Goal: Communication & Community: Answer question/provide support

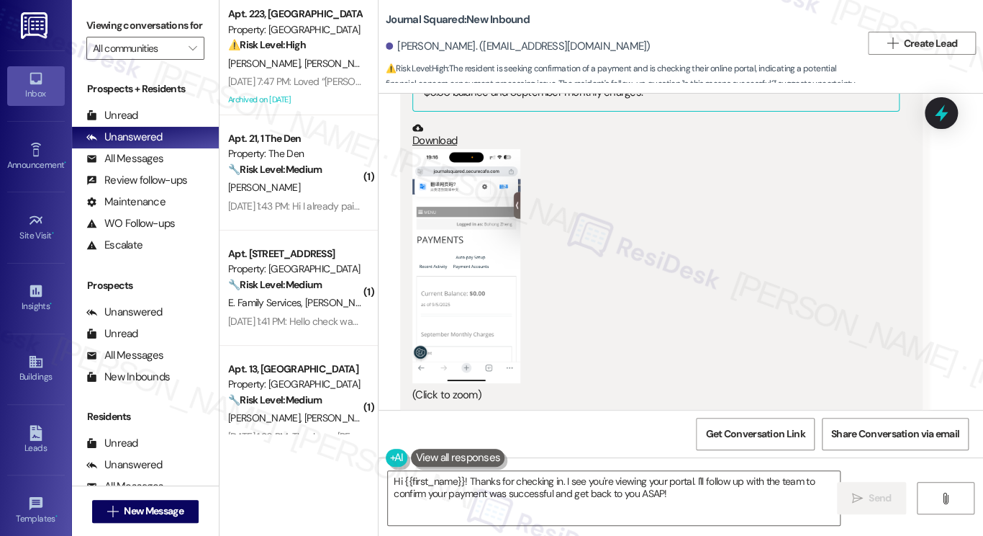
scroll to position [1746, 0]
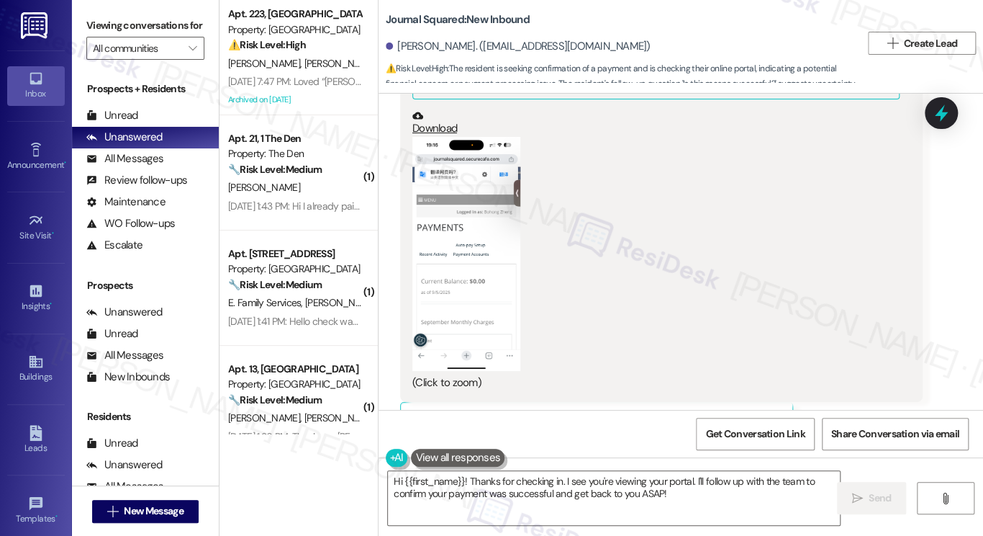
click at [482, 196] on button "Zoom image" at bounding box center [466, 254] width 108 height 234
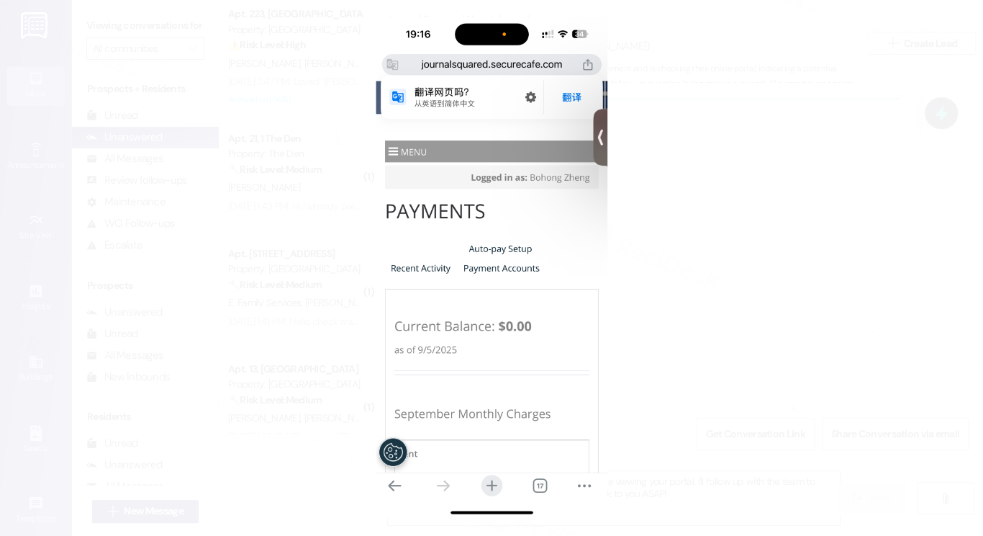
click at [697, 220] on button "Unzoom image" at bounding box center [491, 268] width 983 height 536
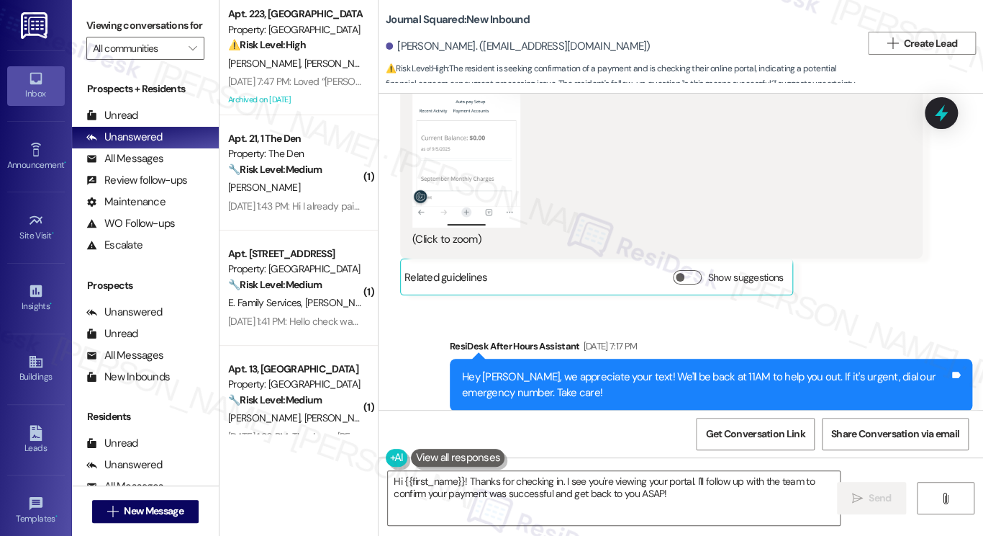
scroll to position [2053, 0]
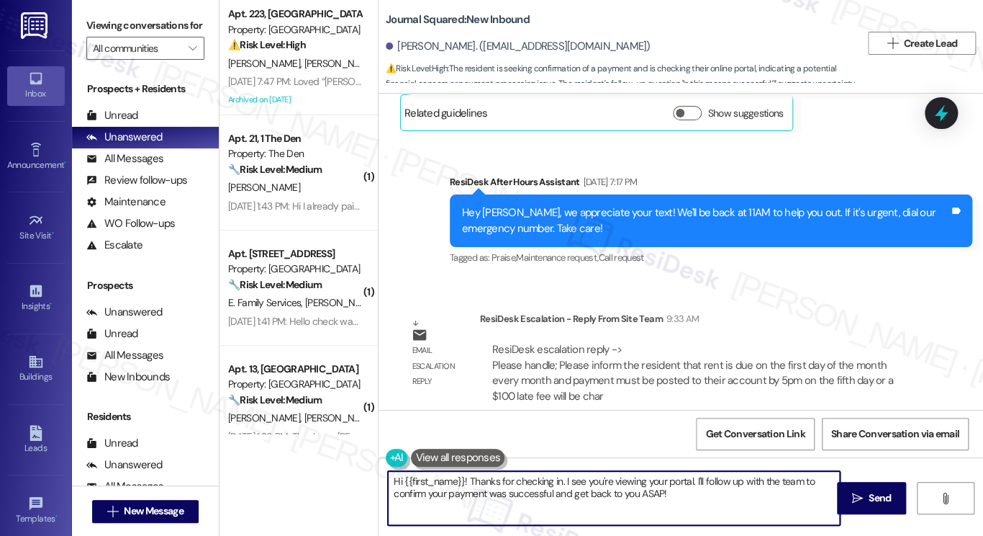
click at [717, 505] on textarea "Hi {{first_name}}! Thanks for checking in. I see you're viewing your portal. I'…" at bounding box center [614, 498] width 452 height 54
drag, startPoint x: 466, startPoint y: 480, endPoint x: 685, endPoint y: 502, distance: 220.6
click at [685, 502] on textarea "Hi {{first_name}}! Thanks for checking in. I see you're viewing your portal. I'…" at bounding box center [614, 498] width 452 height 54
paste textarea "rent is due on the first day of the month every month and payment must be poste…"
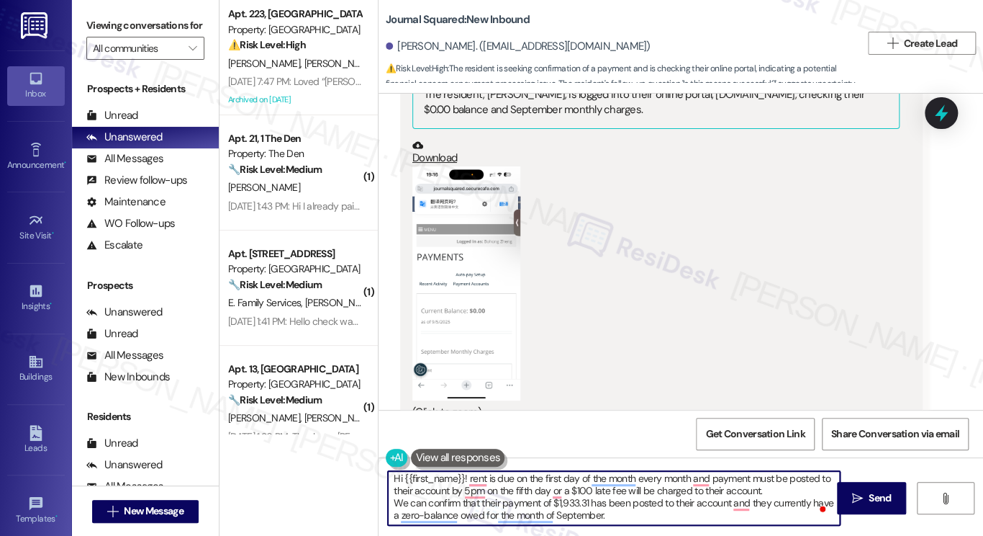
scroll to position [1746, 0]
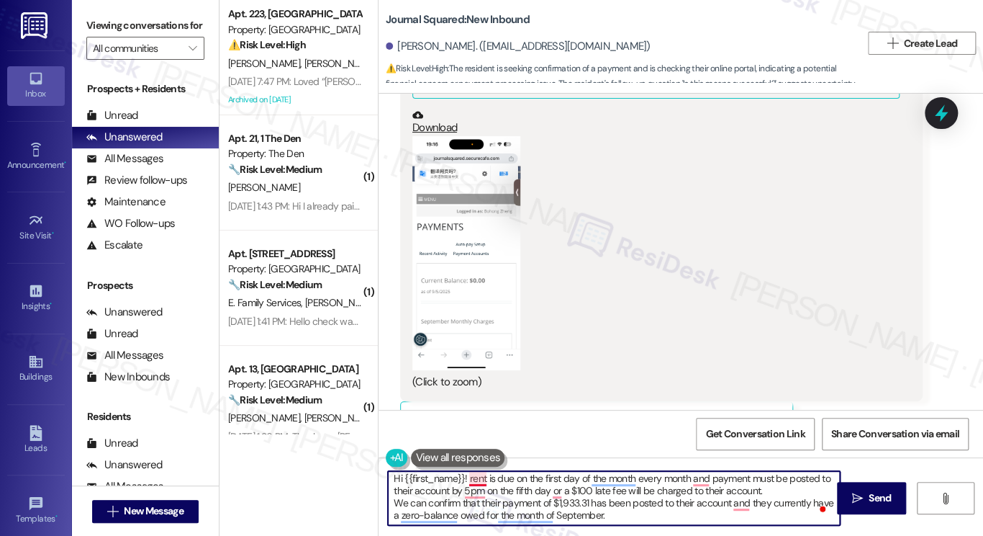
click at [466, 473] on textarea "Hi {{first_name}}! rent is due on the first day of the month every month and pa…" at bounding box center [614, 498] width 452 height 54
click at [467, 477] on textarea "Hi {{first_name}}! Rent is due on the first day of the month every month and pa…" at bounding box center [614, 498] width 452 height 54
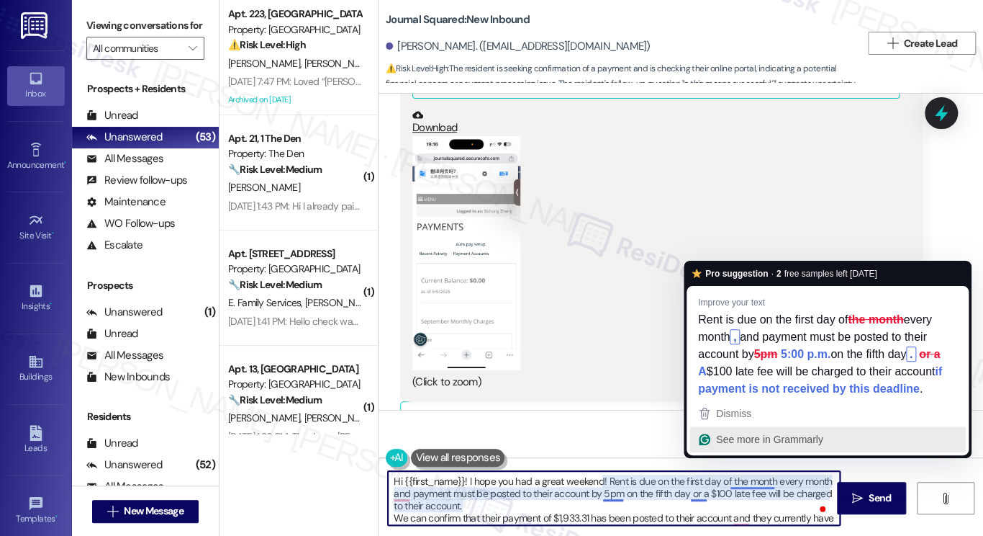
click at [749, 482] on textarea "Hi {{first_name}}! I hope you had a great weekend! Rent is due on the first day…" at bounding box center [614, 498] width 452 height 54
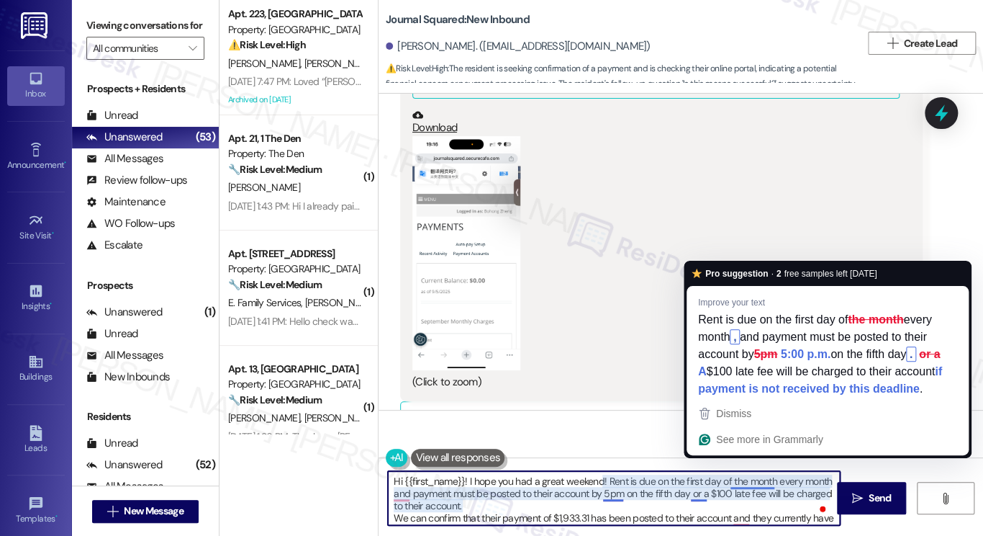
click at [749, 482] on textarea "Hi {{first_name}}! I hope you had a great weekend! Rent is due on the first day…" at bounding box center [614, 498] width 452 height 54
click at [572, 487] on textarea "Hi {{first_name}}! I hope you had a great weekend! Rent is due on the first day…" at bounding box center [614, 498] width 452 height 54
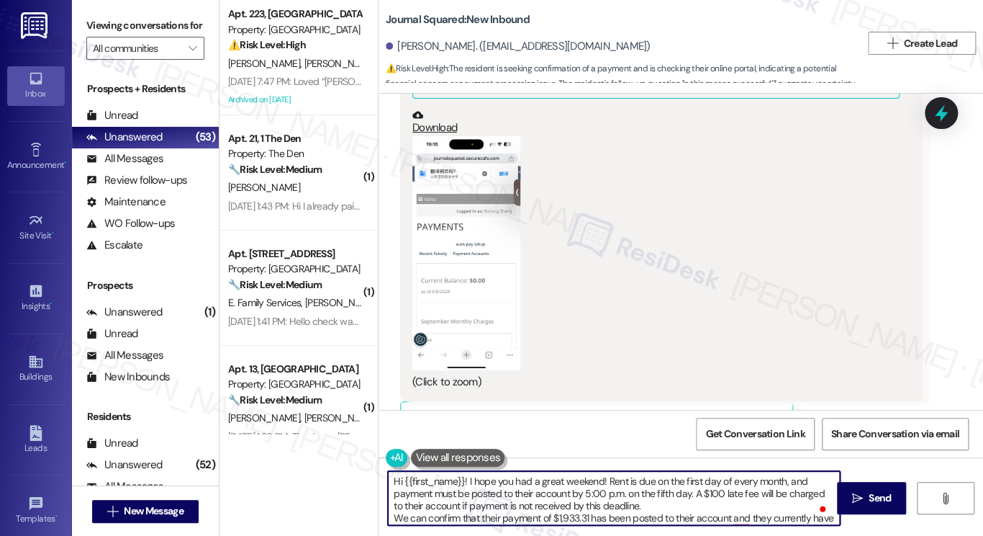
click at [518, 492] on textarea "Hi {{first_name}}! I hope you had a great weekend! Rent is due on the first day…" at bounding box center [614, 498] width 452 height 54
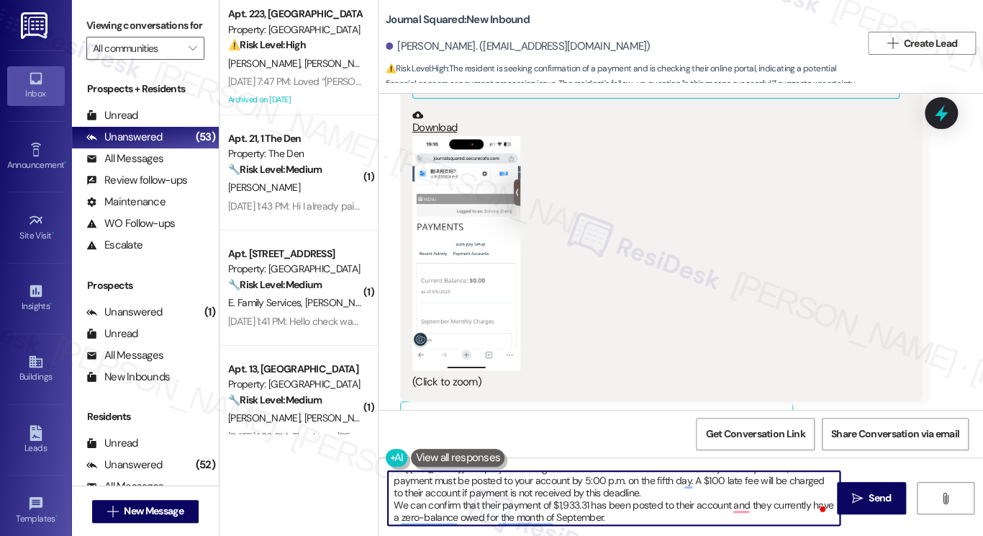
scroll to position [15, 0]
click at [402, 486] on textarea "Hi {{first_name}}! I hope you had a great weekend! Rent is due on the first day…" at bounding box center [614, 498] width 452 height 54
click at [482, 498] on textarea "Hi {{first_name}}! I hope you had a great weekend! Rent is due on the first day…" at bounding box center [614, 498] width 452 height 54
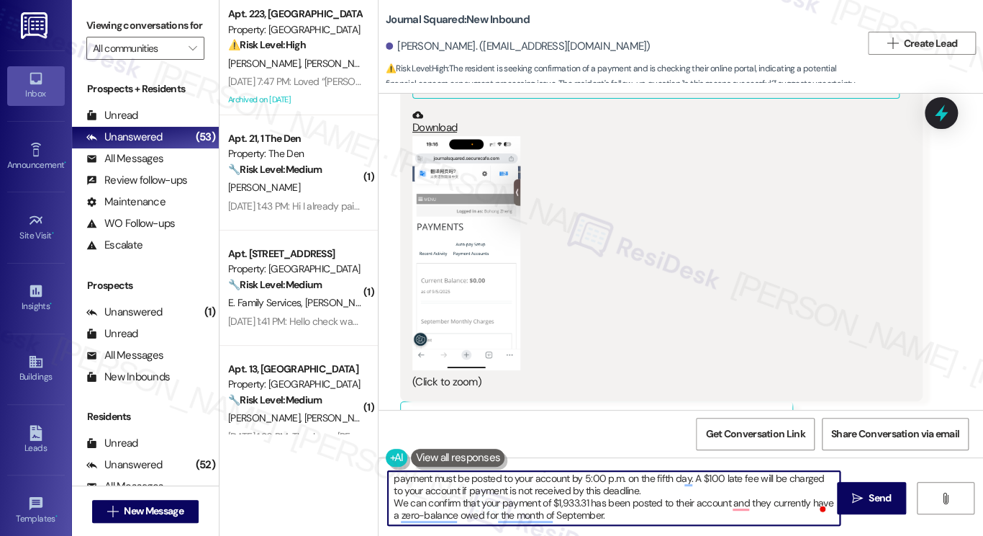
click at [681, 500] on textarea "Hi {{first_name}}! I hope you had a great weekend! Rent is due on the first day…" at bounding box center [614, 498] width 452 height 54
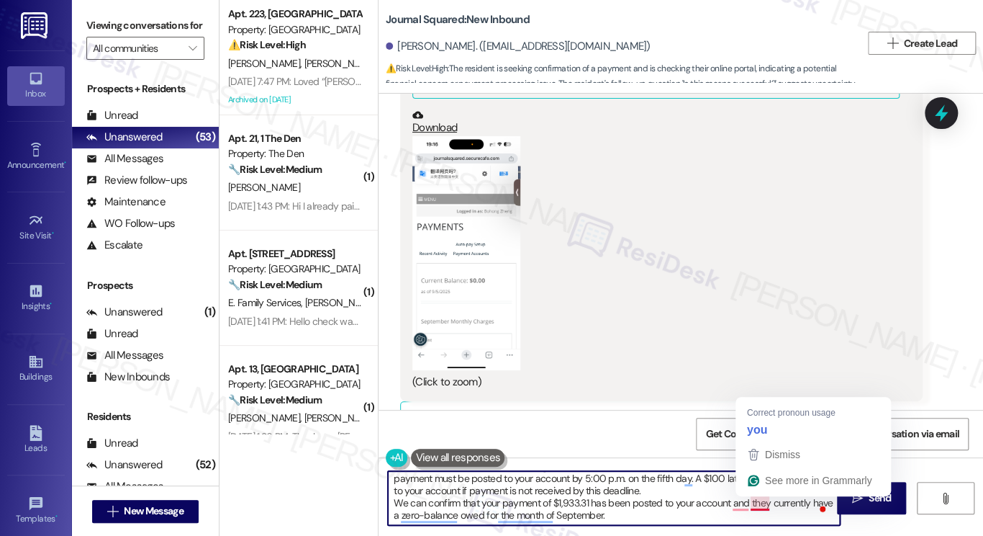
click at [752, 500] on textarea "Hi {{first_name}}! I hope you had a great weekend! Rent is due on the first day…" at bounding box center [614, 498] width 452 height 54
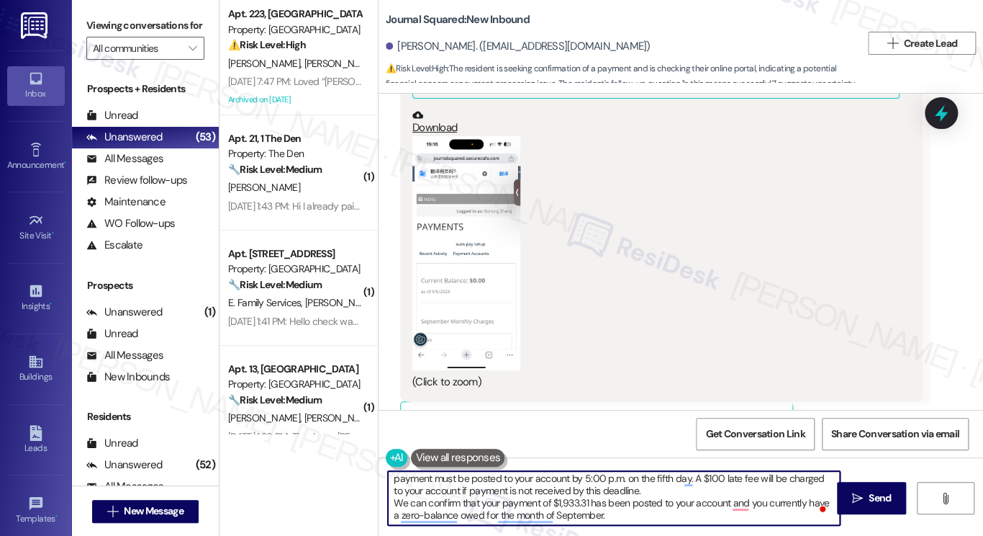
scroll to position [0, 0]
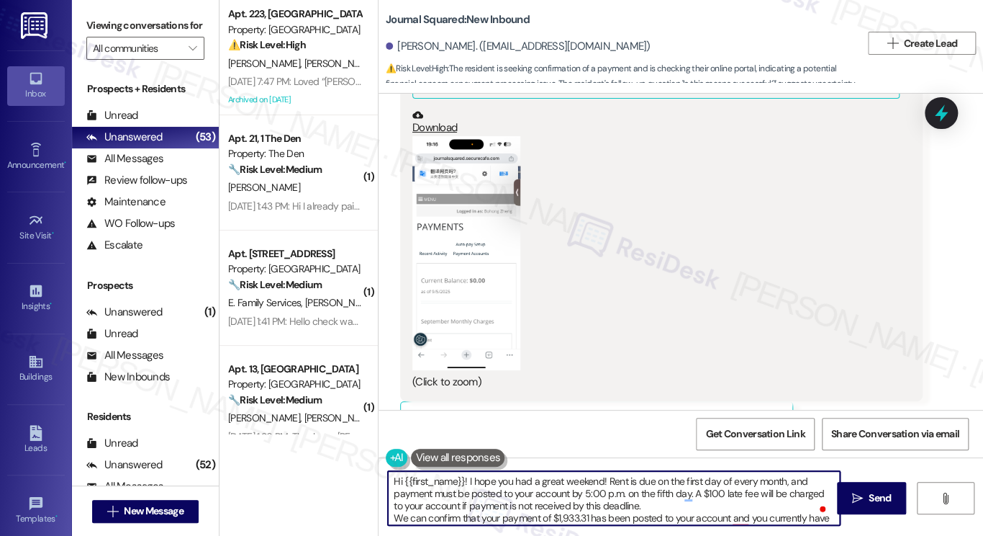
click at [464, 497] on textarea "Hi {{first_name}}! I hope you had a great weekend! Rent is due on the first day…" at bounding box center [614, 498] width 452 height 54
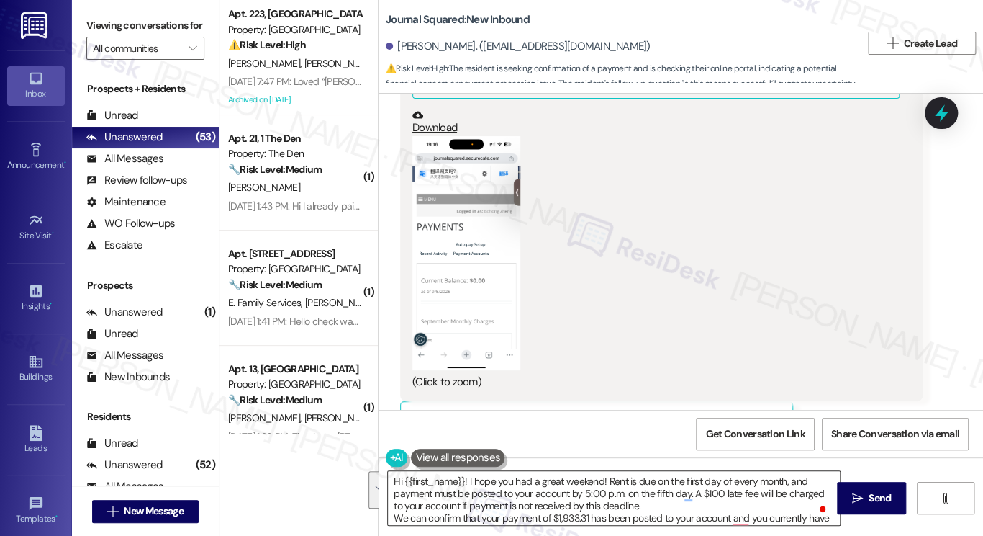
click at [681, 492] on textarea "Hi {{first_name}}! I hope you had a great weekend! Rent is due on the first day…" at bounding box center [614, 498] width 452 height 54
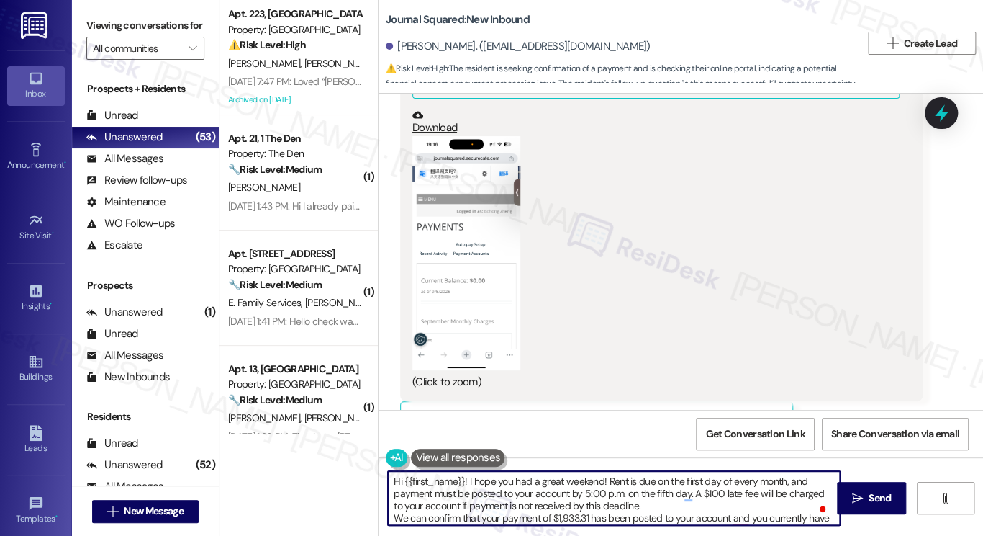
click at [557, 482] on textarea "Hi {{first_name}}! I hope you had a great weekend! Rent is due on the first day…" at bounding box center [614, 498] width 452 height 54
click at [620, 484] on textarea "Hi {{first_name}}! I hope you had a great weekend! Rent is due on the first day…" at bounding box center [614, 498] width 452 height 54
click at [431, 494] on textarea "Hi {{first_name}}! I hope you had a great weekend! Rent is due on the first day…" at bounding box center [614, 498] width 452 height 54
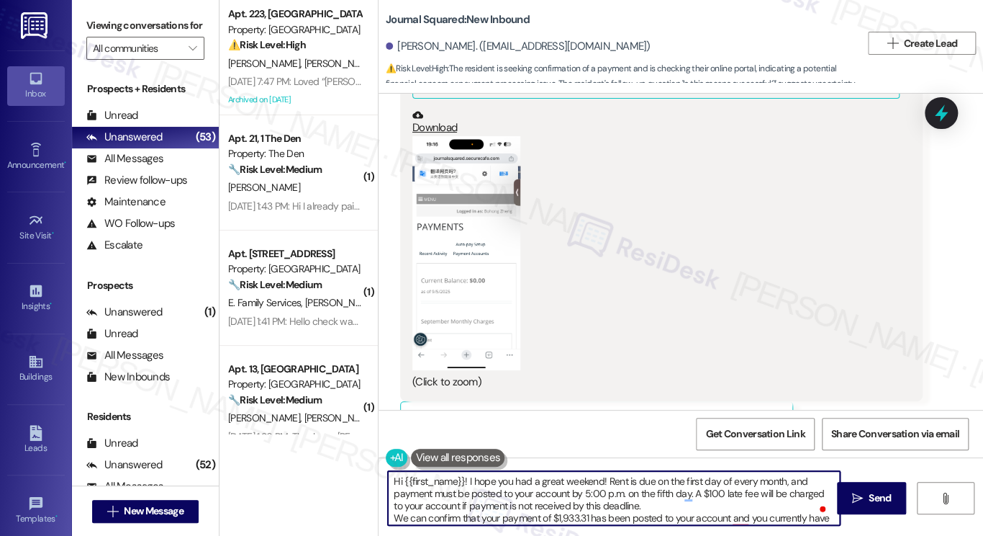
click at [431, 494] on textarea "Hi {{first_name}}! I hope you had a great weekend! Rent is due on the first day…" at bounding box center [614, 498] width 452 height 54
click at [578, 505] on textarea "Hi {{first_name}}! I hope you had a great weekend! Rent is due on the first day…" at bounding box center [614, 498] width 452 height 54
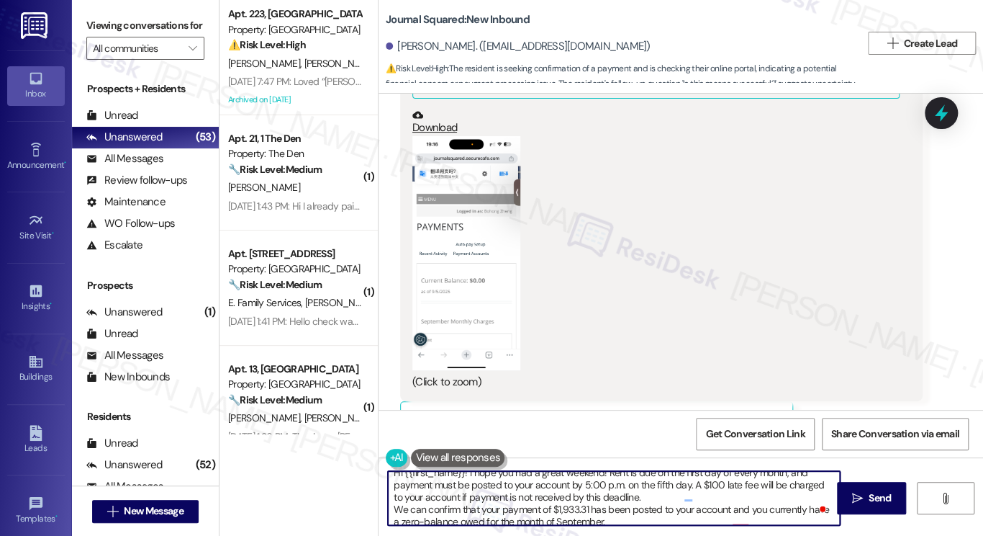
scroll to position [15, 0]
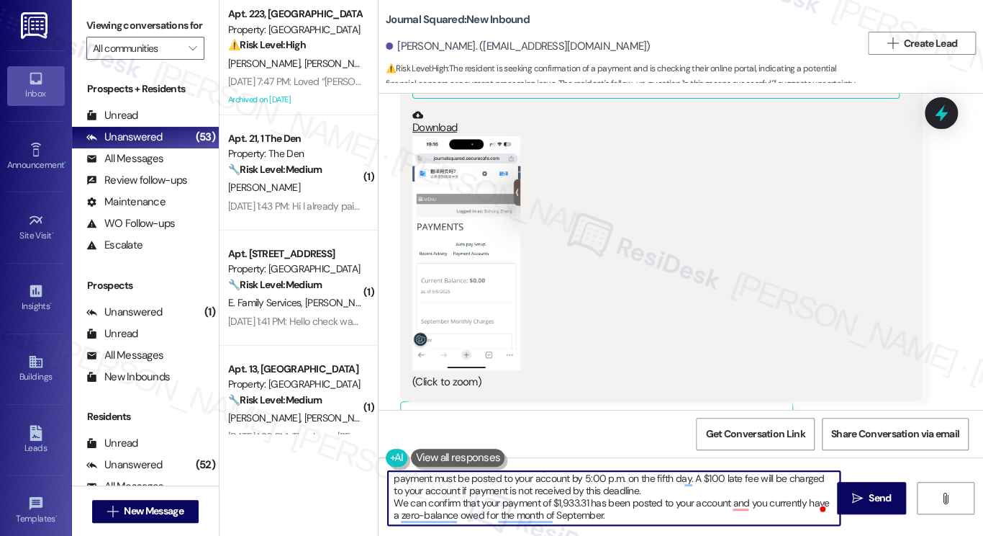
click at [488, 492] on textarea "Hi {{first_name}}! I hope you had a great weekend! Rent is due on the first day…" at bounding box center [614, 498] width 452 height 54
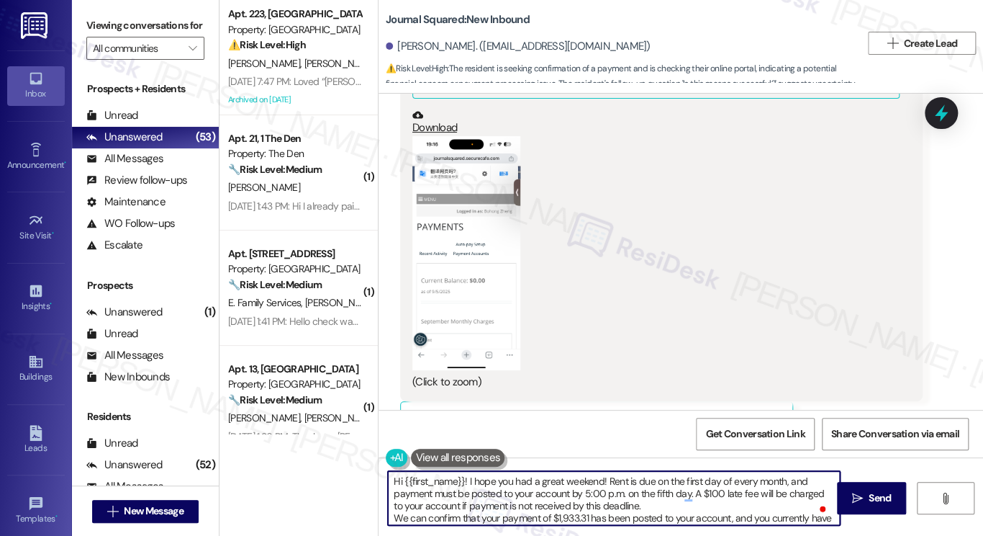
click at [488, 482] on textarea "Hi {{first_name}}! I hope you had a great weekend! Rent is due on the first day…" at bounding box center [614, 498] width 452 height 54
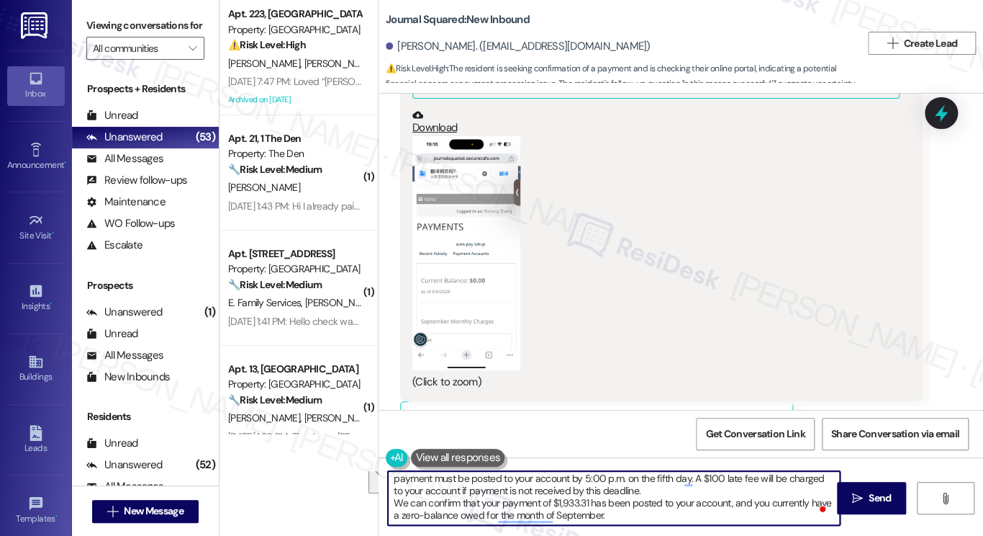
type textarea "Hi {{first_name}}! I hope you had a great weekend! Rent is due on the first day…"
click at [655, 502] on textarea "Hi {{first_name}}! I hope you had a great weekend! Rent is due on the first day…" at bounding box center [614, 498] width 452 height 54
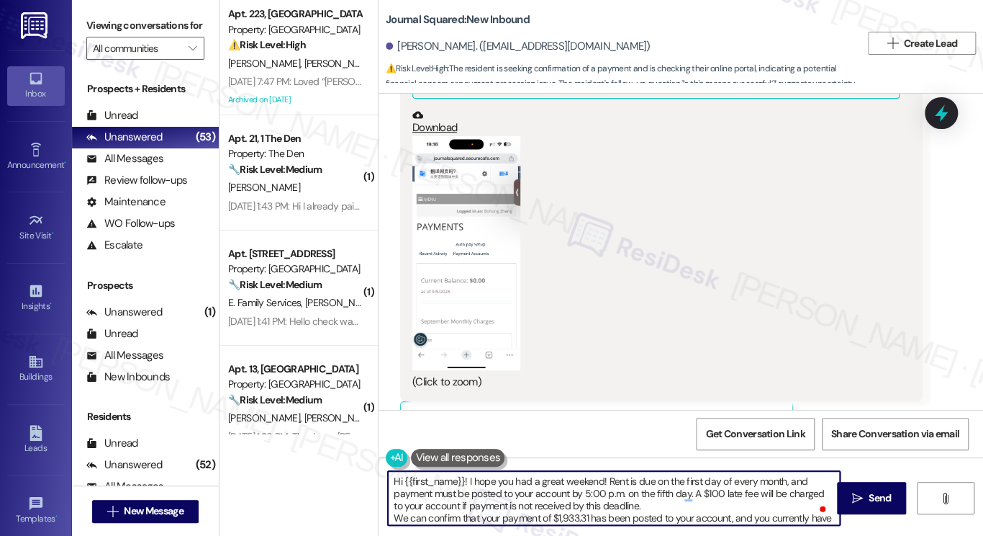
click at [668, 507] on textarea "Hi {{first_name}}! I hope you had a great weekend! Rent is due on the first day…" at bounding box center [614, 498] width 452 height 54
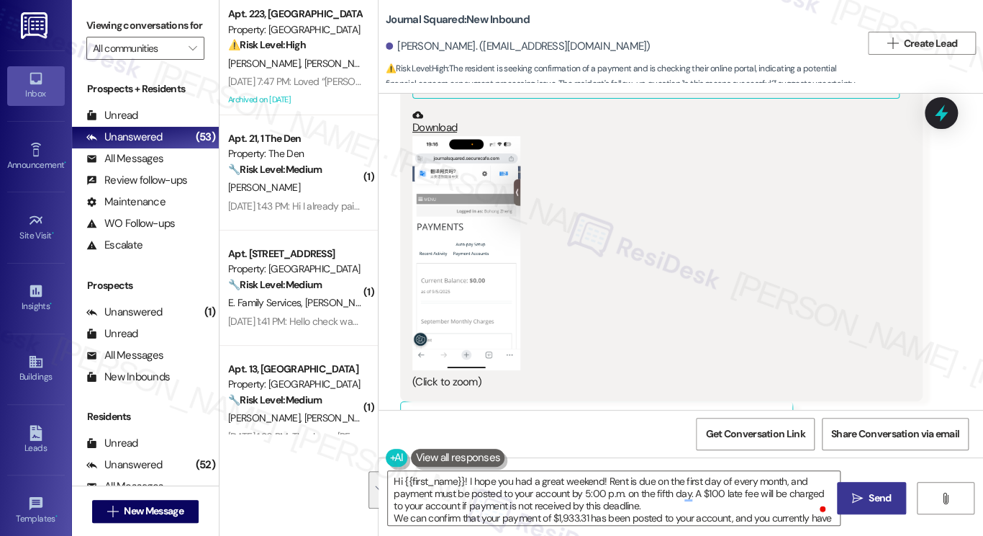
click at [867, 482] on button " Send" at bounding box center [872, 498] width 70 height 32
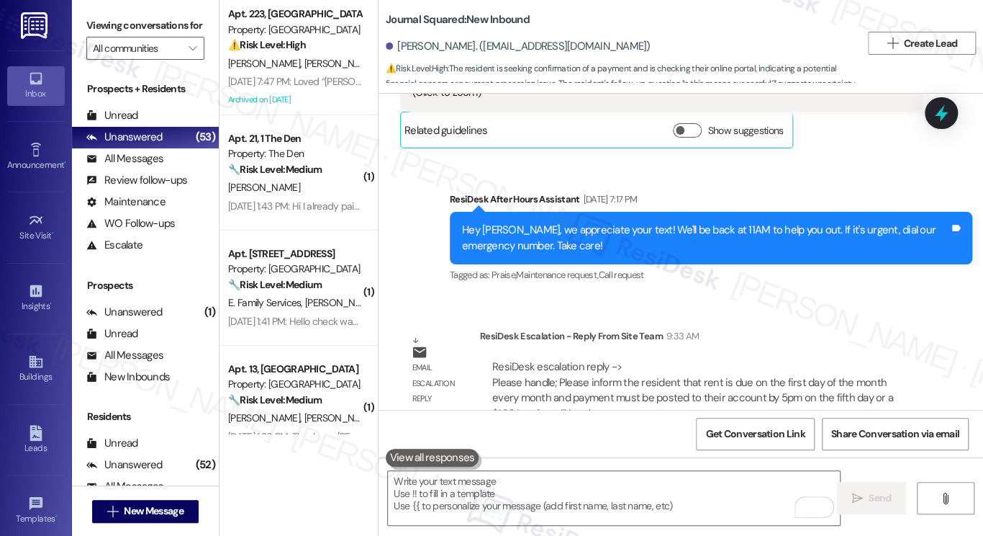
scroll to position [2053, 0]
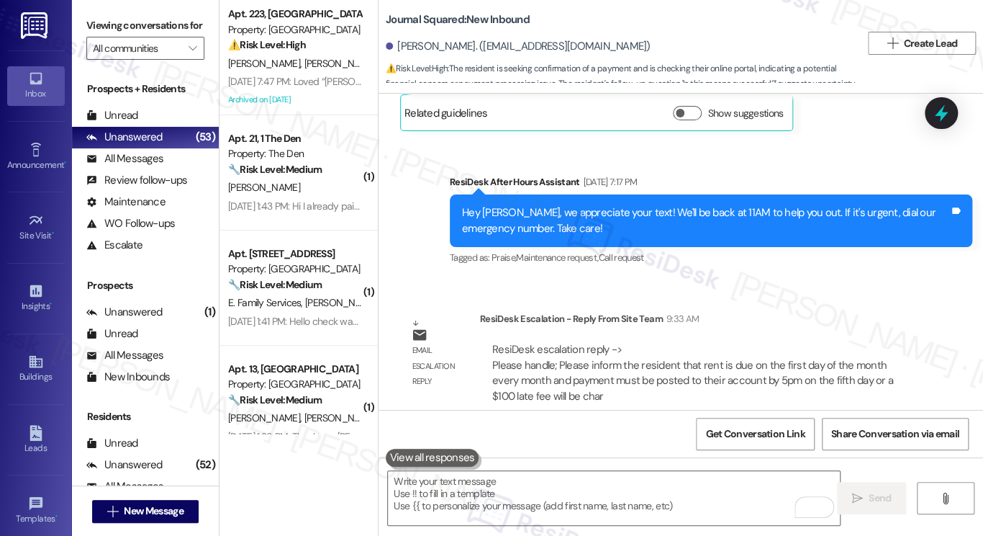
click at [561, 270] on div "Survey, sent via SMS Residesk Automated Survey Sep 03, 2025 at 3:03 PM Hi Bohon…" at bounding box center [681, 252] width 605 height 316
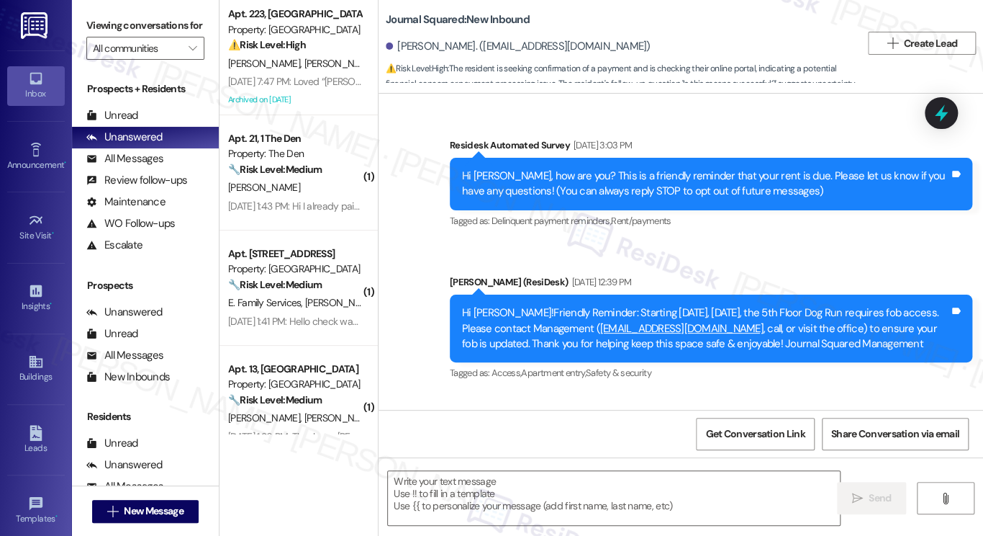
scroll to position [2236, 0]
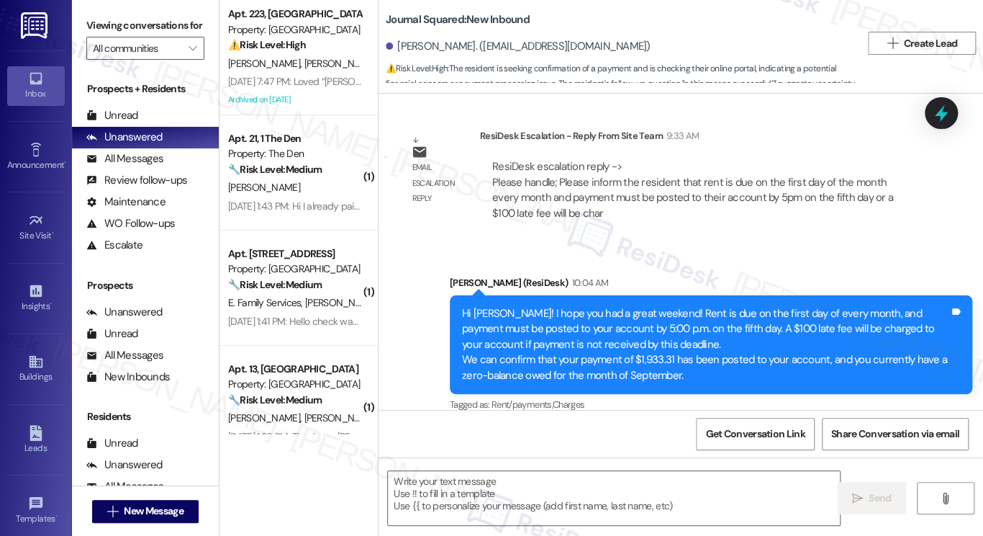
type textarea "Fetching suggested responses. Please feel free to read through the conversation…"
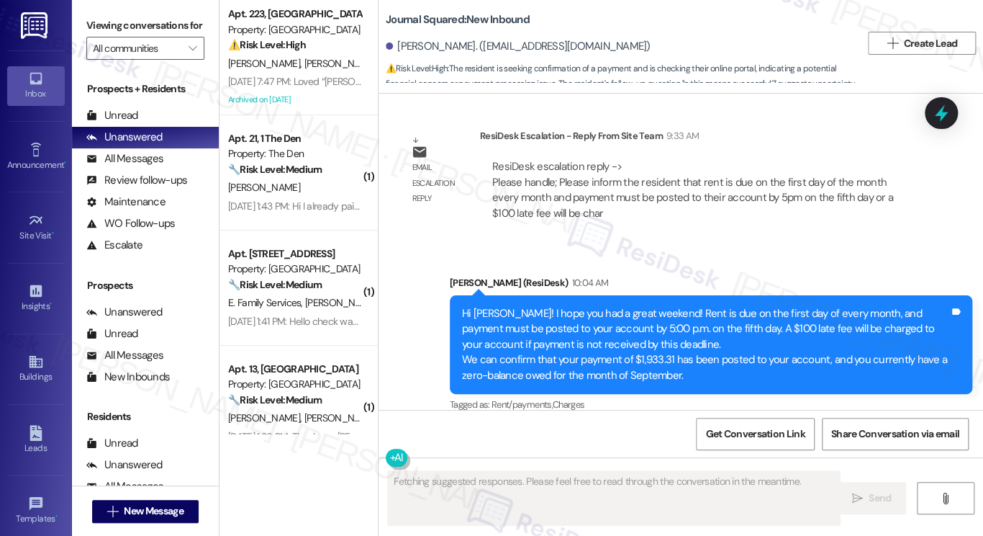
click at [579, 306] on div "Hi Bohong! I hope you had a great weekend! Rent is due on the first day of ever…" at bounding box center [705, 344] width 487 height 77
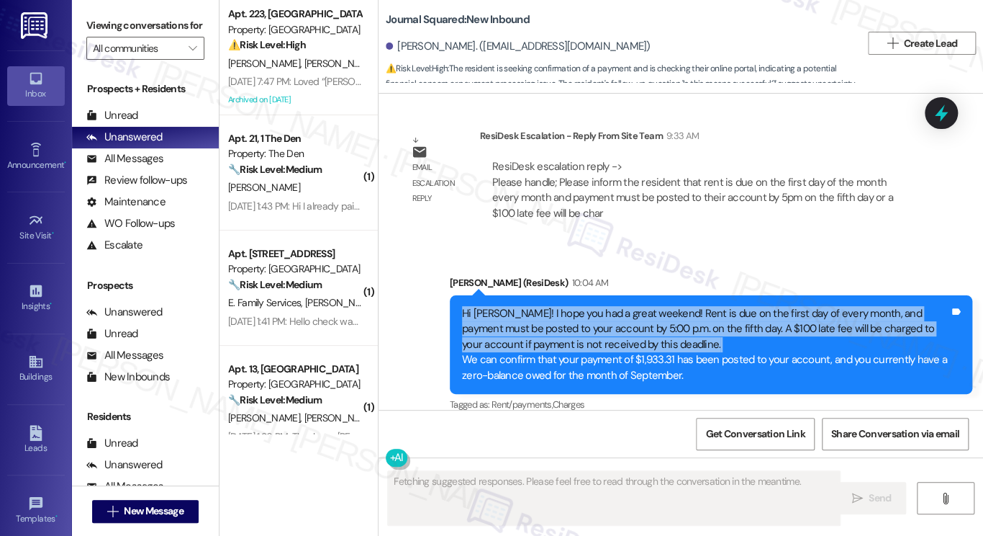
click at [579, 306] on div "Hi Bohong! I hope you had a great weekend! Rent is due on the first day of ever…" at bounding box center [705, 344] width 487 height 77
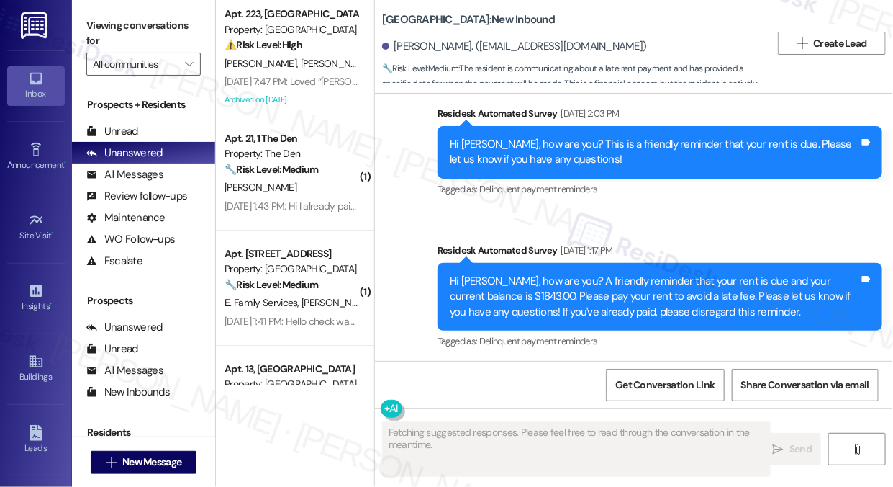
scroll to position [12131, 0]
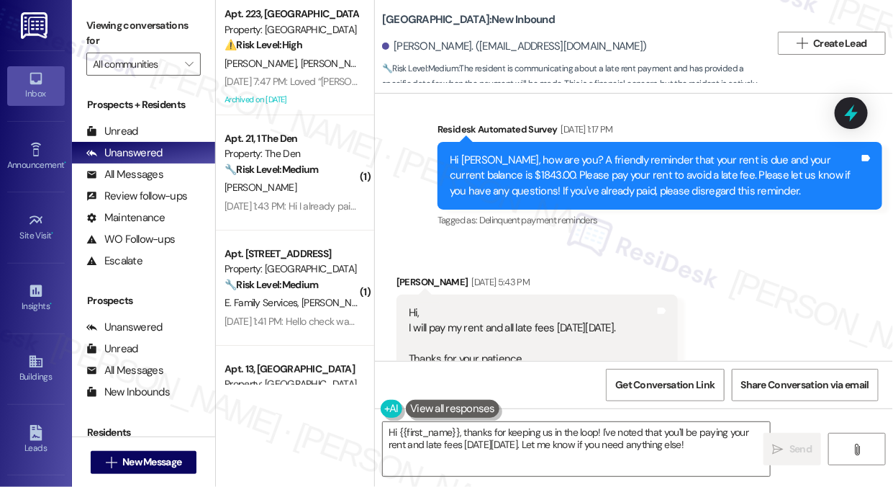
click at [88, 40] on label "Viewing conversations for" at bounding box center [143, 33] width 114 height 38
click at [477, 305] on div "Hi, I will pay my rent and all late fees on Wednesday, September 10, 2025. Than…" at bounding box center [512, 359] width 207 height 108
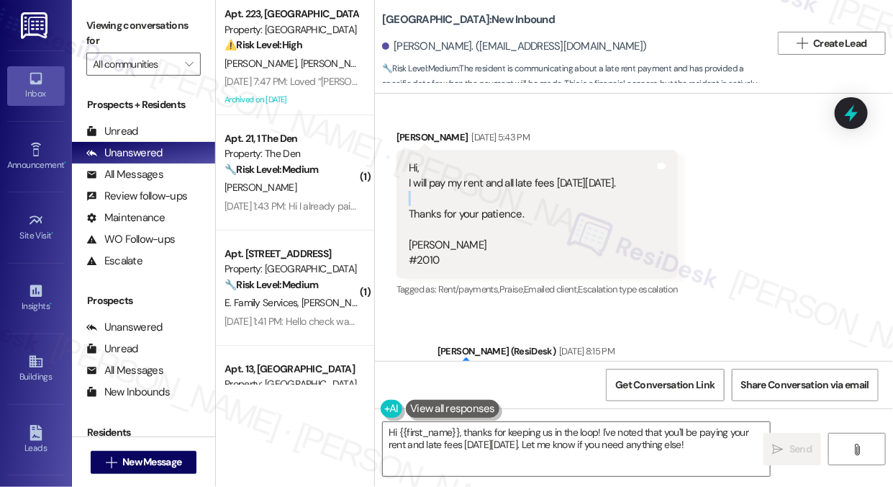
scroll to position [12262, 0]
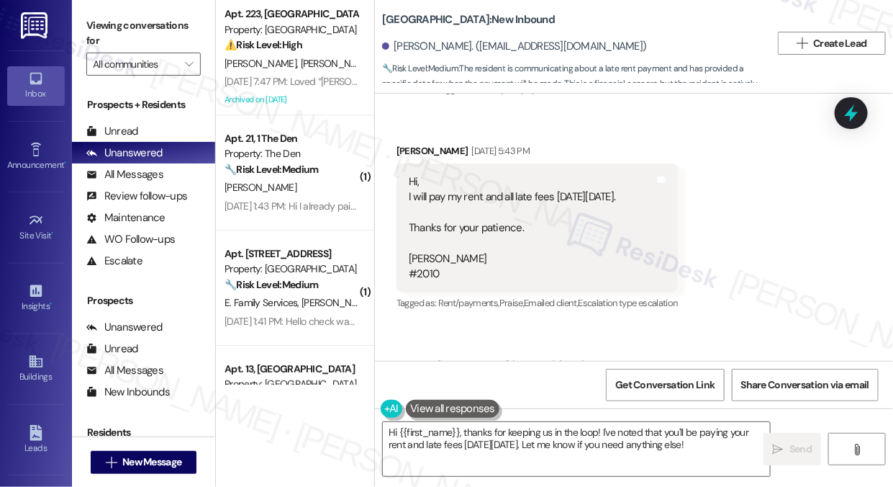
click at [543, 388] on div "Hi Zenobia, we appreciate the update. We’ll make a note that your rent and late…" at bounding box center [655, 411] width 410 height 46
click at [697, 388] on div "Hi Zenobia, we appreciate the update. We’ll make a note that your rent and late…" at bounding box center [655, 411] width 410 height 46
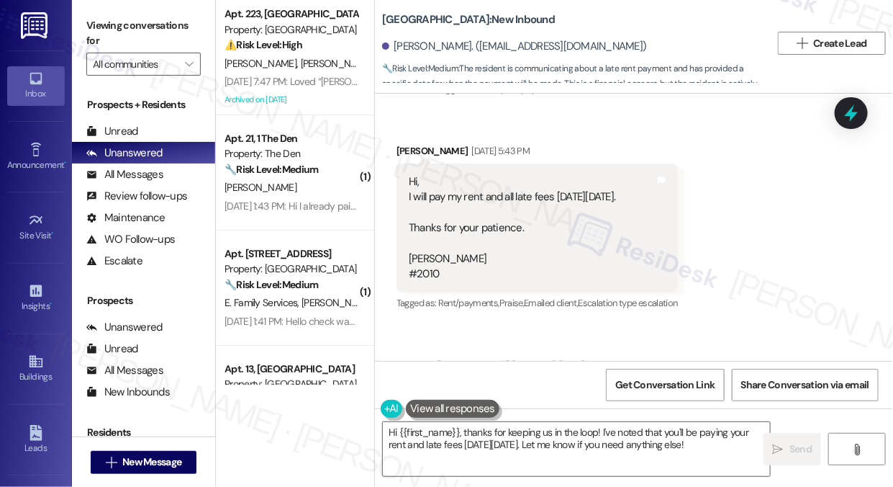
click at [697, 388] on div "Hi Zenobia, we appreciate the update. We’ll make a note that your rent and late…" at bounding box center [655, 411] width 410 height 46
click at [595, 388] on div "Hi Zenobia, we appreciate the update. We’ll make a note that your rent and late…" at bounding box center [655, 411] width 410 height 46
click at [580, 388] on div "Hi Zenobia, we appreciate the update. We’ll make a note that your rent and late…" at bounding box center [655, 411] width 410 height 46
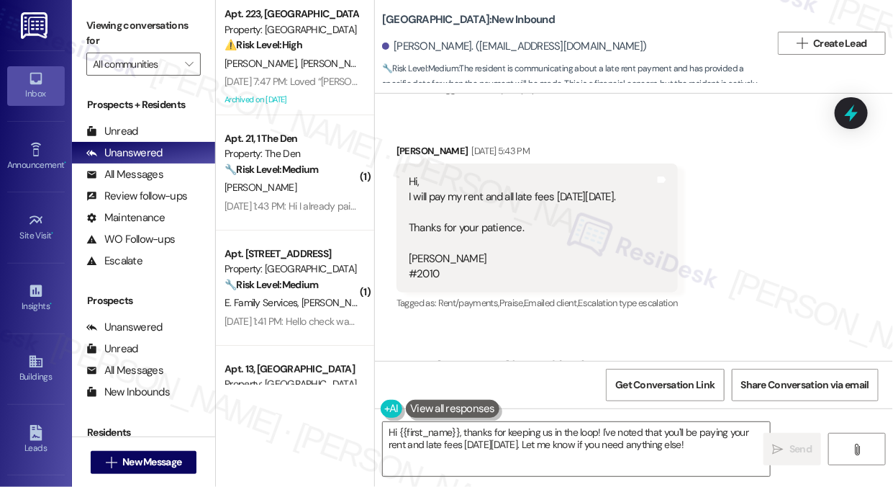
click at [580, 388] on div "Hi Zenobia, we appreciate the update. We’ll make a note that your rent and late…" at bounding box center [655, 411] width 410 height 46
drag, startPoint x: 443, startPoint y: 299, endPoint x: 607, endPoint y: 301, distance: 163.4
click at [607, 377] on div "Hi Zenobia, we appreciate the update. We’ll make a note that your rent and late…" at bounding box center [660, 411] width 445 height 68
click at [518, 430] on textarea "Hi {{first_name}}, thanks for keeping us in the loop! I've noted that you'll be…" at bounding box center [576, 449] width 387 height 54
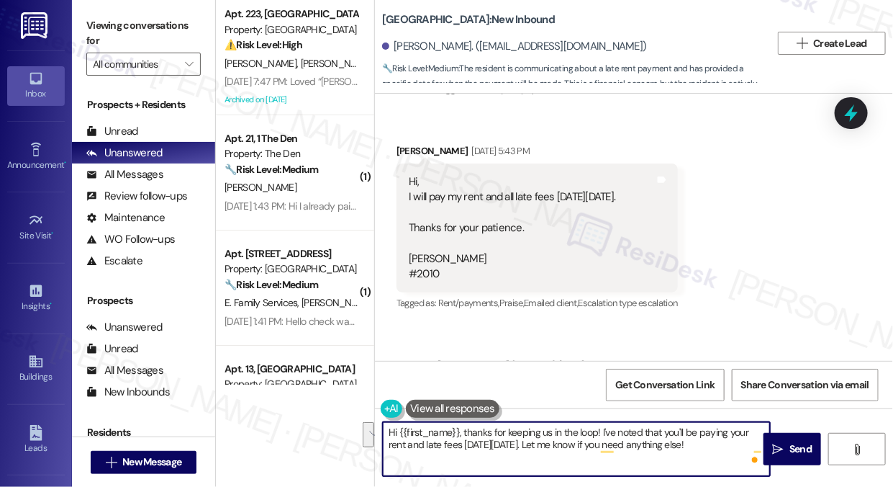
drag, startPoint x: 602, startPoint y: 431, endPoint x: 744, endPoint y: 458, distance: 144.3
click at [746, 458] on textarea "Hi {{first_name}}, thanks for keeping us in the loop! I've noted that you'll be…" at bounding box center [576, 449] width 387 height 54
click at [656, 448] on textarea "Hi {{first_name}}, thanks for keeping us in the loop! I've noted that you'll be…" at bounding box center [576, 449] width 387 height 54
click at [610, 430] on textarea "Hi {{first_name}}, thanks for keeping us in the loop! I've noted that you'll be…" at bounding box center [576, 449] width 387 height 54
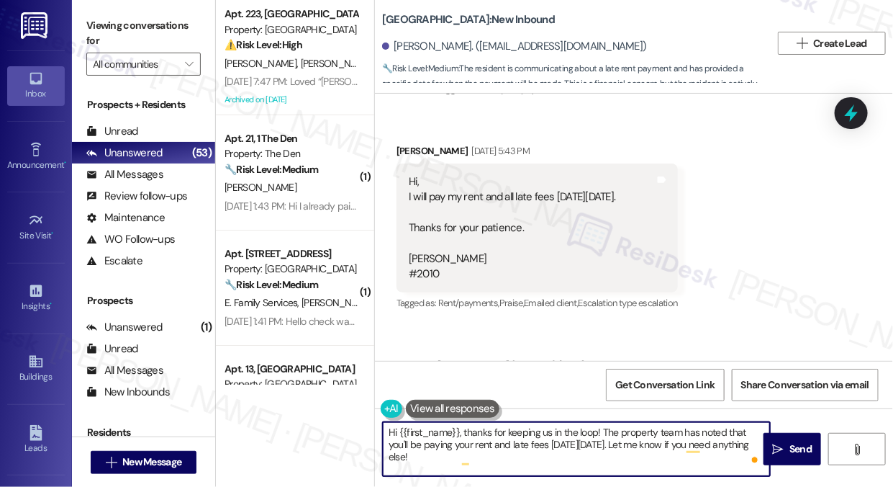
click at [576, 445] on textarea "Hi {{first_name}}, thanks for keeping us in the loop! The property team has not…" at bounding box center [576, 449] width 387 height 54
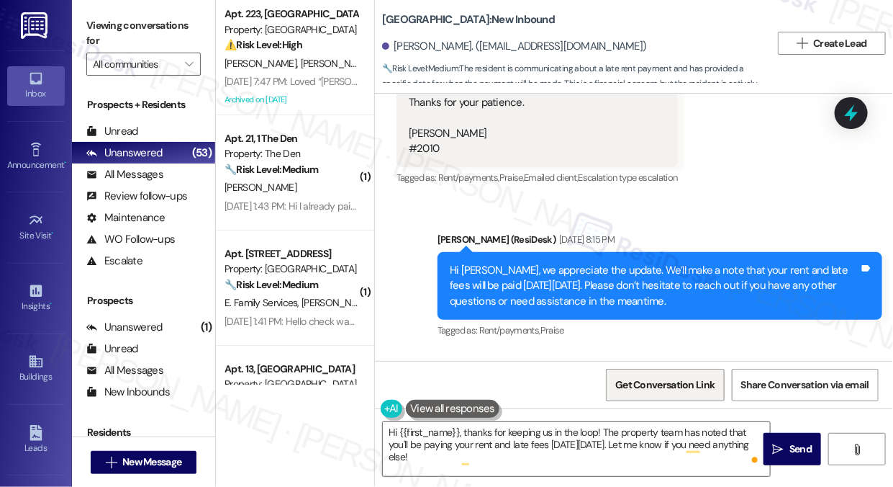
scroll to position [12459, 0]
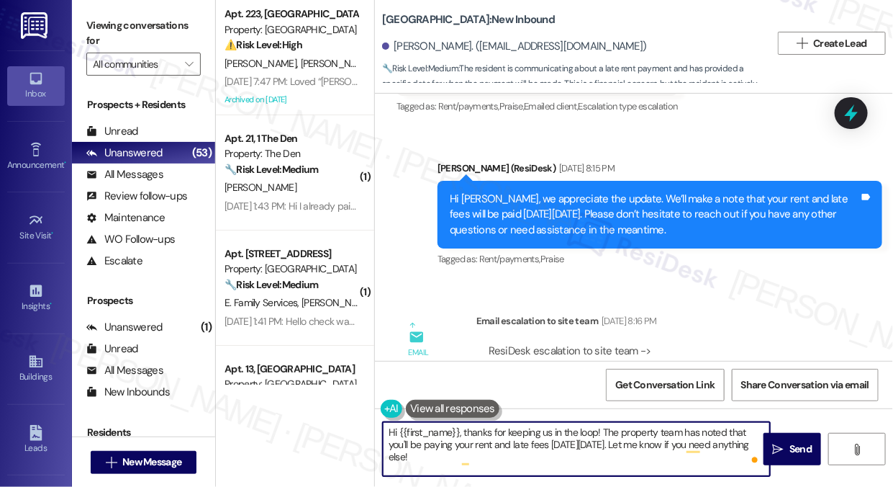
click at [623, 462] on textarea "Hi {{first_name}}, thanks for keeping us in the loop! The property team has not…" at bounding box center [576, 449] width 387 height 54
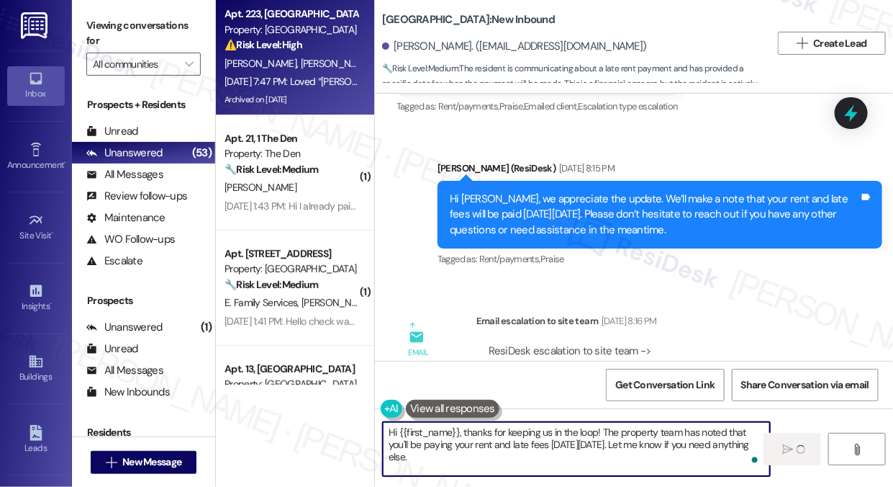
type textarea "Hi {{first_name}}, thanks for keeping us in the loop! The property team has not…"
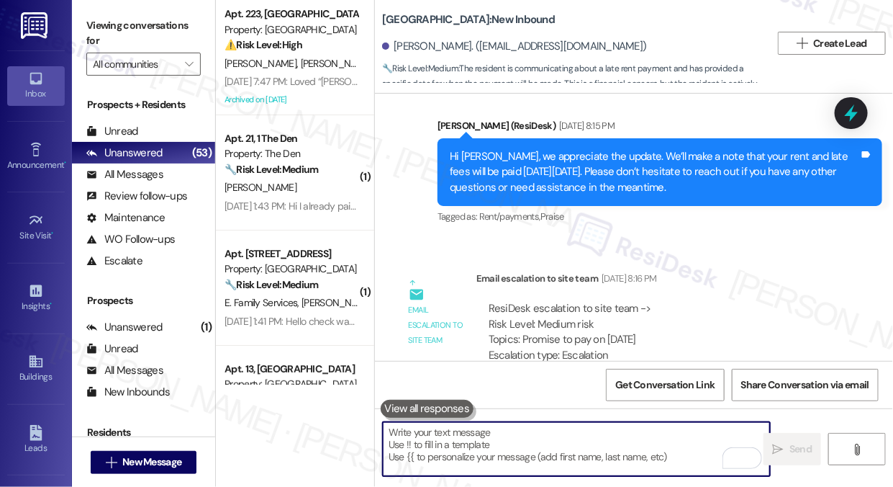
scroll to position [12624, 0]
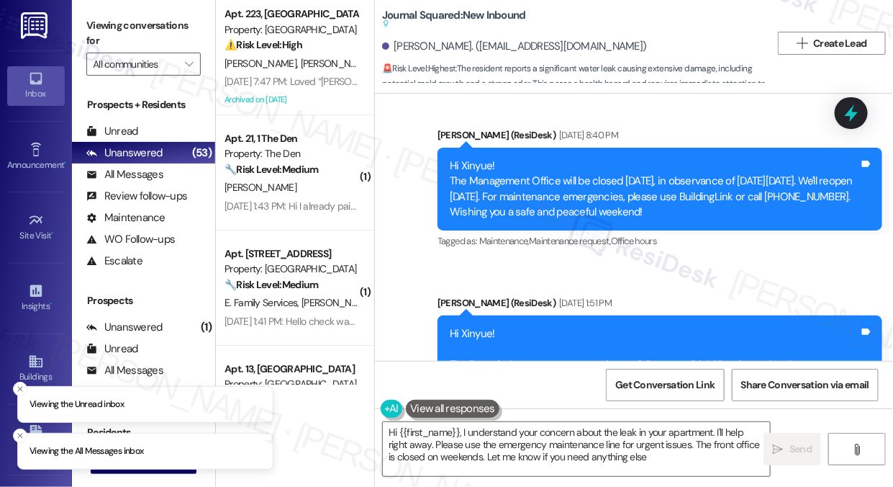
type textarea "Hi {{first_name}}, I understand your concern about the leak in your apartment. …"
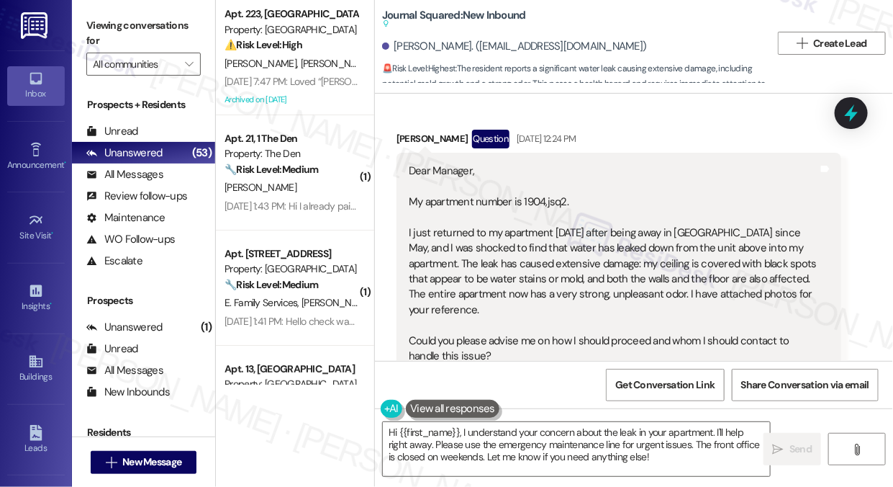
scroll to position [10142, 0]
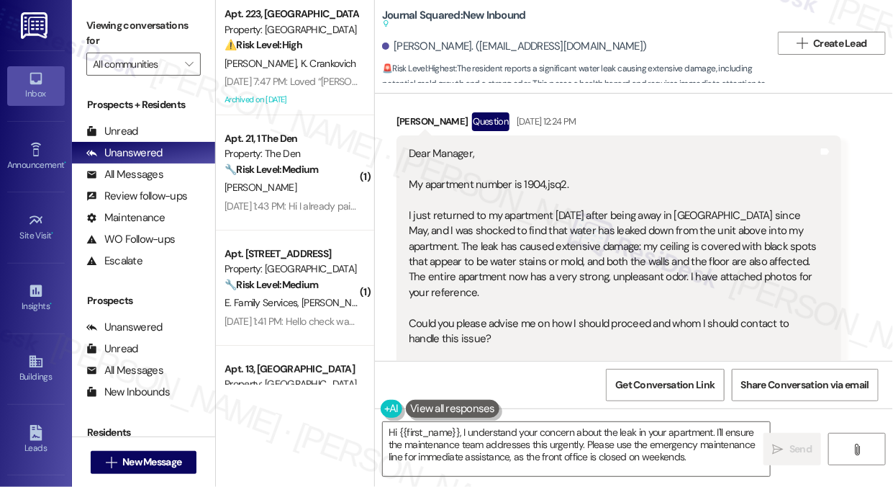
scroll to position [10273, 0]
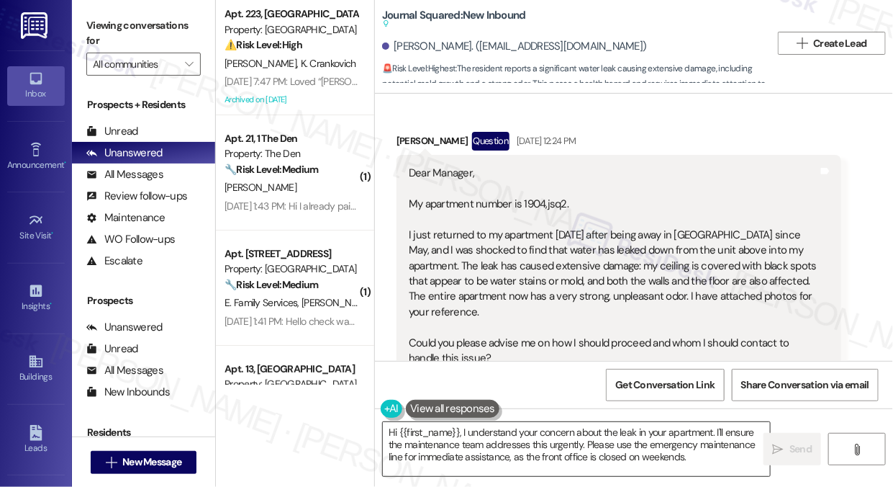
click at [506, 442] on textarea "Hi {{first_name}}, I understand your concern about the leak in your apartment. …" at bounding box center [576, 449] width 387 height 54
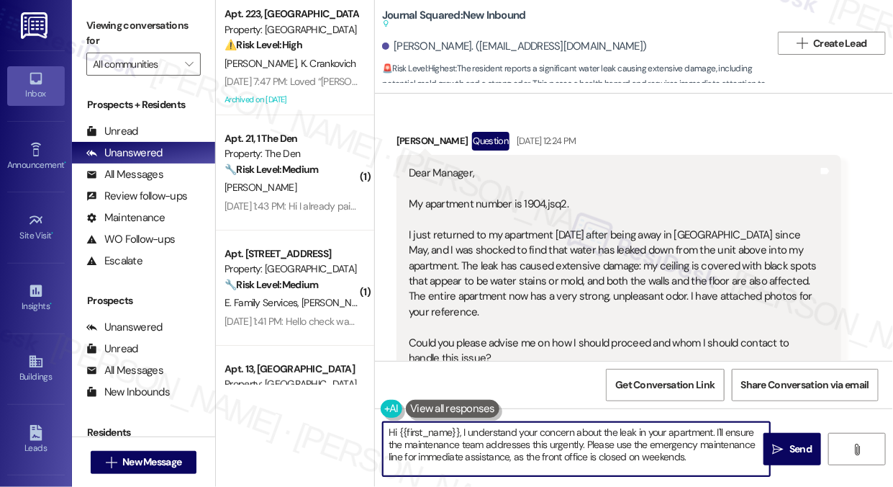
click at [506, 442] on textarea "Hi {{first_name}}, I understand your concern about the leak in your apartment. …" at bounding box center [576, 449] width 387 height 54
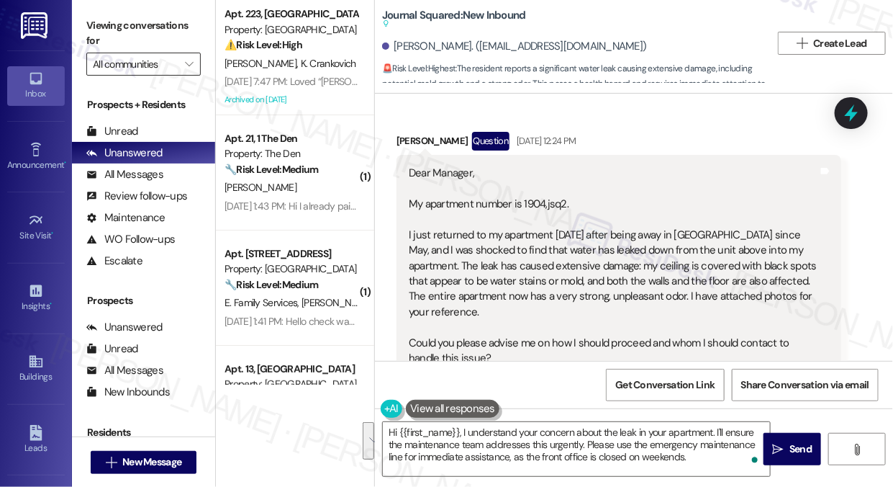
drag, startPoint x: 88, startPoint y: 24, endPoint x: 141, endPoint y: 73, distance: 72.3
click at [88, 24] on label "Viewing conversations for" at bounding box center [143, 33] width 114 height 38
click at [499, 443] on textarea "Hi {{first_name}}, I understand your concern about the leak in your apartment. …" at bounding box center [576, 449] width 387 height 54
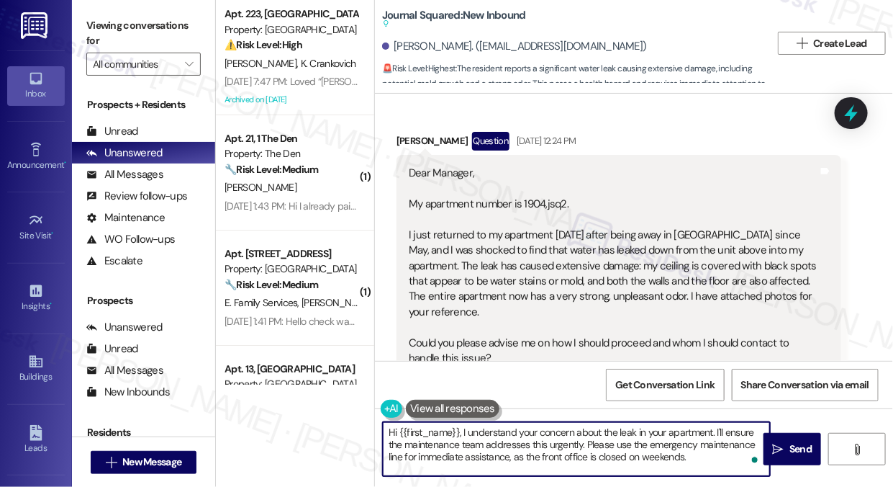
click at [488, 428] on textarea "Hi {{first_name}}, I understand your concern about the leak in your apartment. …" at bounding box center [576, 449] width 387 height 54
click at [489, 428] on textarea "Hi {{first_name}}, I understand your concern about the leak in your apartment. …" at bounding box center [576, 449] width 387 height 54
drag, startPoint x: 570, startPoint y: 430, endPoint x: 465, endPoint y: 420, distance: 105.6
click at [465, 420] on div "Hi {{first_name}}, I understand your concern about the leak in your apartment. …" at bounding box center [634, 462] width 518 height 108
click at [574, 434] on textarea "Hi {{first_name}}, I'm sorry to hear about then about the leak in your apartmen…" at bounding box center [576, 449] width 387 height 54
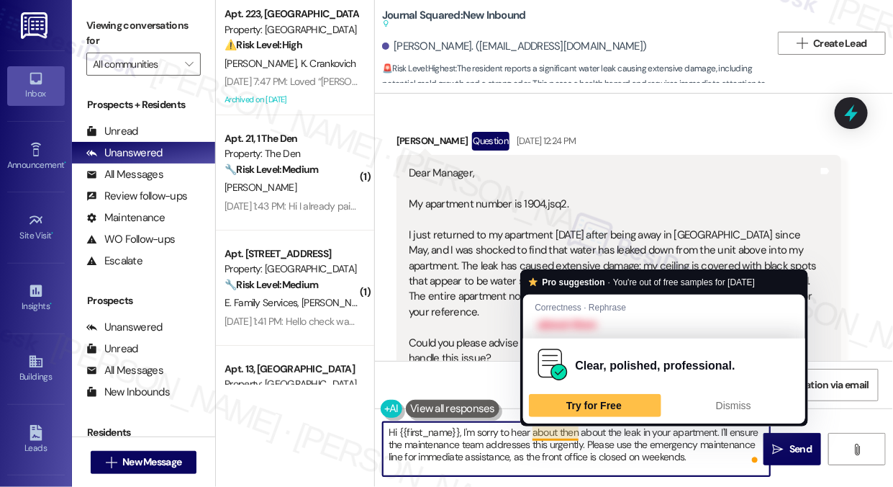
click at [574, 434] on textarea "Hi {{first_name}}, I'm sorry to hear about then about the leak in your apartmen…" at bounding box center [576, 449] width 387 height 54
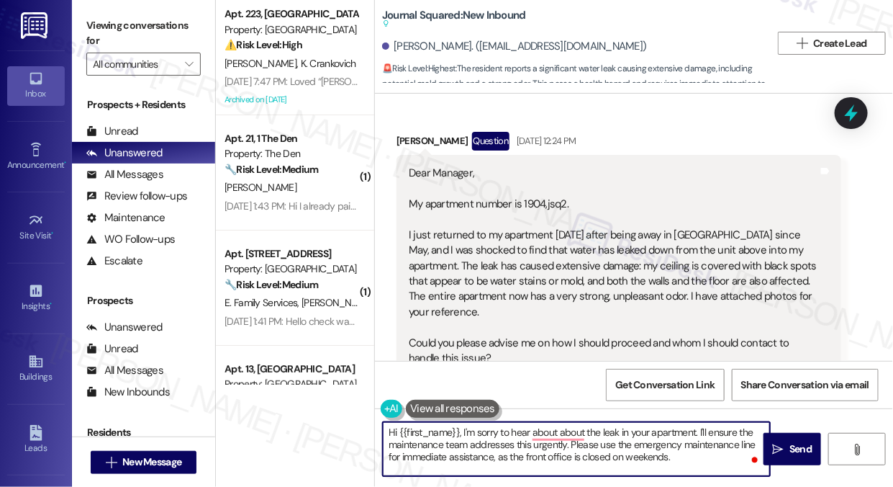
click at [583, 434] on textarea "Hi {{first_name}}, I'm sorry to hear about about the leak in your apartment. I'…" at bounding box center [576, 449] width 387 height 54
click at [576, 433] on textarea "Hi {{first_name}}, I'm sorry to hear about about the leak in your apartment. I'…" at bounding box center [576, 449] width 387 height 54
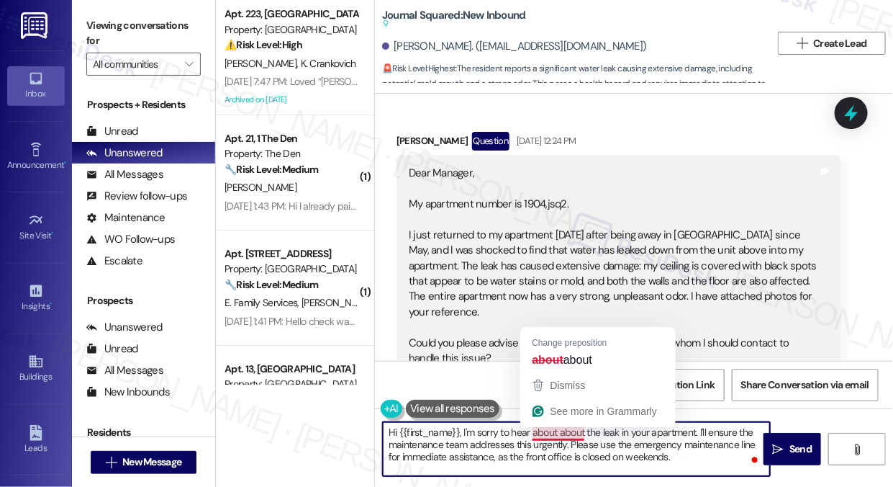
click at [576, 433] on textarea "Hi {{first_name}}, I'm sorry to hear about about the leak in your apartment. I'…" at bounding box center [576, 449] width 387 height 54
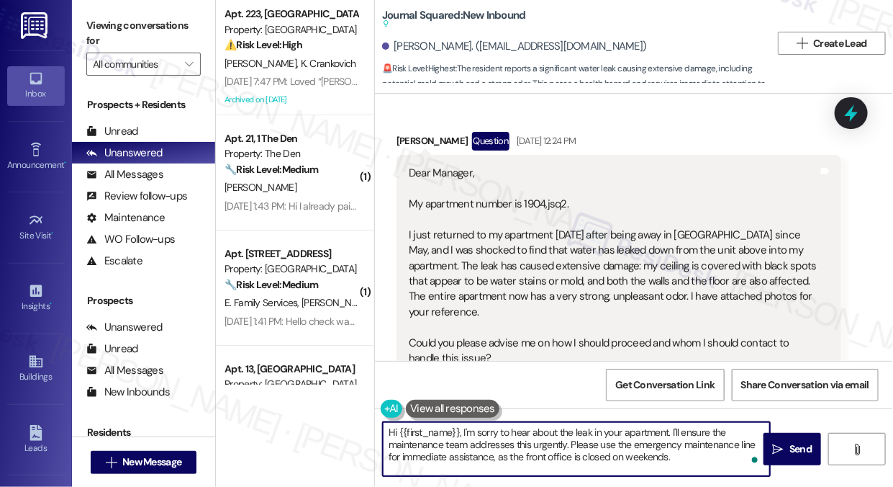
click at [651, 441] on textarea "Hi {{first_name}}, I'm sorry to hear about the leak in your apartment. I'll ens…" at bounding box center [576, 449] width 387 height 54
click at [691, 430] on textarea "Hi {{first_name}}, I'm sorry to hear about the leak in your apartment. I'll ens…" at bounding box center [576, 449] width 387 height 54
drag, startPoint x: 687, startPoint y: 454, endPoint x: 673, endPoint y: 430, distance: 27.4
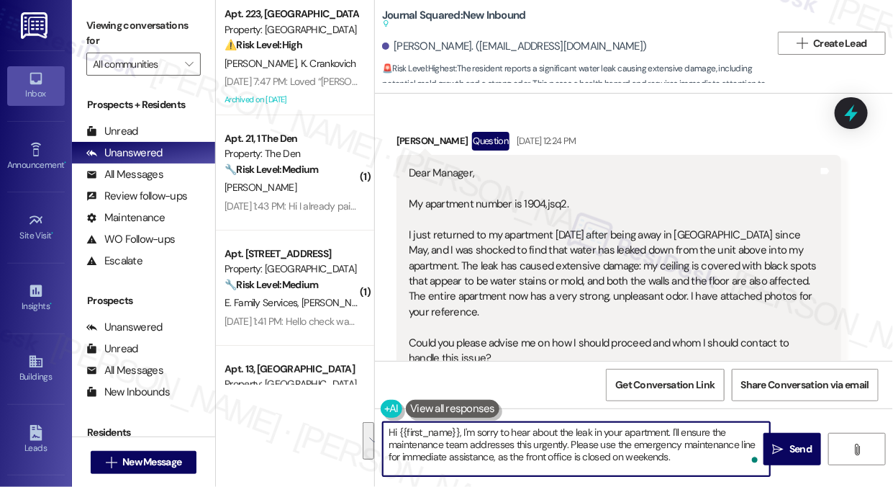
click at [673, 430] on textarea "Hi {{first_name}}, I'm sorry to hear about the leak in your apartment. I'll ens…" at bounding box center [576, 449] width 387 height 54
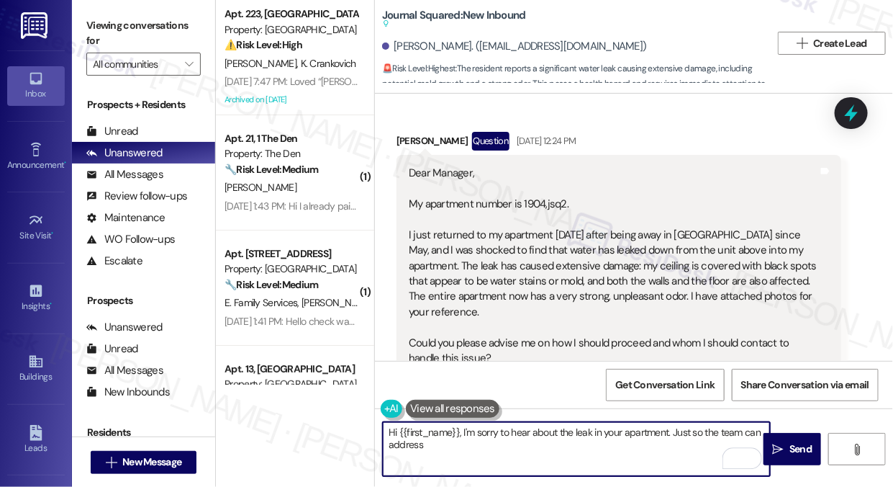
click at [462, 430] on textarea "Hi {{first_name}}, I'm sorry to hear about the leak in your apartment. Just so …" at bounding box center [576, 449] width 387 height 54
click at [405, 442] on textarea "Hi {{first_name}}, thanks for bringing this to our attention and I'm sorry to h…" at bounding box center [576, 449] width 387 height 54
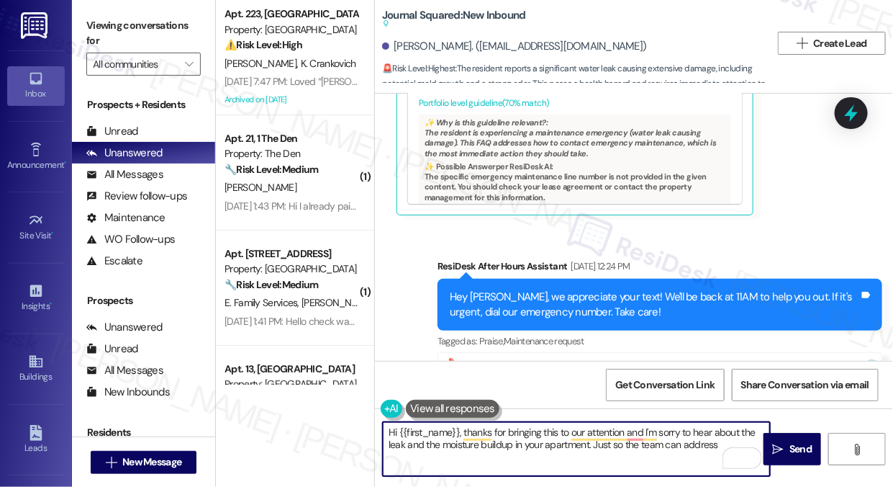
scroll to position [10796, 0]
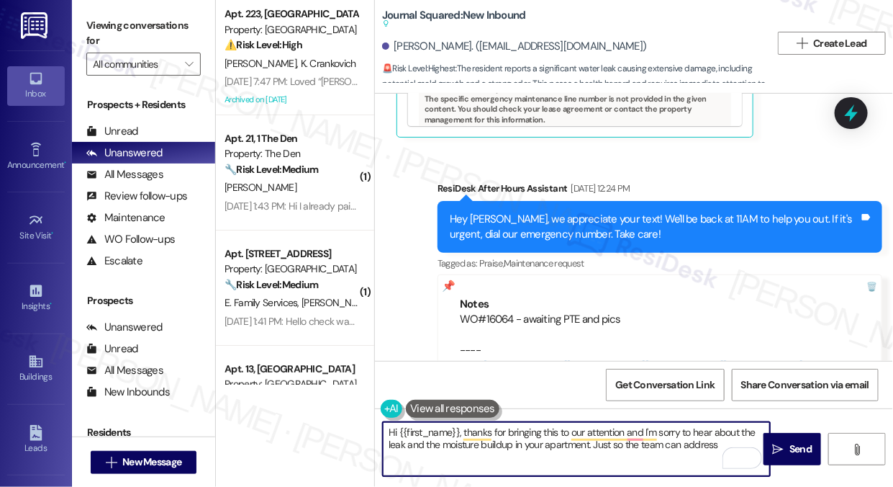
click at [515, 433] on textarea "Hi {{first_name}}, thanks for bringing this to our attention and I'm sorry to h…" at bounding box center [576, 449] width 387 height 54
click at [723, 446] on textarea "Hi {{first_name}}, thanks for bringing this to our attention, and I'm sorry to …" at bounding box center [576, 449] width 387 height 54
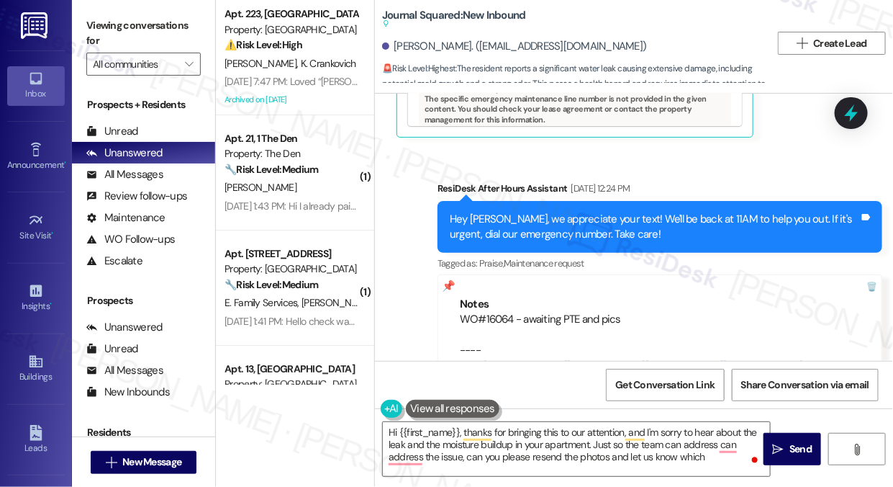
click at [89, 27] on label "Viewing conversations for" at bounding box center [143, 33] width 114 height 38
click at [720, 456] on textarea "Hi {{first_name}}, thanks for bringing this to our attention, and I'm sorry to …" at bounding box center [576, 449] width 387 height 54
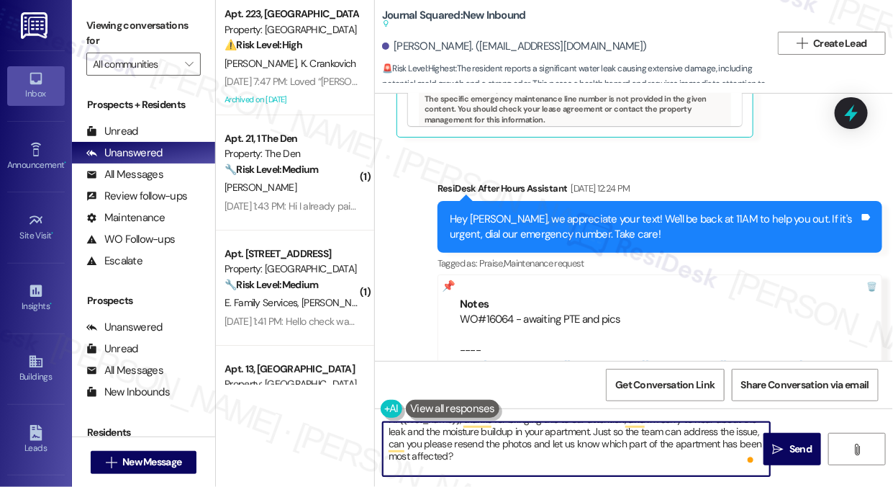
scroll to position [0, 0]
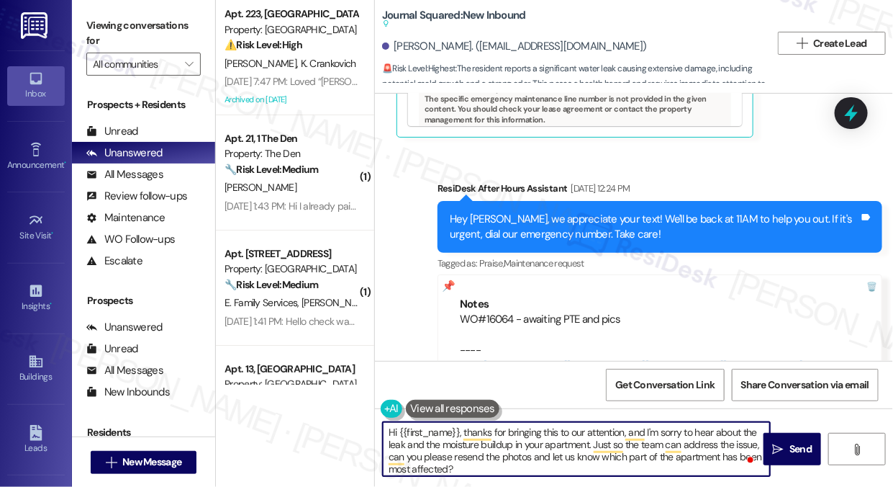
click at [500, 443] on textarea "Hi {{first_name}}, thanks for bringing this to our attention, and I'm sorry to …" at bounding box center [576, 449] width 387 height 54
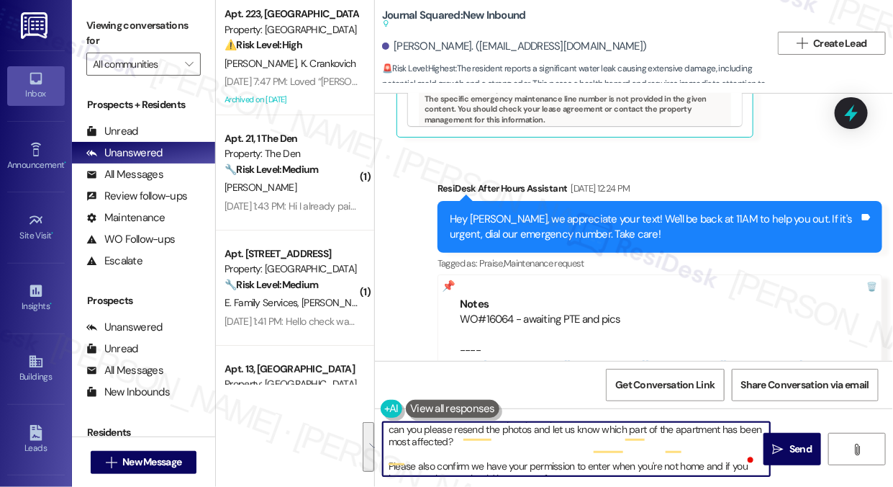
scroll to position [40, 0]
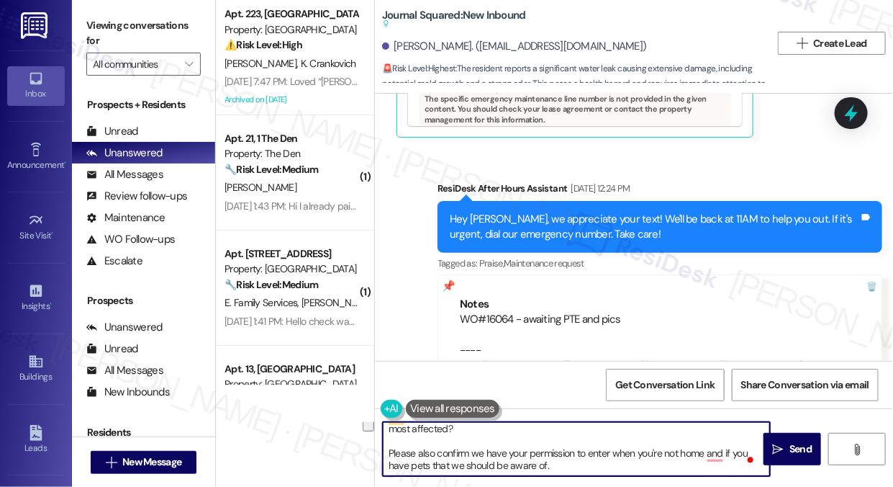
click at [446, 452] on textarea "Hi {{first_name}}, thanks for bringing this to our attention, and I'm sorry to …" at bounding box center [576, 449] width 387 height 54
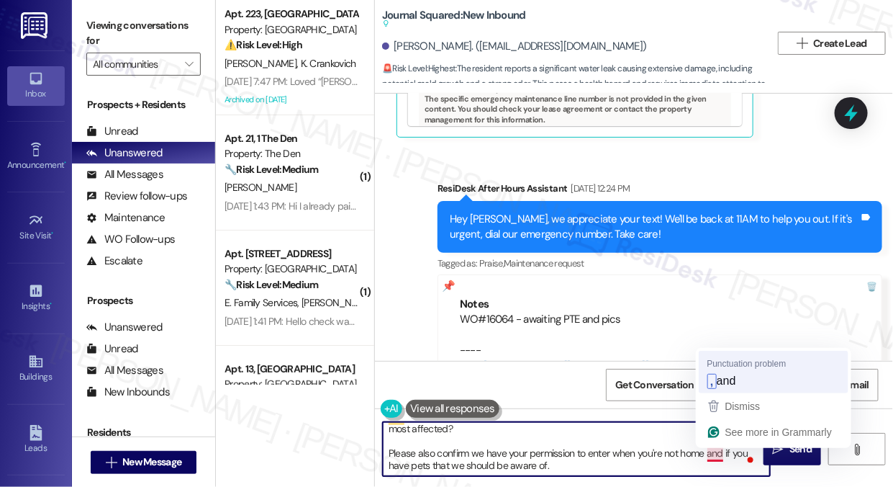
type textarea "Hi {{first_name}}, thanks for bringing this to our attention, and I'm sorry to …"
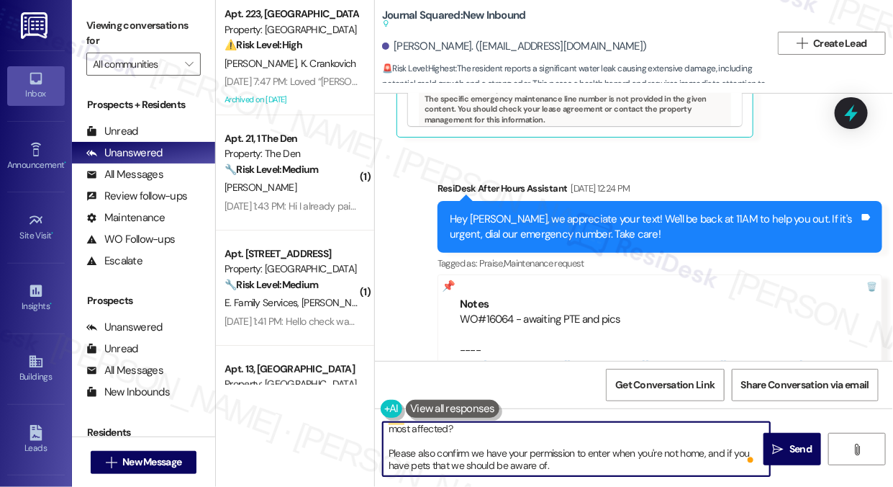
click at [635, 454] on textarea "Hi {{first_name}}, thanks for bringing this to our attention, and I'm sorry to …" at bounding box center [576, 449] width 387 height 54
click at [567, 463] on textarea "Hi {{first_name}}, thanks for bringing this to our attention, and I'm sorry to …" at bounding box center [576, 449] width 387 height 54
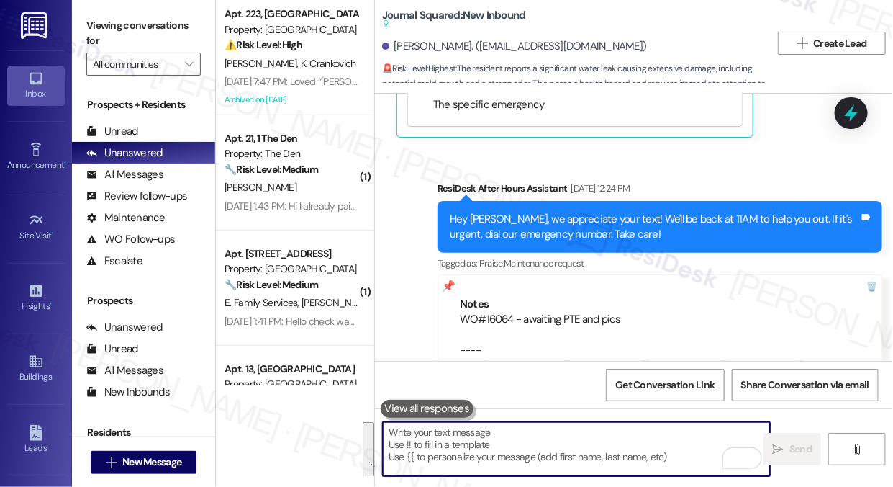
click at [624, 440] on textarea "To enrich screen reader interactions, please activate Accessibility in Grammarl…" at bounding box center [576, 449] width 387 height 54
click at [623, 437] on textarea "To enrich screen reader interactions, please activate Accessibility in Grammarl…" at bounding box center [576, 449] width 387 height 54
click at [433, 423] on textarea "To enrich screen reader interactions, please activate Accessibility in Grammarl…" at bounding box center [576, 449] width 387 height 54
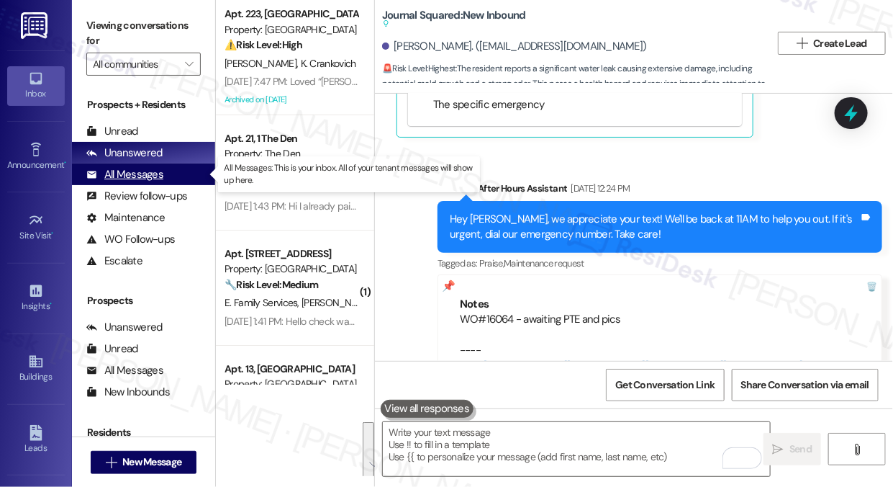
click at [150, 171] on div "All Messages" at bounding box center [124, 174] width 77 height 15
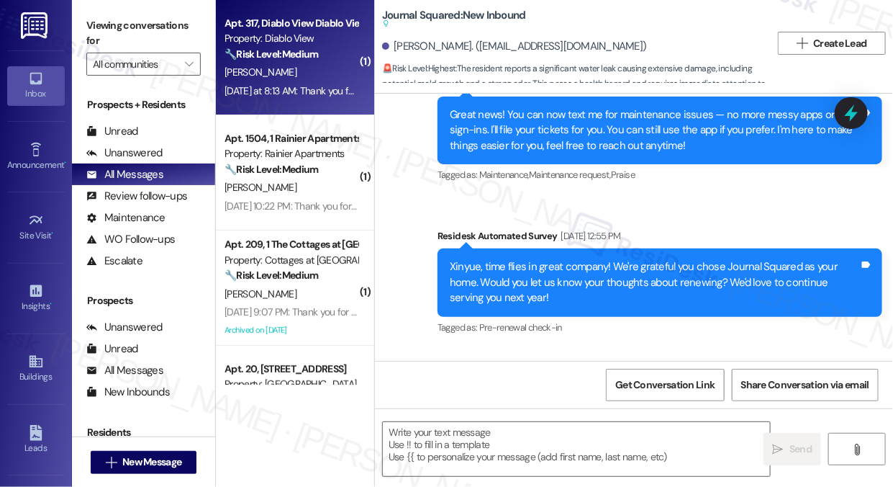
type textarea "Fetching suggested responses. Please feel free to read through the conversation…"
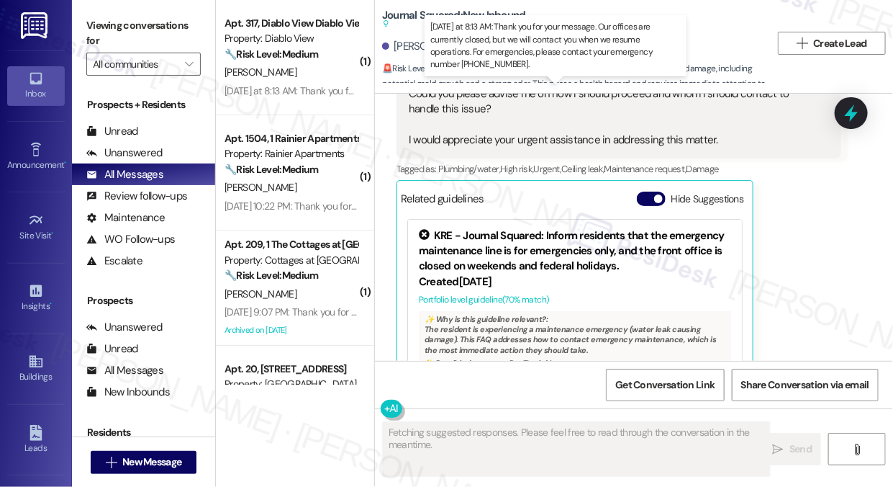
click at [314, 88] on div "Yesterday at 8:13 AM: Thank you for your message. Our offices are currently clo…" at bounding box center [665, 90] width 880 height 13
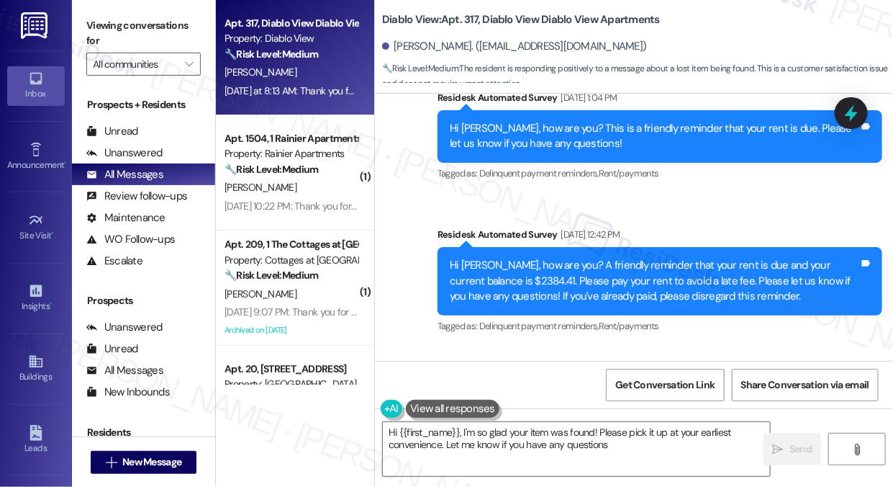
type textarea "Hi {{first_name}}, I'm so glad your item was found! Please pick it up at your e…"
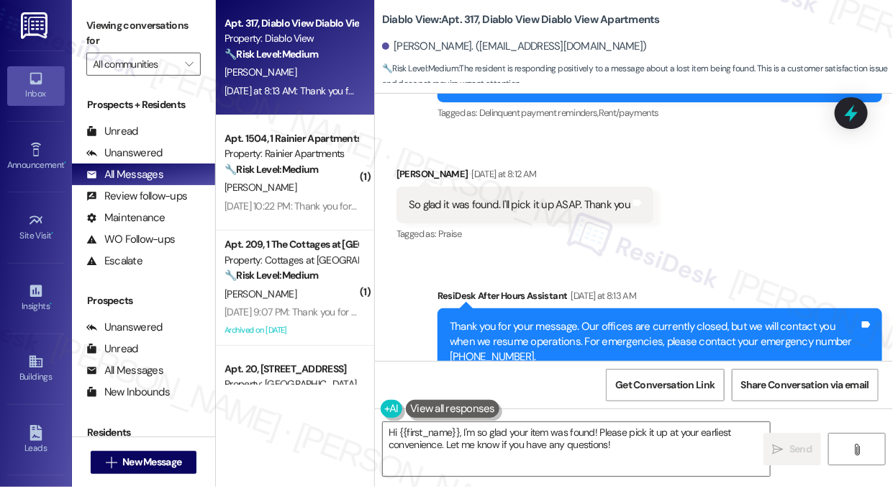
scroll to position [5266, 0]
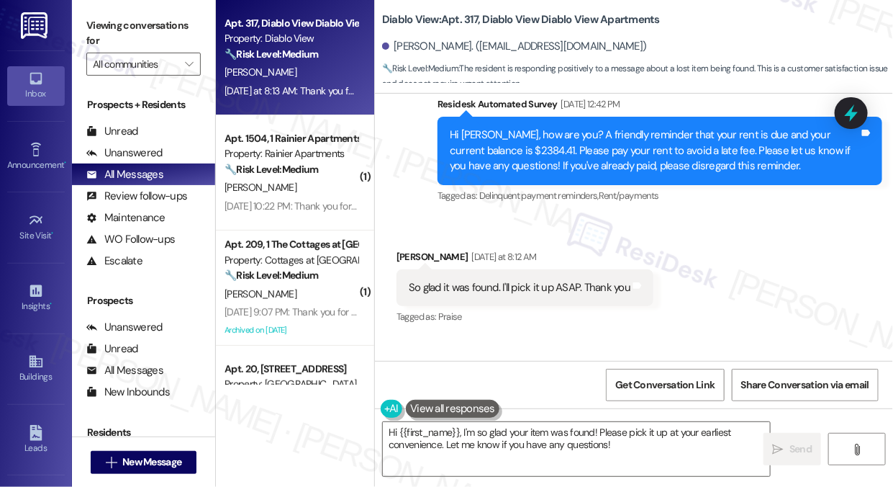
click at [518, 280] on div "So glad it was found. I'll pick it up ASAP. Thank you" at bounding box center [520, 287] width 222 height 15
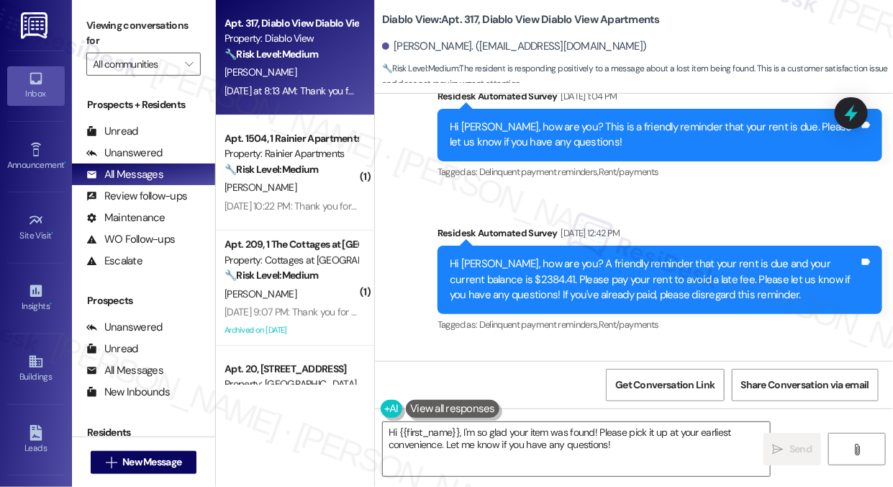
scroll to position [5135, 0]
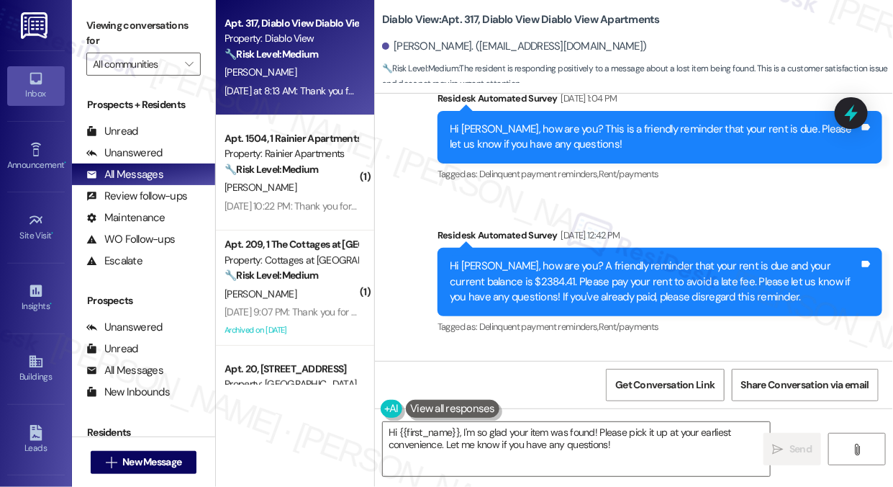
click at [592, 258] on div "Hi Marilyn, how are you? A friendly reminder that your rent is due and your cur…" at bounding box center [655, 281] width 410 height 46
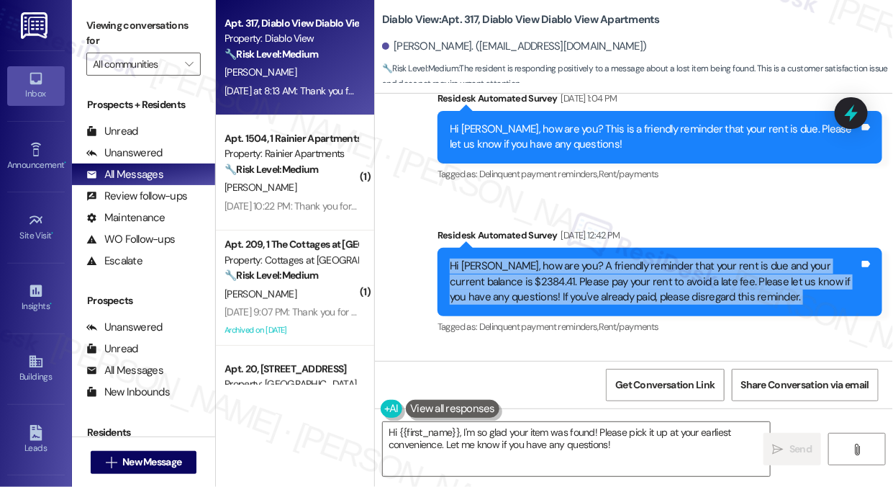
click at [592, 258] on div "Hi Marilyn, how are you? A friendly reminder that your rent is due and your cur…" at bounding box center [655, 281] width 410 height 46
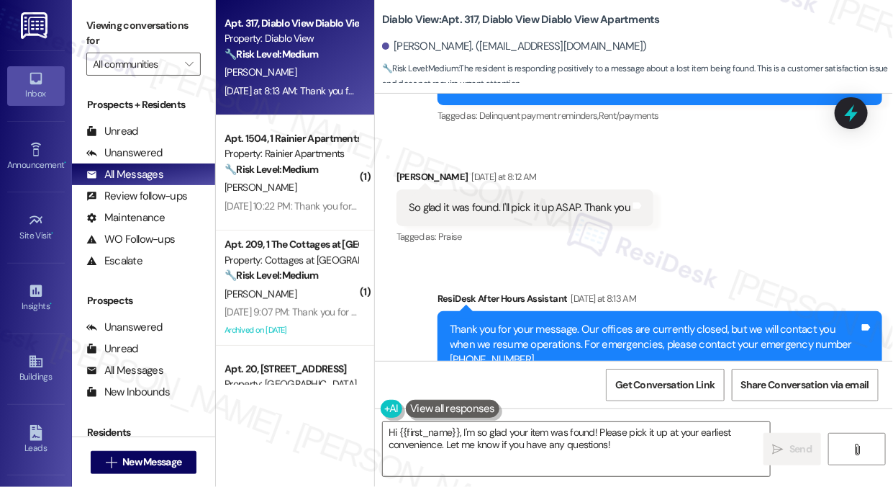
scroll to position [5397, 0]
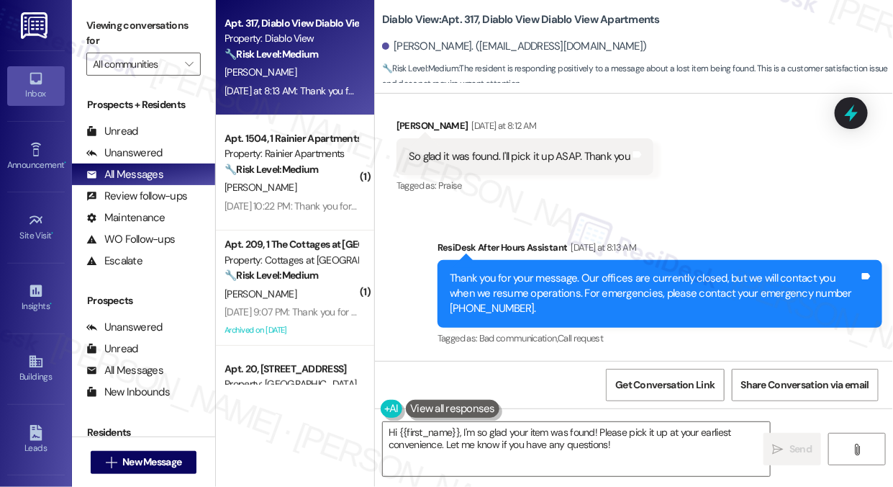
click at [468, 149] on div "So glad it was found. I'll pick it up ASAP. Thank you" at bounding box center [520, 156] width 222 height 15
click at [575, 428] on textarea "Hi {{first_name}}, I'm so glad your item was found! Please pick it up at your e…" at bounding box center [576, 449] width 387 height 54
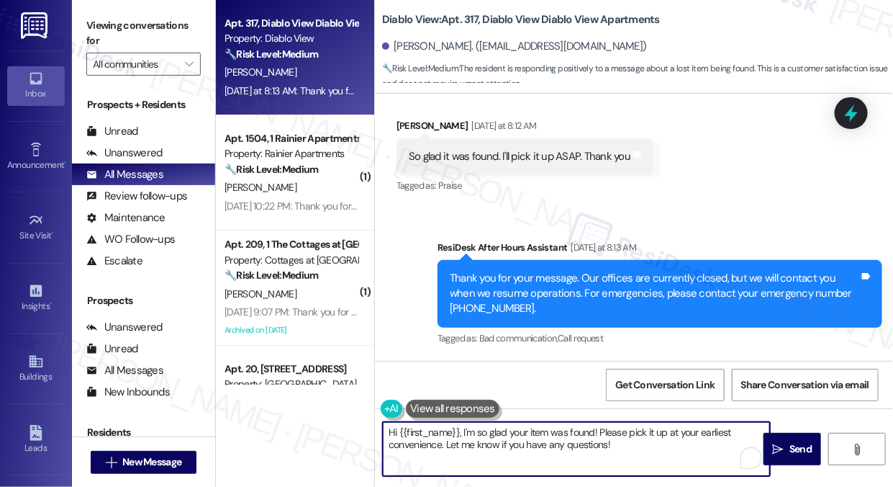
click at [575, 428] on textarea "Hi {{first_name}}, I'm so glad your item was found! Please pick it up at your e…" at bounding box center [576, 449] width 387 height 54
click at [525, 149] on div "So glad it was found. I'll pick it up ASAP. Thank you" at bounding box center [520, 156] width 222 height 15
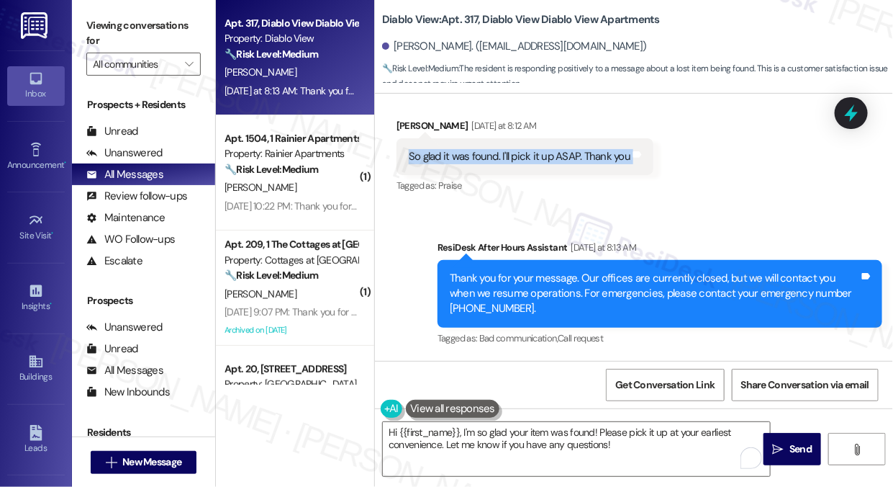
click at [525, 149] on div "So glad it was found. I'll pick it up ASAP. Thank you" at bounding box center [520, 156] width 222 height 15
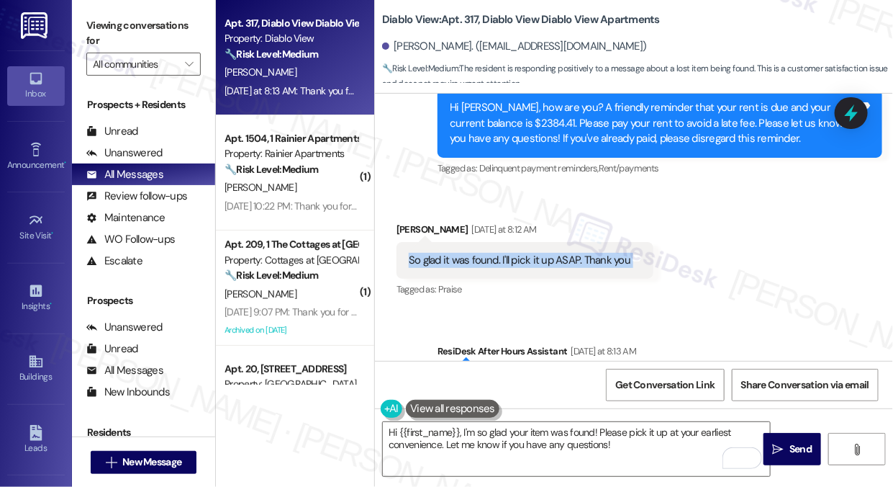
scroll to position [5135, 0]
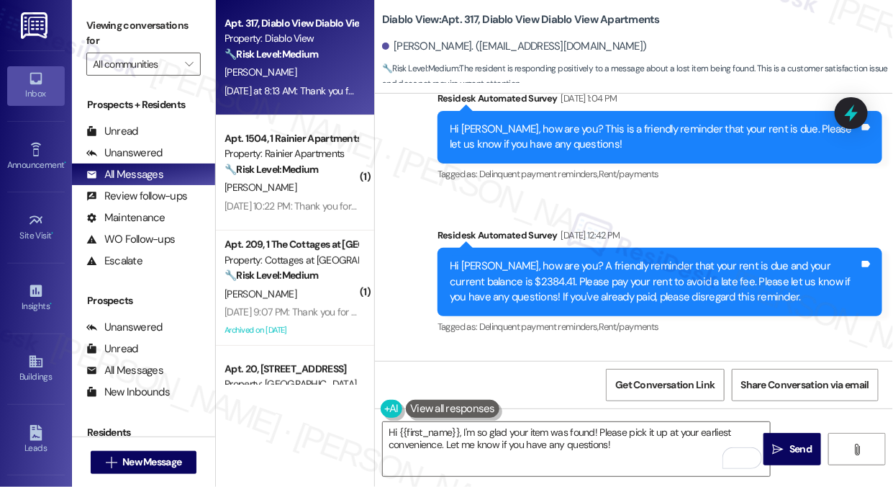
click at [587, 268] on div "Hi Marilyn, how are you? A friendly reminder that your rent is due and your cur…" at bounding box center [655, 281] width 410 height 46
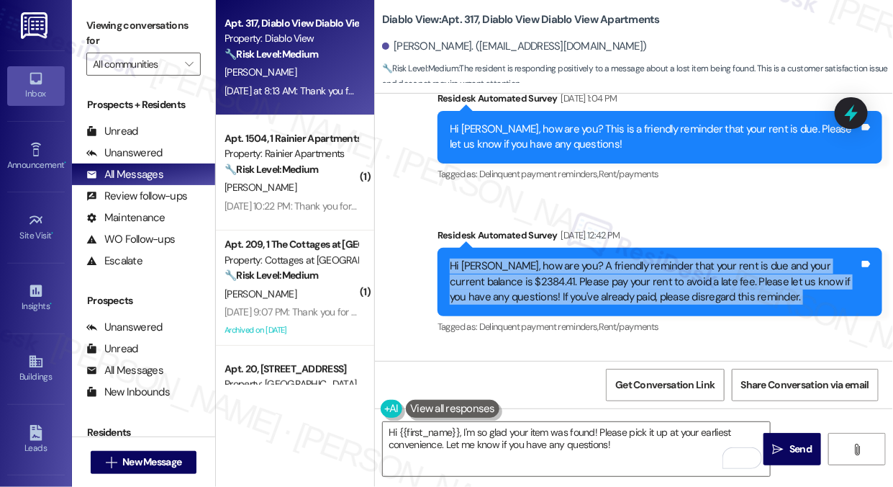
click at [587, 268] on div "Hi Marilyn, how are you? A friendly reminder that your rent is due and your cur…" at bounding box center [655, 281] width 410 height 46
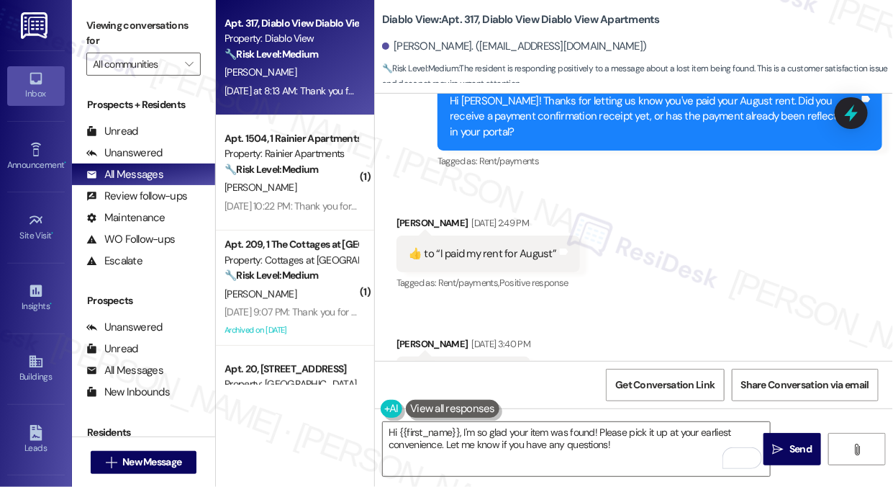
scroll to position [4480, 0]
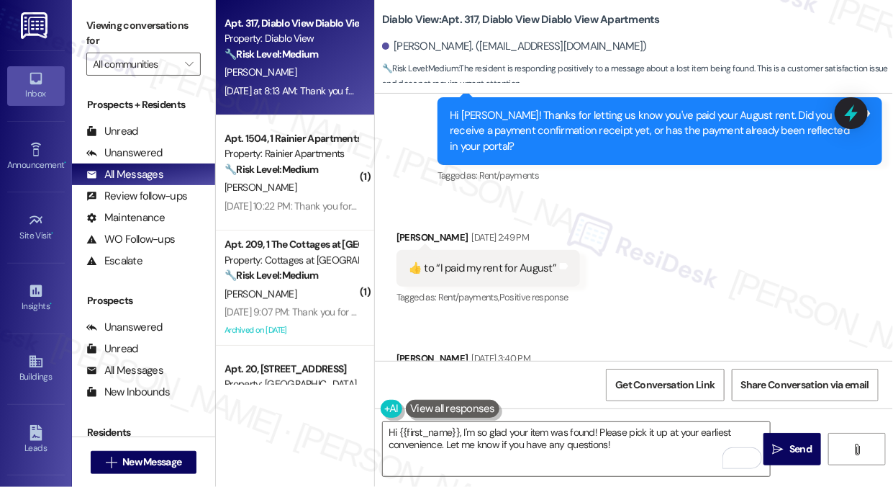
click at [525, 261] on div "​👍​ to “ I paid my rent for August ”  Tags and notes" at bounding box center [489, 268] width 184 height 37
click at [524, 261] on div "​👍​ to “ I paid my rent for August ”  Tags and notes" at bounding box center [489, 268] width 184 height 37
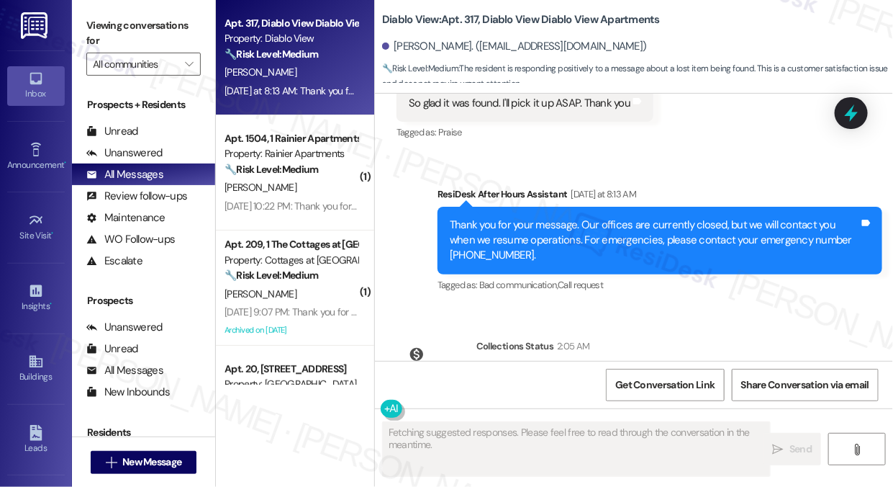
scroll to position [5266, 0]
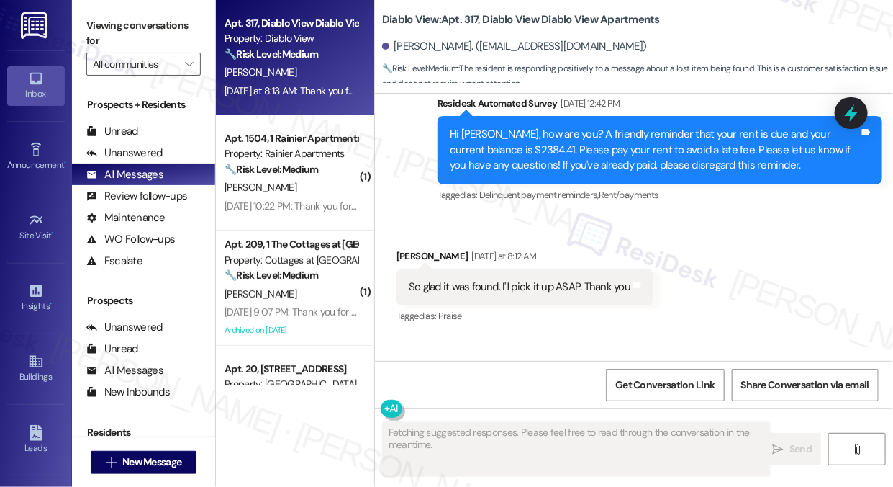
click at [468, 268] on div "So glad it was found. I'll pick it up ASAP. Thank you Tags and notes" at bounding box center [525, 286] width 257 height 37
click at [514, 279] on div "So glad it was found. I'll pick it up ASAP. Thank you" at bounding box center [520, 286] width 222 height 15
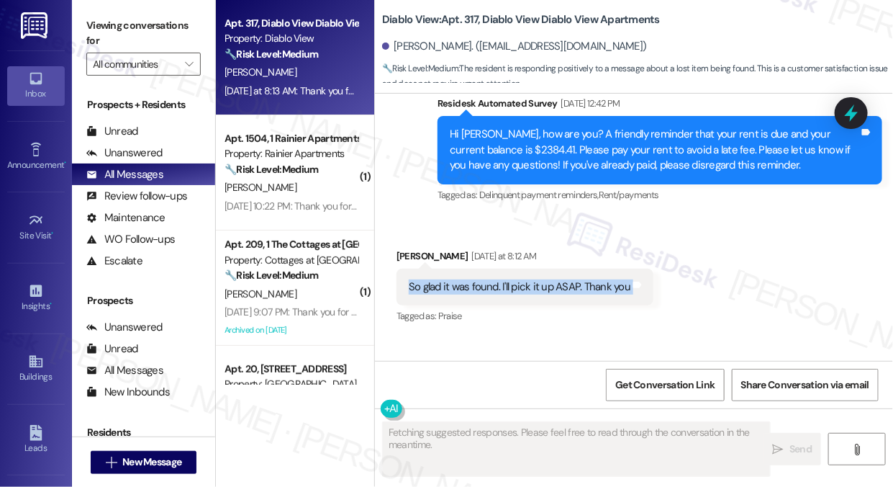
click at [514, 279] on div "So glad it was found. I'll pick it up ASAP. Thank you" at bounding box center [520, 286] width 222 height 15
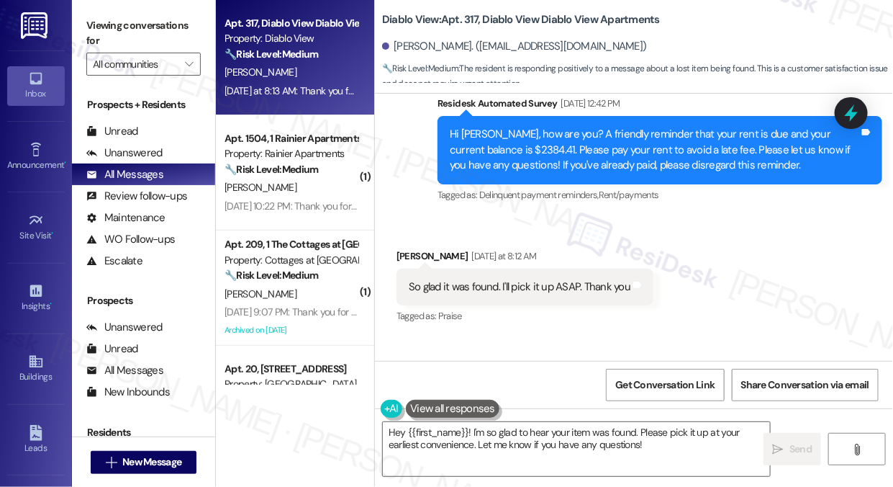
click at [78, 43] on div "Viewing conversations for All communities " at bounding box center [143, 45] width 143 height 90
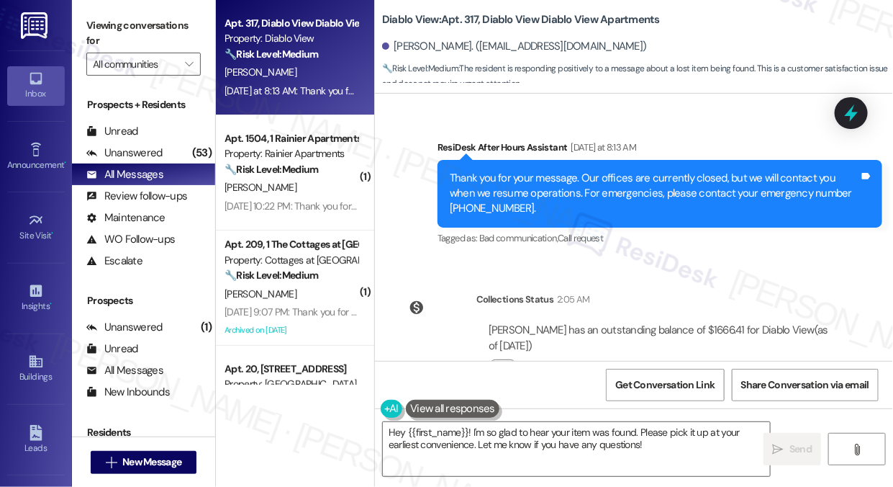
scroll to position [5528, 0]
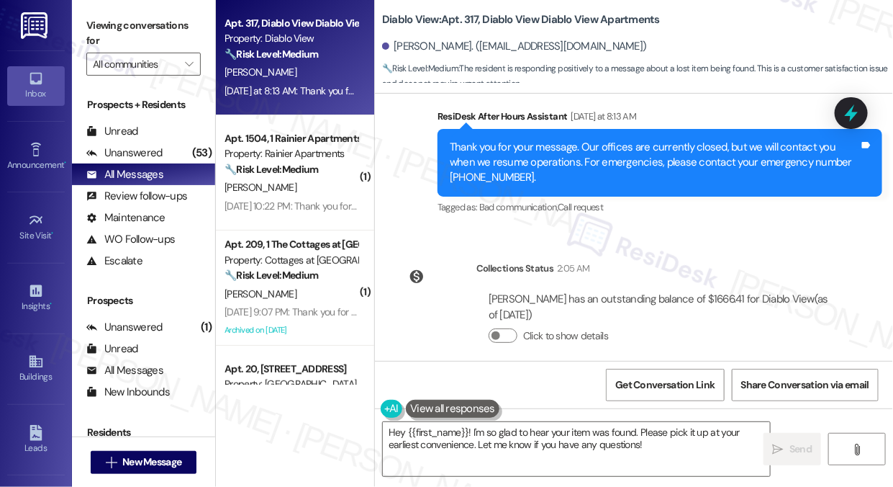
click at [80, 37] on div "Viewing conversations for All communities " at bounding box center [143, 45] width 143 height 90
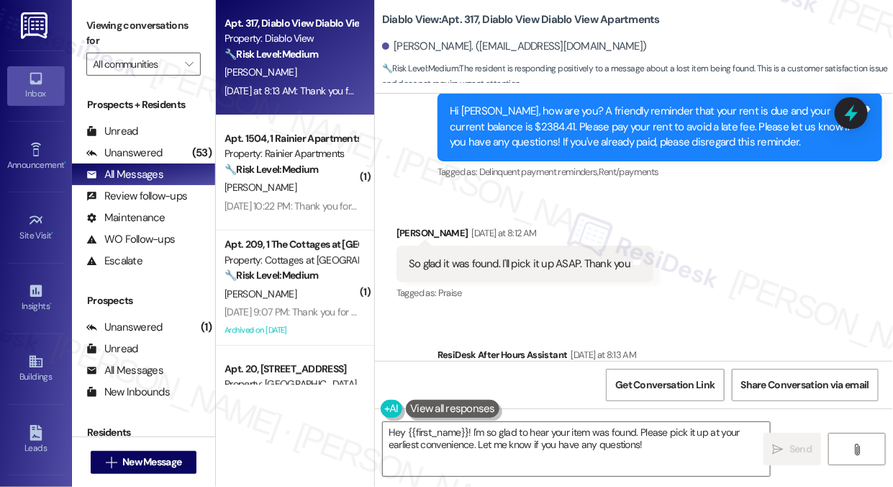
scroll to position [5266, 0]
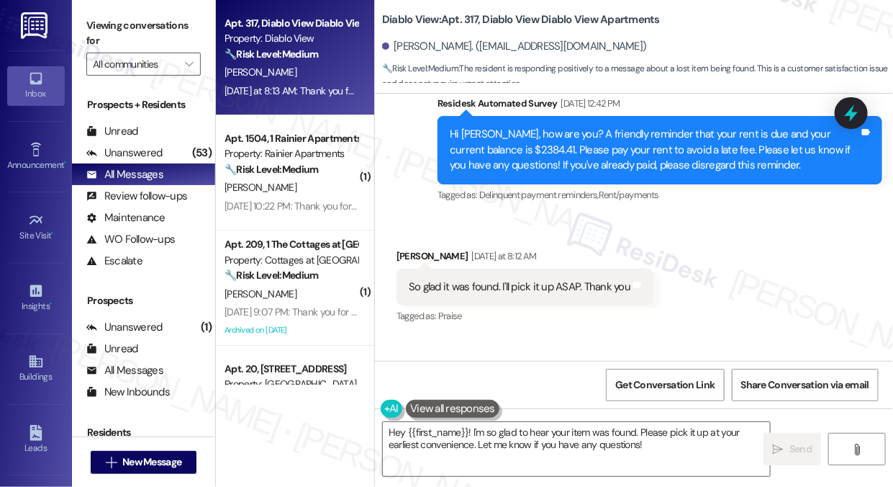
click at [452, 279] on div "So glad it was found. I'll pick it up ASAP. Thank you" at bounding box center [520, 286] width 222 height 15
click at [451, 279] on div "So glad it was found. I'll pick it up ASAP. Thank you" at bounding box center [520, 286] width 222 height 15
click at [515, 279] on div "So glad it was found. I'll pick it up ASAP. Thank you" at bounding box center [520, 286] width 222 height 15
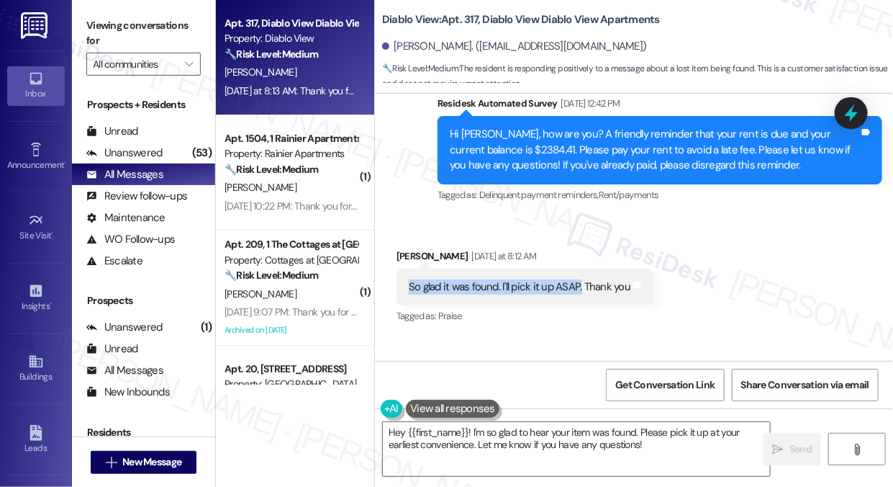
drag, startPoint x: 408, startPoint y: 271, endPoint x: 579, endPoint y: 270, distance: 171.3
click at [579, 279] on div "So glad it was found. I'll pick it up ASAP. Thank you" at bounding box center [520, 286] width 222 height 15
copy div "So glad it was found. I'll pick it up ASAP."
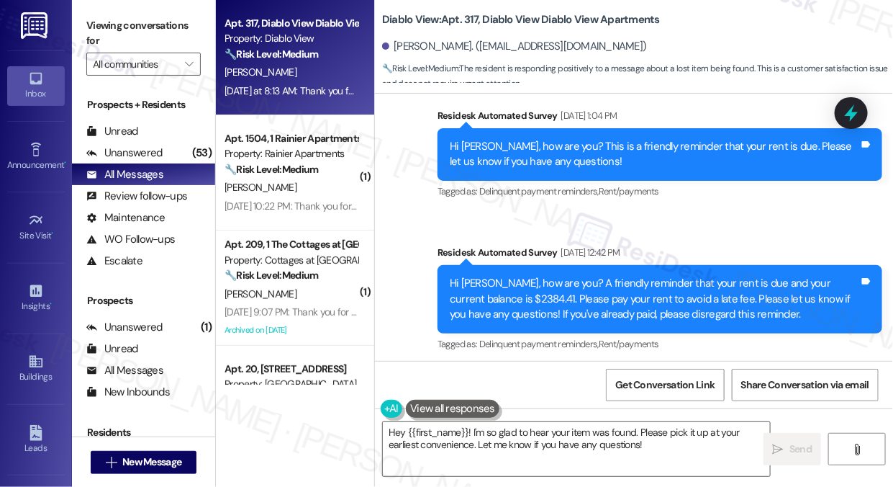
scroll to position [4939, 0]
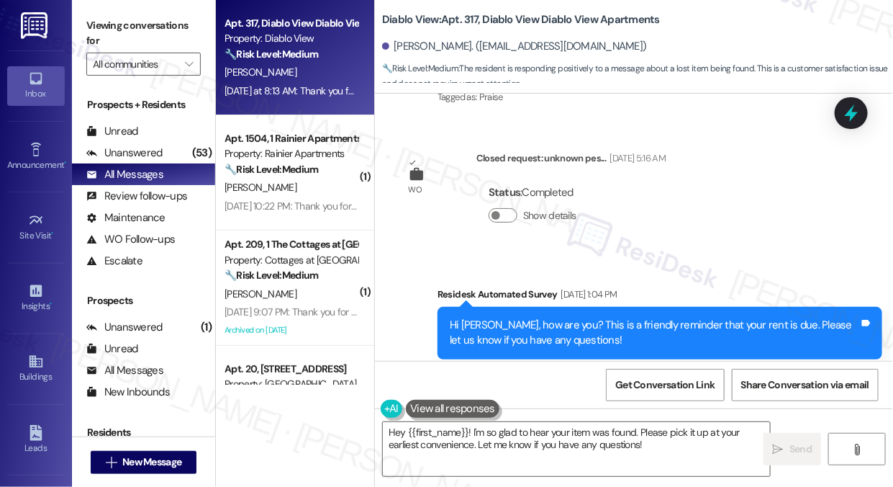
click at [90, 31] on label "Viewing conversations for" at bounding box center [143, 33] width 114 height 38
click at [78, 23] on div "Viewing conversations for All communities " at bounding box center [143, 45] width 143 height 90
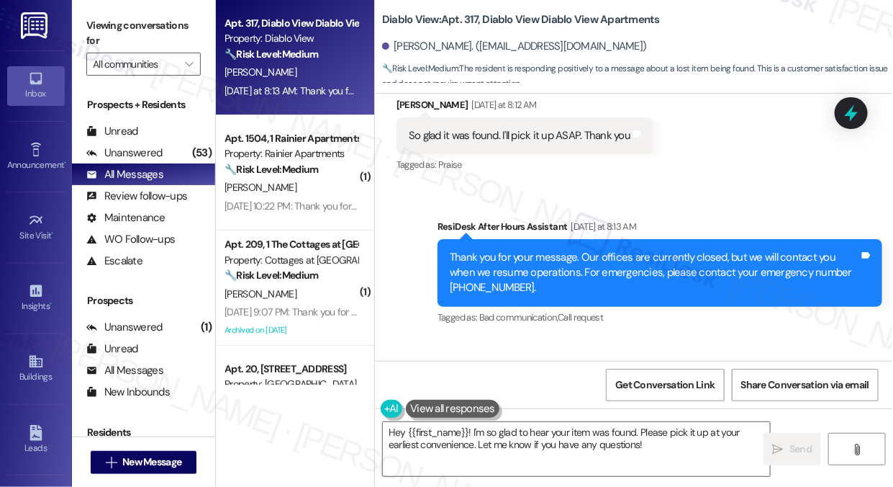
scroll to position [5528, 0]
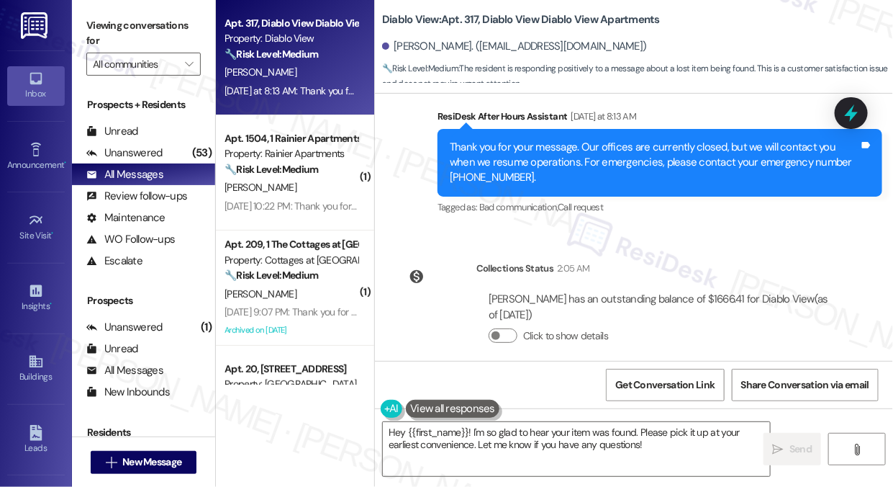
click at [81, 24] on div "Viewing conversations for All communities " at bounding box center [143, 45] width 143 height 90
click at [533, 440] on textarea "Hey {{first_name}}! I'm so glad to hear your item was found. Please pick it up …" at bounding box center [576, 449] width 387 height 54
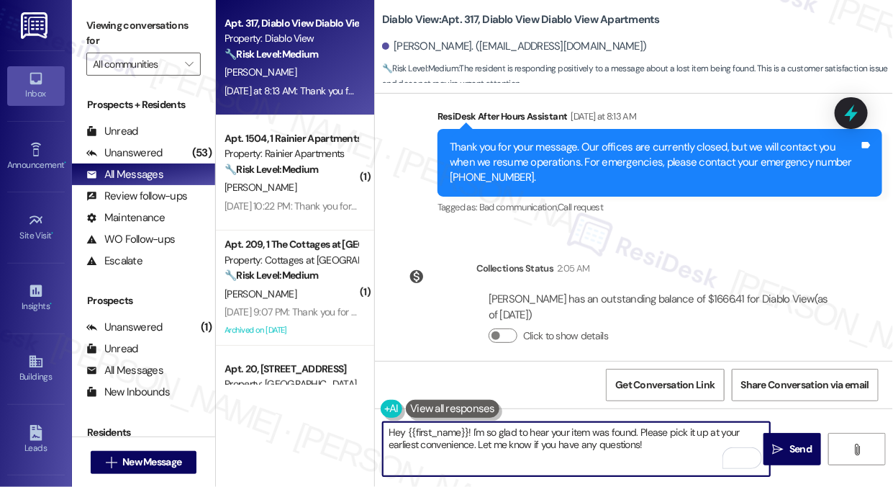
click at [701, 292] on div "Marilyn Miller has an outstanding balance of $1666.41 for Diablo View (as of Se…" at bounding box center [659, 307] width 340 height 31
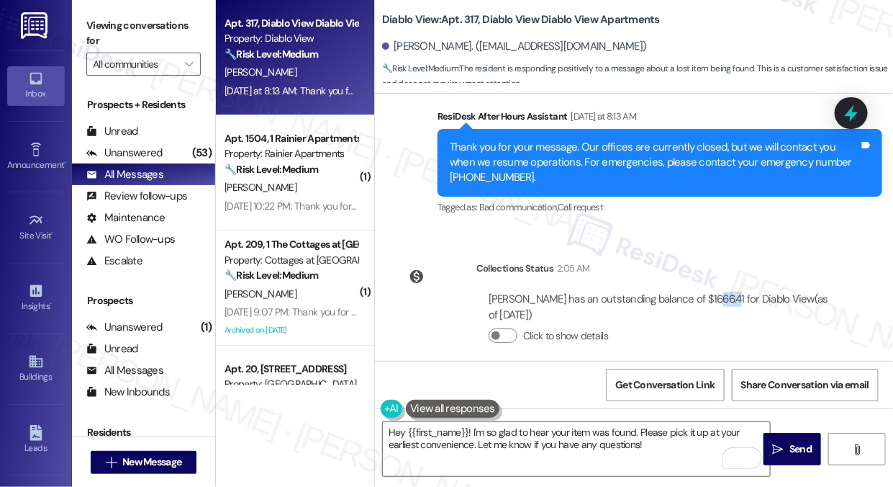
drag, startPoint x: 697, startPoint y: 286, endPoint x: 714, endPoint y: 286, distance: 17.3
click at [714, 292] on div "Marilyn Miller has an outstanding balance of $1666.41 for Diablo View (as of Se…" at bounding box center [659, 307] width 340 height 31
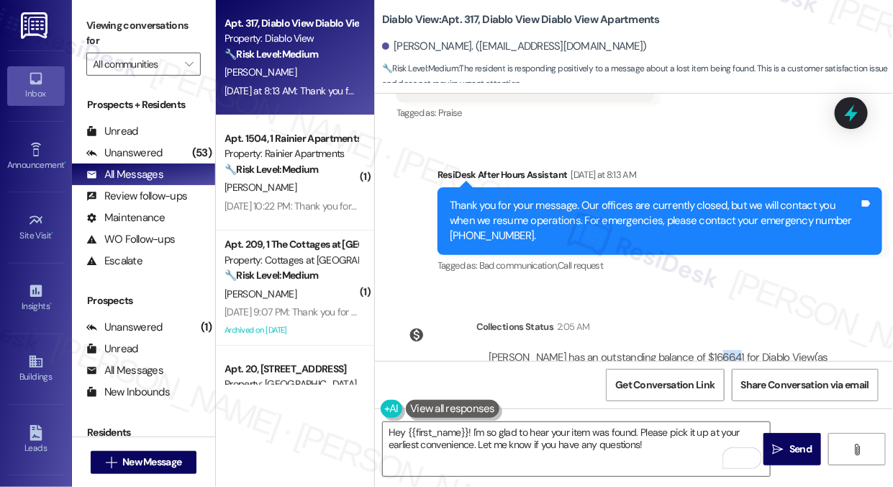
scroll to position [5266, 0]
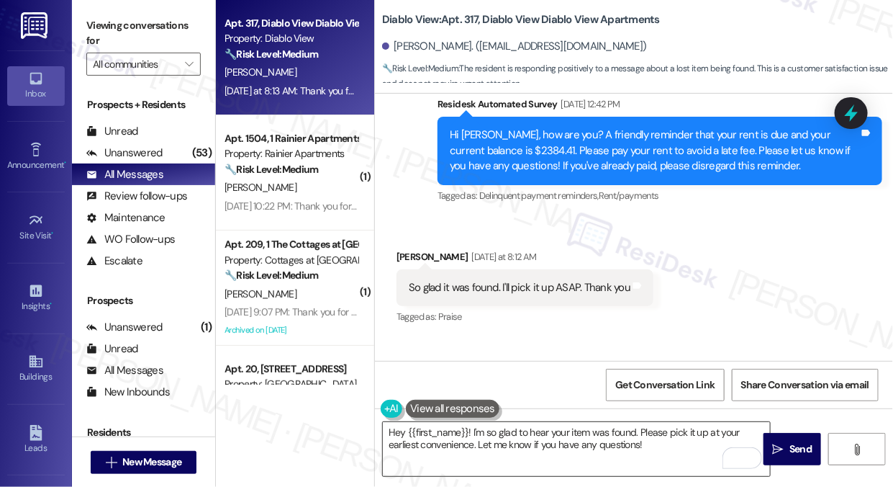
click at [390, 430] on textarea "Hey {{first_name}}! I'm so glad to hear your item was found. Please pick it up …" at bounding box center [576, 449] width 387 height 54
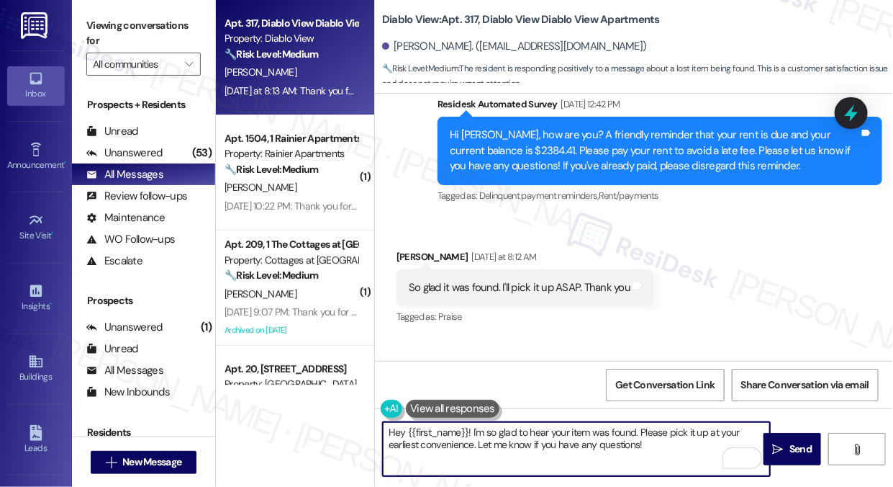
click at [390, 430] on textarea "Hey {{first_name}}! I'm so glad to hear your item was found. Please pick it up …" at bounding box center [576, 449] width 387 height 54
click at [641, 439] on textarea "Hi {{first_name}}! I'm so glad to hear your item was found. Please pick it up a…" at bounding box center [576, 449] width 387 height 54
drag, startPoint x: 583, startPoint y: 452, endPoint x: 465, endPoint y: 431, distance: 119.9
click at [465, 431] on textarea "Hi {{first_name}}! I'm so glad to hear your item was found. Please pick it up a…" at bounding box center [576, 449] width 387 height 54
type textarea "Hi {{first_name}}! I hope you had a great weekend! May I know what was found? W…"
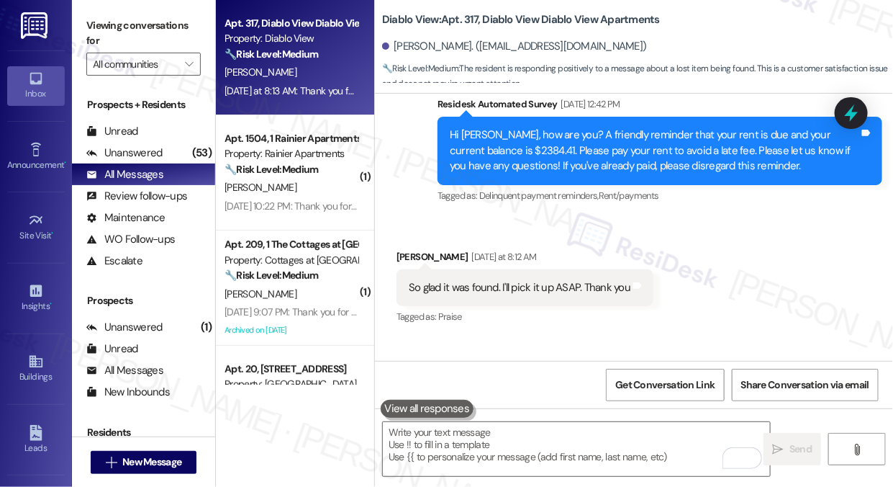
click at [87, 40] on label "Viewing conversations for" at bounding box center [143, 33] width 114 height 38
drag, startPoint x: 81, startPoint y: 30, endPoint x: 90, endPoint y: 32, distance: 9.6
click at [81, 30] on div "Viewing conversations for All communities " at bounding box center [143, 45] width 143 height 90
click at [459, 425] on textarea "To enrich screen reader interactions, please activate Accessibility in Grammarl…" at bounding box center [576, 449] width 387 height 54
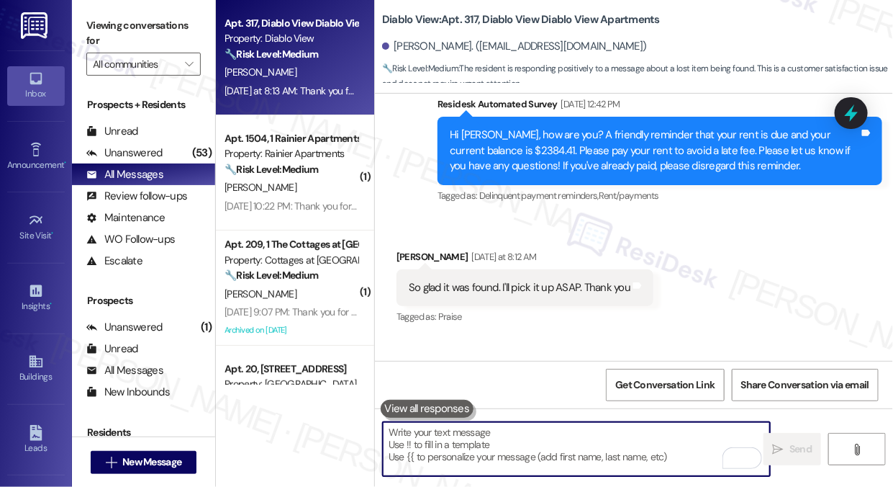
paste textarea "I hope you had a great weekend! Just to clarify, could you let me know what was…"
type textarea "I hope you had a great weekend! Just to clarify, could you let me know what was…"
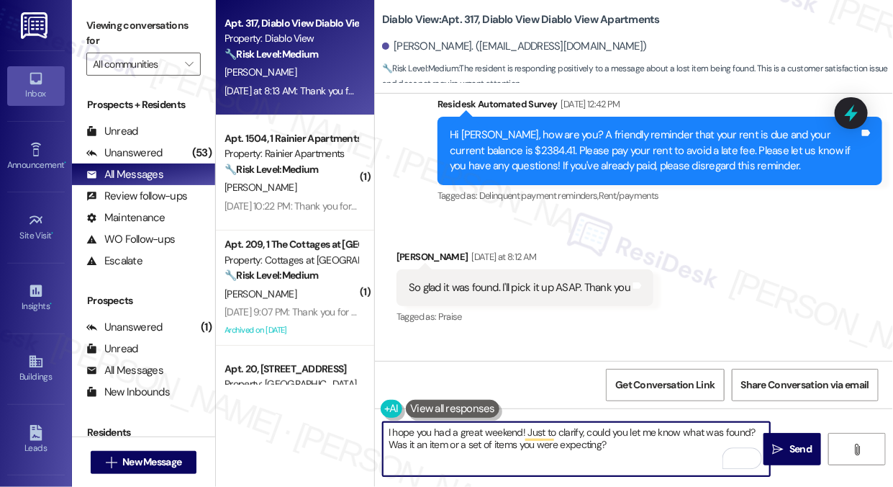
click at [385, 431] on textarea "I hope you had a great weekend! Just to clarify, could you let me know what was…" at bounding box center [576, 449] width 387 height 54
click at [459, 448] on textarea "Hi {{first_name}}! I hope you had a great weekend! May I know what was found? W…" at bounding box center [576, 449] width 387 height 54
drag, startPoint x: 469, startPoint y: 446, endPoint x: 464, endPoint y: 425, distance: 21.5
click at [464, 425] on textarea "Hi {{first_name}}! I hope you had a great weekend! May I know what was found? W…" at bounding box center [576, 449] width 387 height 54
paste textarea "Just to clarify, could you let me know what was found? Was it an item or a set …"
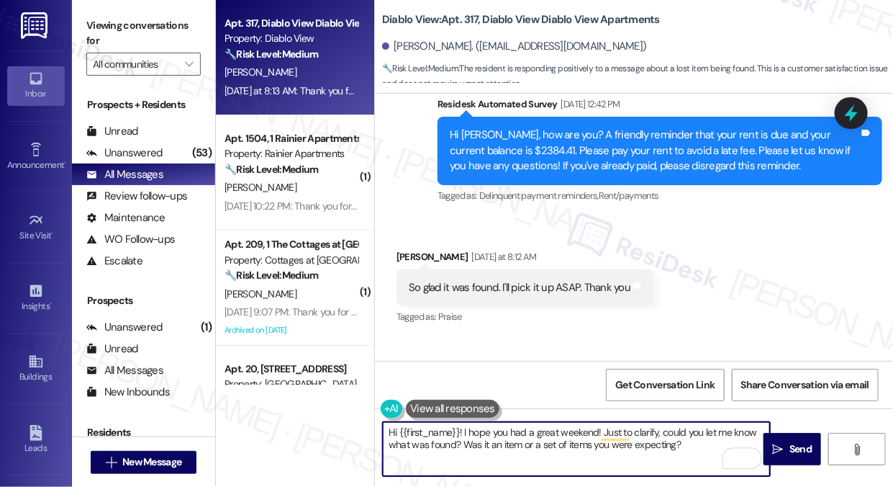
click at [578, 441] on textarea "Hi {{first_name}}! I hope you had a great weekend! Just to clarify, could you l…" at bounding box center [576, 449] width 387 height 54
type textarea "Hi {{first_name}}! I hope you had a great weekend! Just to clarify, could you l…"
click at [489, 445] on textarea "Hi {{first_name}}! I hope you had a great weekend! Just to clarify, could you l…" at bounding box center [576, 449] width 387 height 54
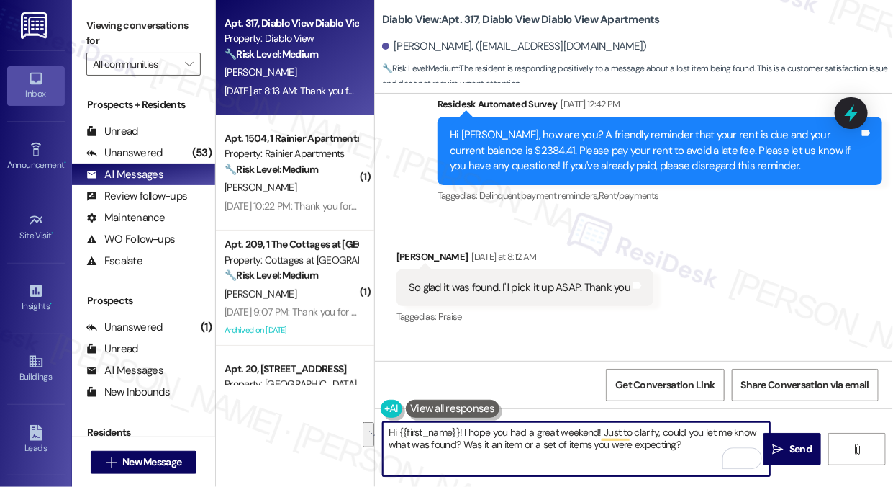
click at [489, 445] on textarea "Hi {{first_name}}! I hope you had a great weekend! Just to clarify, could you l…" at bounding box center [576, 449] width 387 height 54
click at [682, 443] on textarea "Hi {{first_name}}! I hope you had a great weekend! Just to clarify, could you l…" at bounding box center [576, 449] width 387 height 54
click at [796, 448] on span "Send" at bounding box center [801, 448] width 22 height 15
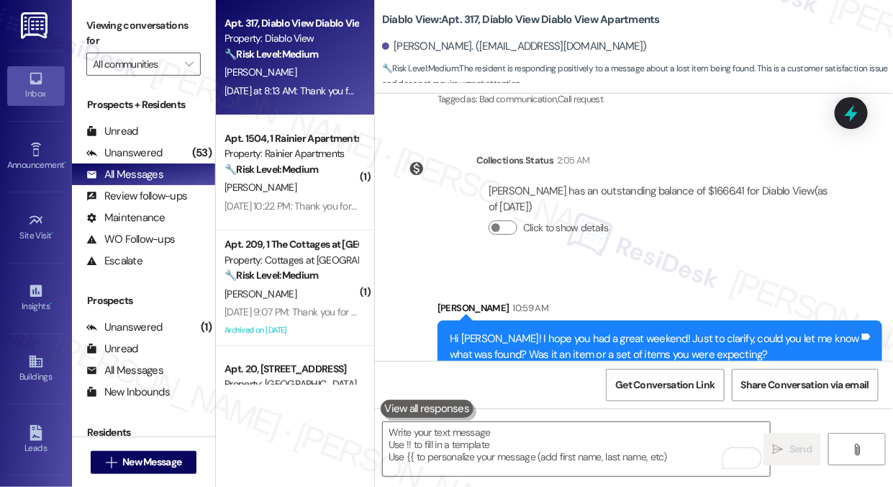
scroll to position [5643, 0]
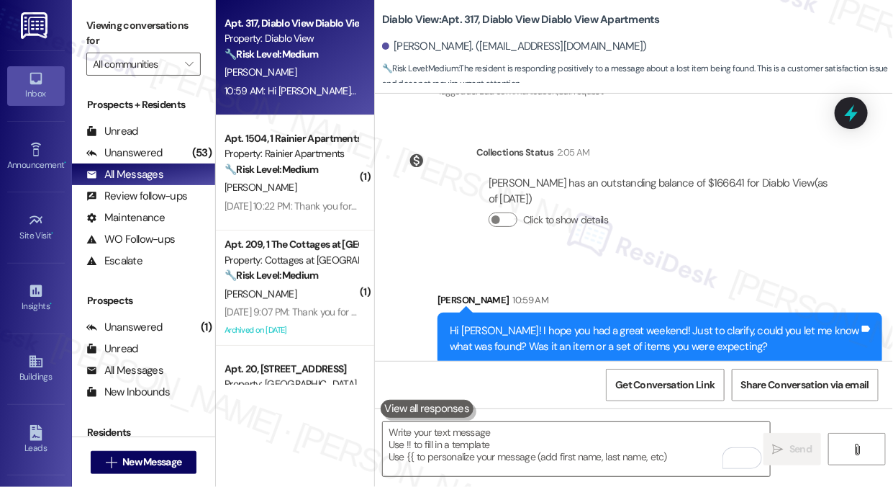
click at [618, 323] on div "Hi Marilyn! I hope you had a great weekend! Just to clarify, could you let me k…" at bounding box center [655, 338] width 410 height 31
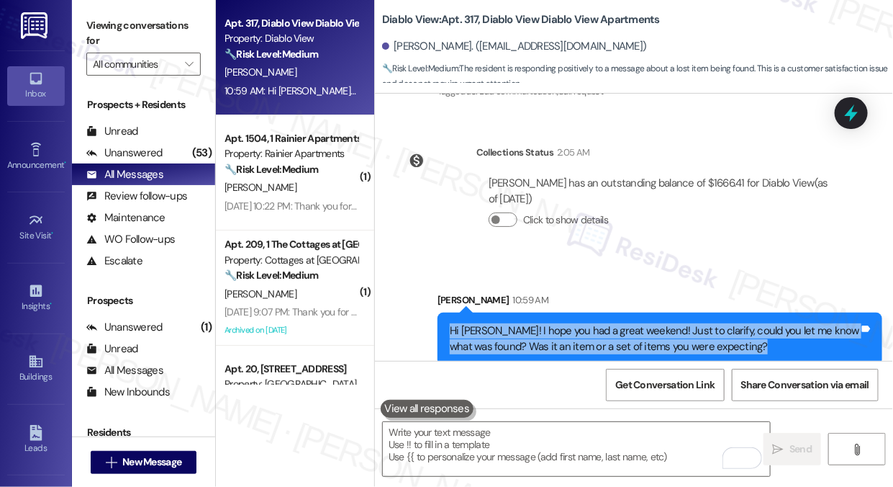
click at [618, 323] on div "Hi Marilyn! I hope you had a great weekend! Just to clarify, could you let me k…" at bounding box center [655, 338] width 410 height 31
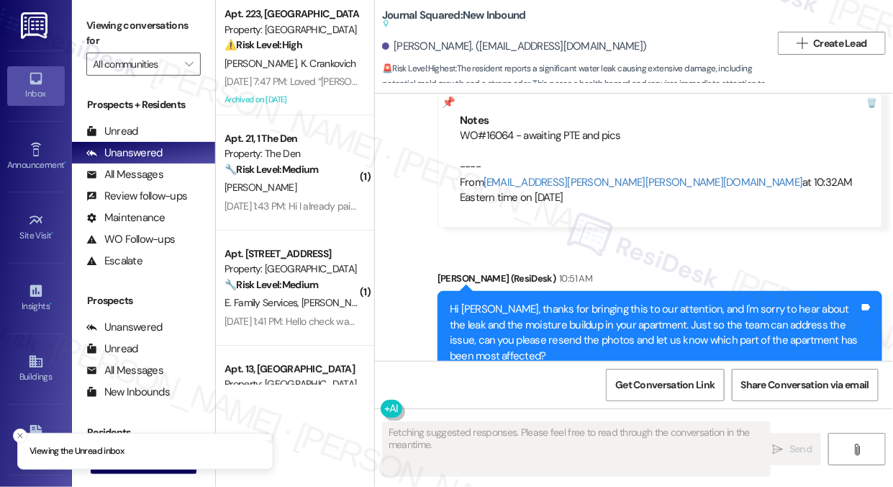
scroll to position [11011, 0]
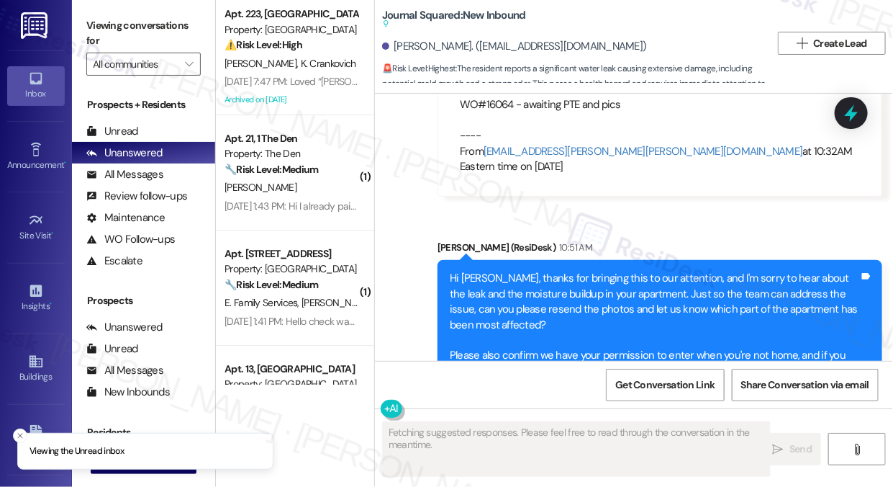
click at [597, 271] on div "Hi [PERSON_NAME], thanks for bringing this to our attention, and I'm sorry to h…" at bounding box center [655, 325] width 410 height 108
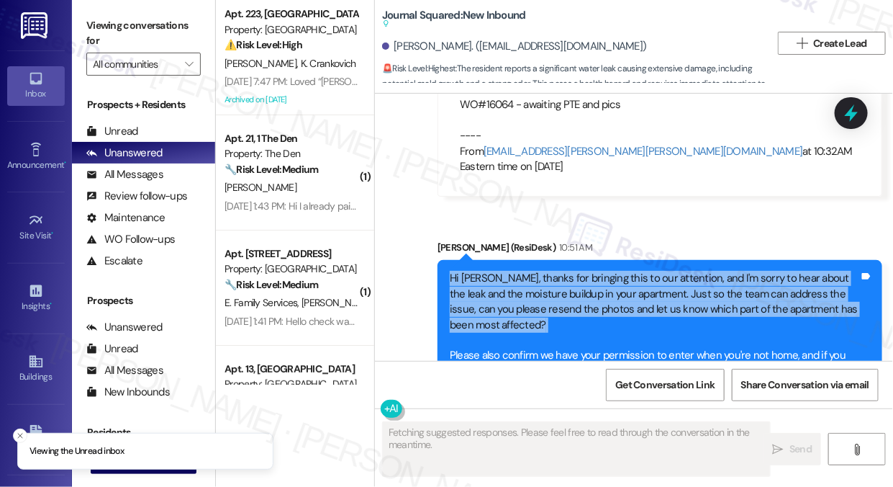
click at [597, 271] on div "Hi [PERSON_NAME], thanks for bringing this to our attention, and I'm sorry to h…" at bounding box center [655, 325] width 410 height 108
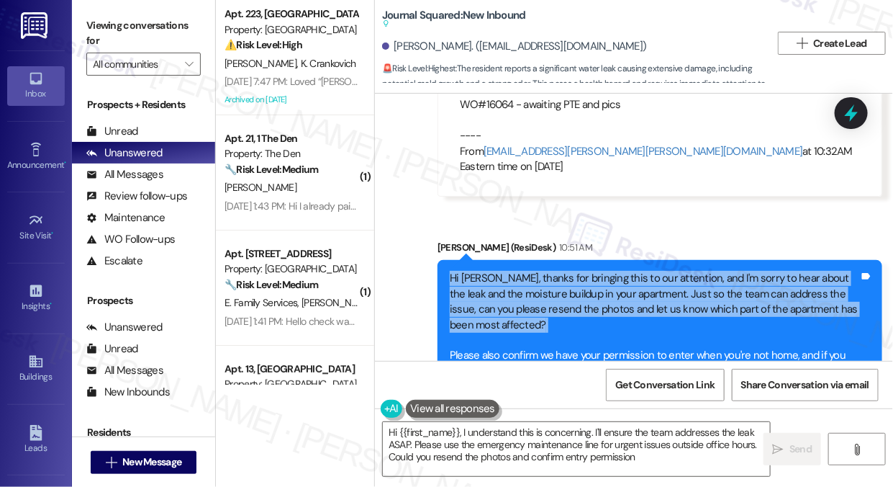
type textarea "Hi {{first_name}}, I understand this is concerning. I'll ensure the team addres…"
click at [533, 271] on div "Hi [PERSON_NAME], thanks for bringing this to our attention, and I'm sorry to h…" at bounding box center [655, 325] width 410 height 108
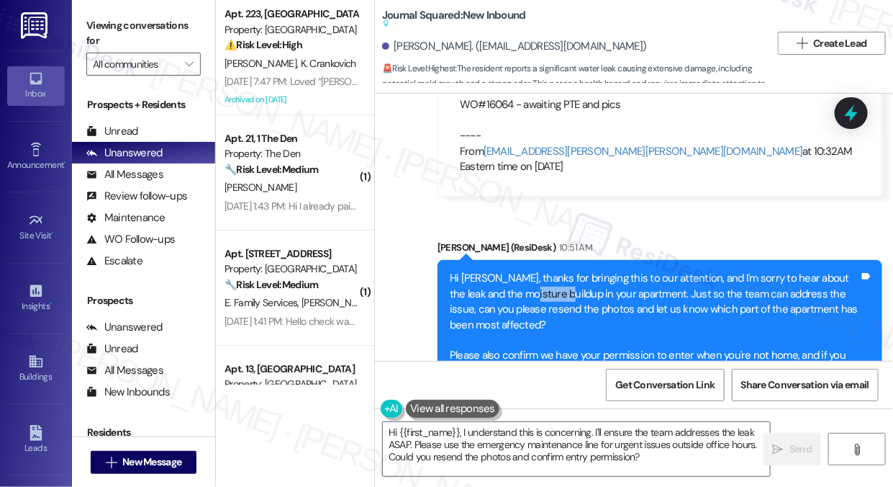
click at [533, 271] on div "Hi [PERSON_NAME], thanks for bringing this to our attention, and I'm sorry to h…" at bounding box center [655, 325] width 410 height 108
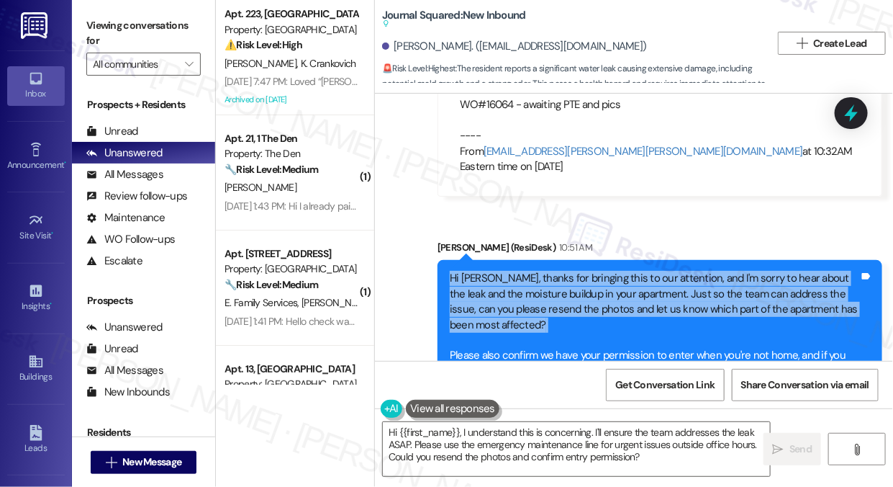
click at [533, 271] on div "Hi [PERSON_NAME], thanks for bringing this to our attention, and I'm sorry to h…" at bounding box center [655, 325] width 410 height 108
click at [531, 271] on div "Hi [PERSON_NAME], thanks for bringing this to our attention, and I'm sorry to h…" at bounding box center [655, 325] width 410 height 108
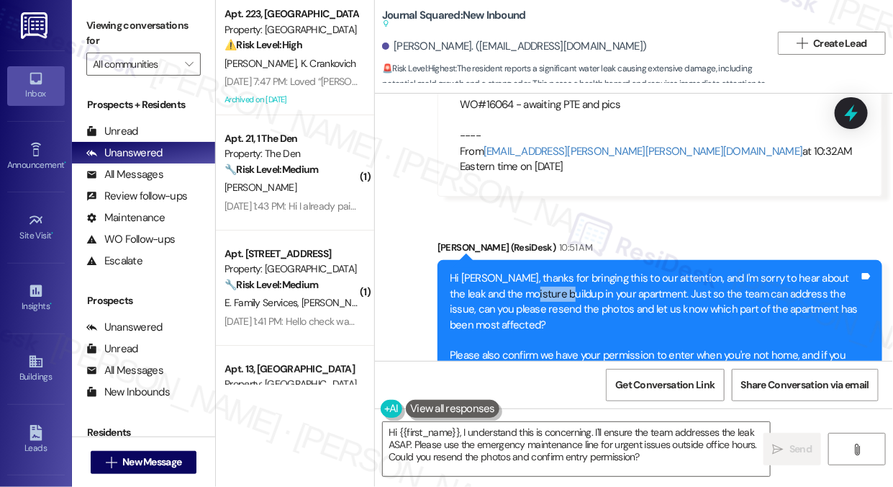
click at [531, 271] on div "Hi [PERSON_NAME], thanks for bringing this to our attention, and I'm sorry to h…" at bounding box center [655, 325] width 410 height 108
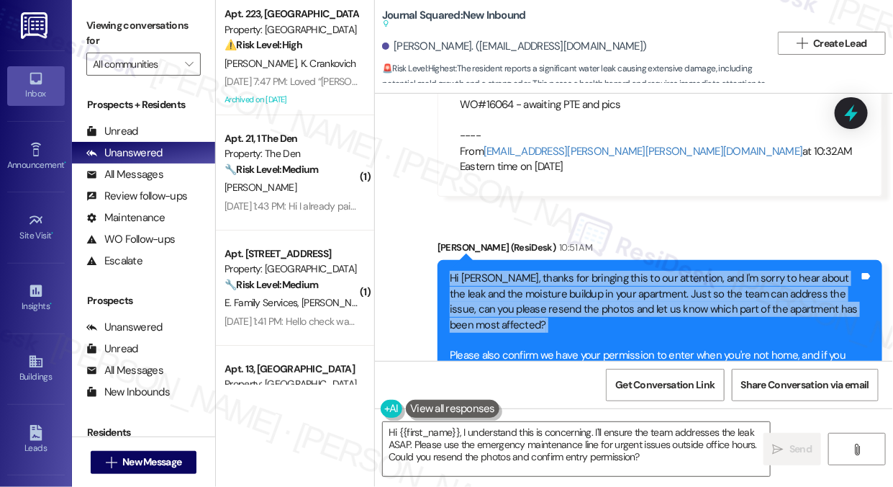
click at [531, 271] on div "Hi [PERSON_NAME], thanks for bringing this to our attention, and I'm sorry to h…" at bounding box center [655, 325] width 410 height 108
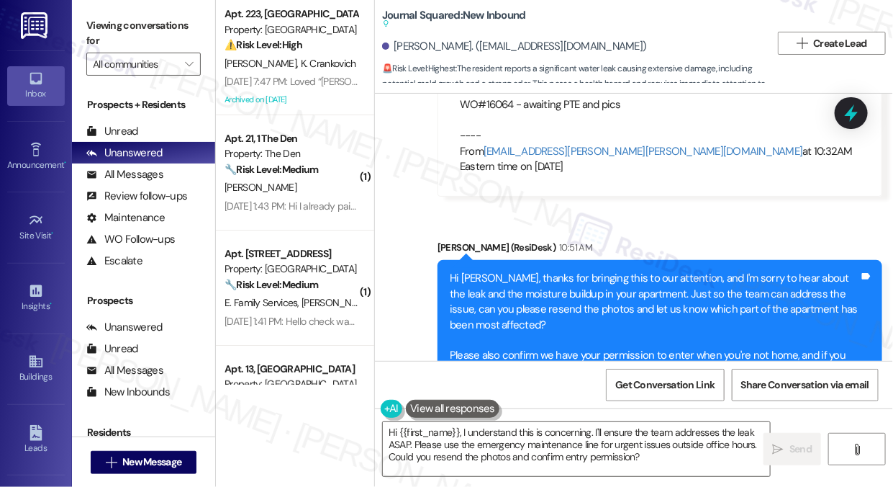
click at [493, 302] on div "Hi [PERSON_NAME], thanks for bringing this to our attention, and I'm sorry to h…" at bounding box center [655, 325] width 410 height 108
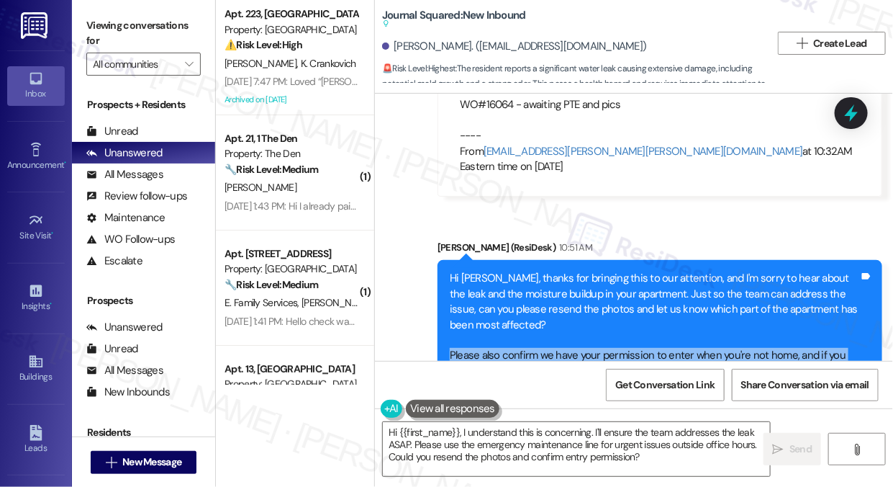
click at [493, 302] on div "Hi [PERSON_NAME], thanks for bringing this to our attention, and I'm sorry to h…" at bounding box center [655, 325] width 410 height 108
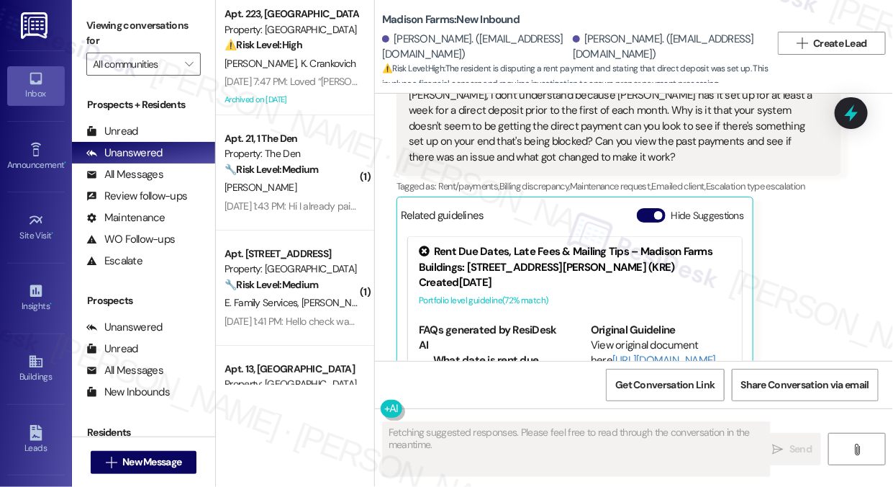
scroll to position [4664, 0]
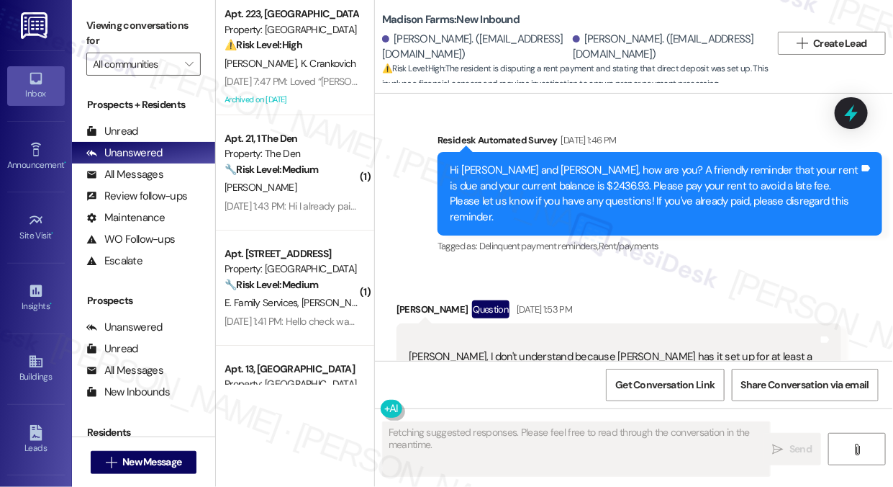
click at [543, 334] on div "[PERSON_NAME], I don't understand because [PERSON_NAME] has it set up for at le…" at bounding box center [614, 380] width 410 height 93
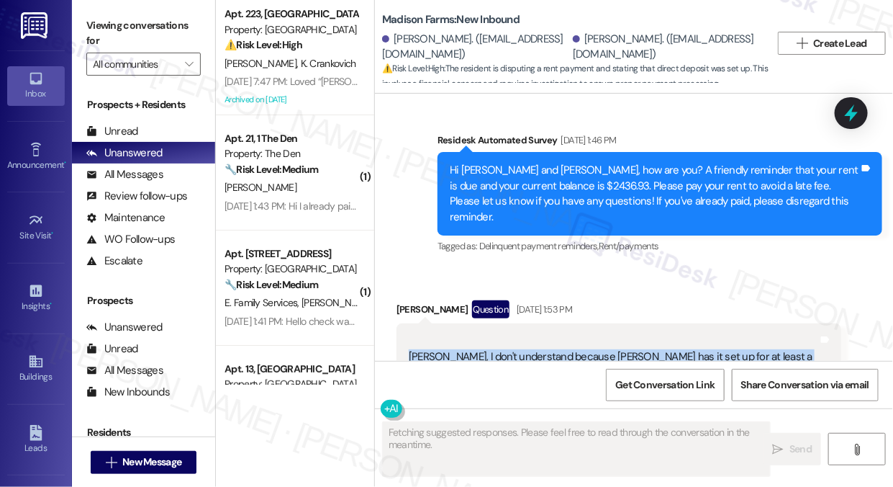
click at [543, 334] on div "[PERSON_NAME], I don't understand because [PERSON_NAME] has it set up for at le…" at bounding box center [614, 380] width 410 height 93
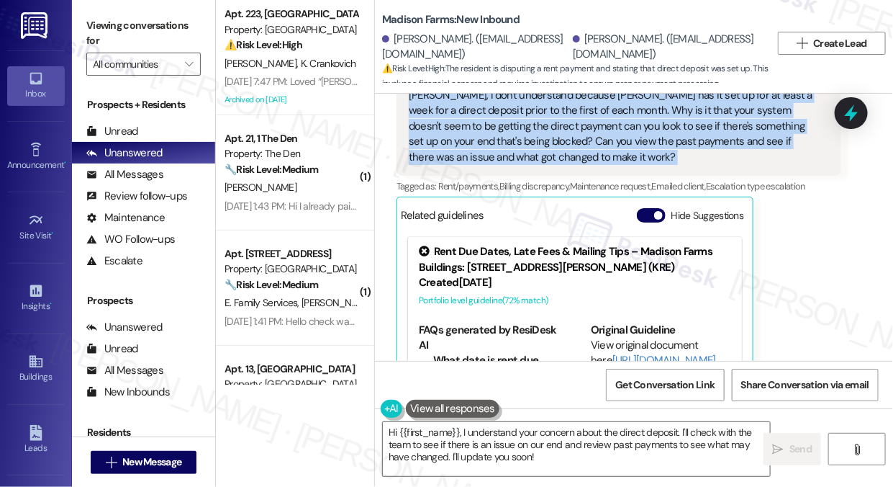
scroll to position [4795, 0]
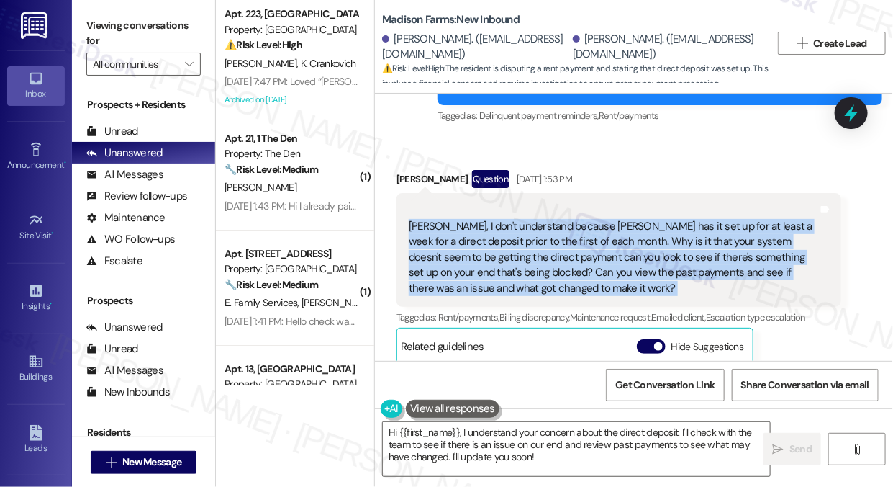
click at [503, 204] on div "[PERSON_NAME], I don't understand because [PERSON_NAME] has it set up for at le…" at bounding box center [614, 250] width 410 height 93
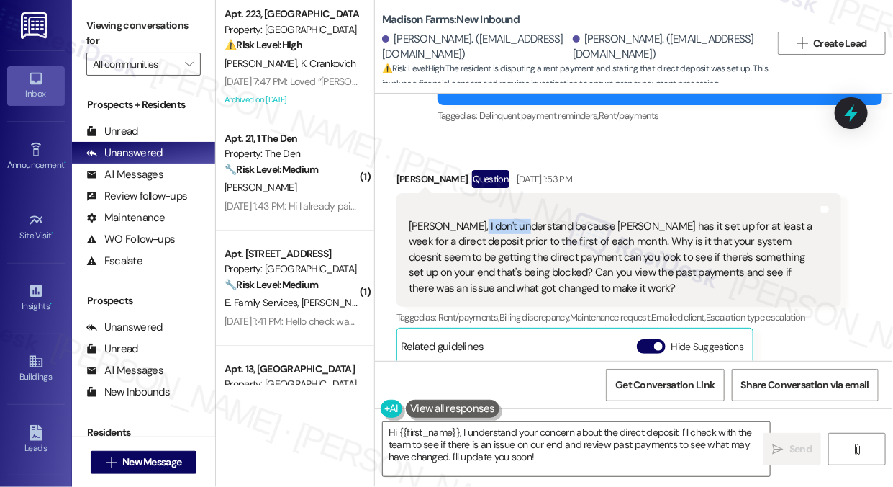
click at [503, 204] on div "[PERSON_NAME], I don't understand because [PERSON_NAME] has it set up for at le…" at bounding box center [614, 250] width 410 height 93
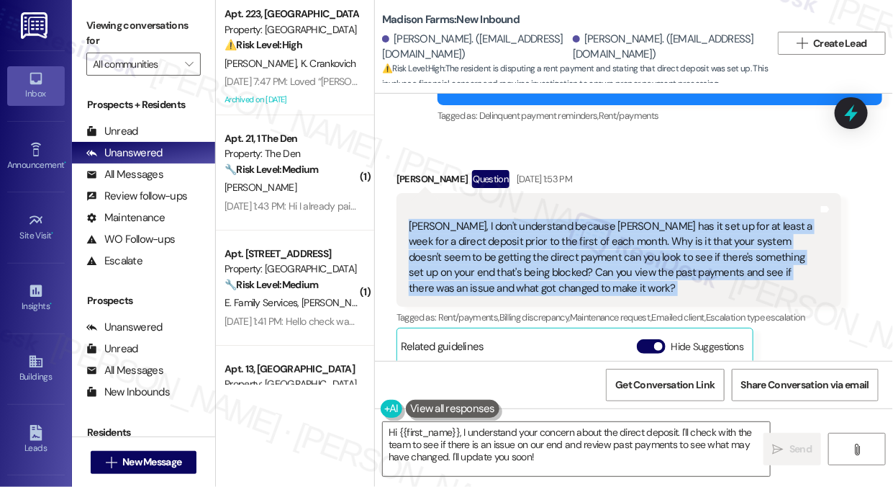
click at [503, 204] on div "[PERSON_NAME], I don't understand because [PERSON_NAME] has it set up for at le…" at bounding box center [614, 250] width 410 height 93
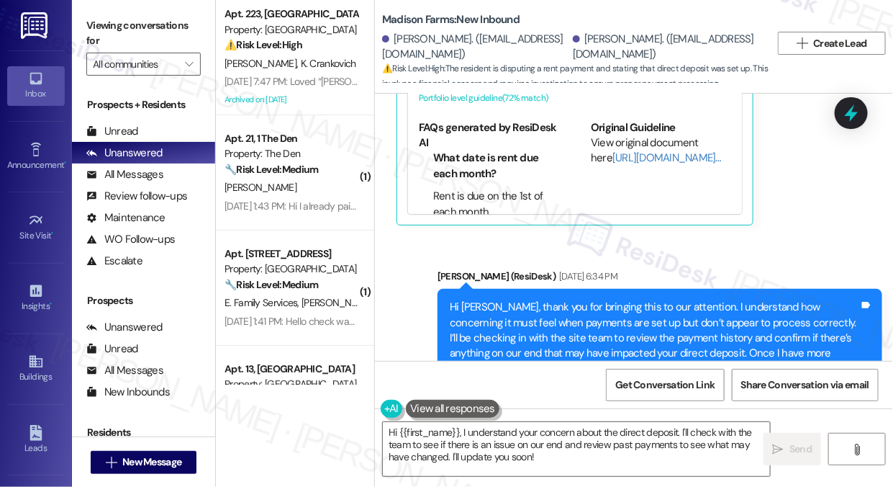
scroll to position [5122, 0]
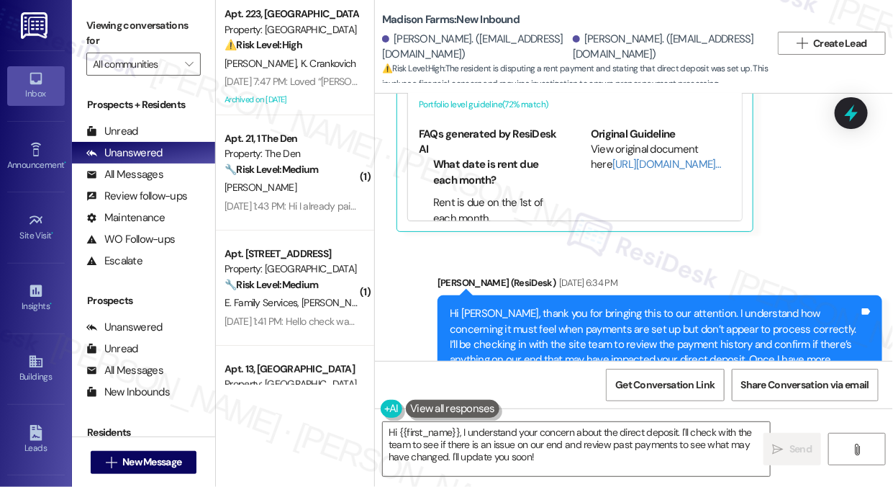
click at [536, 306] on div "Hi [PERSON_NAME], thank you for bringing this to our attention. I understand ho…" at bounding box center [655, 344] width 410 height 77
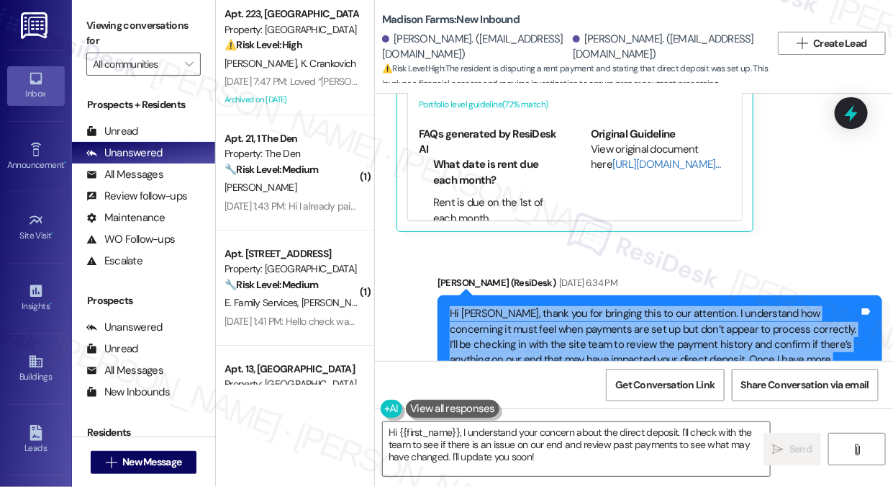
click at [536, 306] on div "Hi [PERSON_NAME], thank you for bringing this to our attention. I understand ho…" at bounding box center [655, 344] width 410 height 77
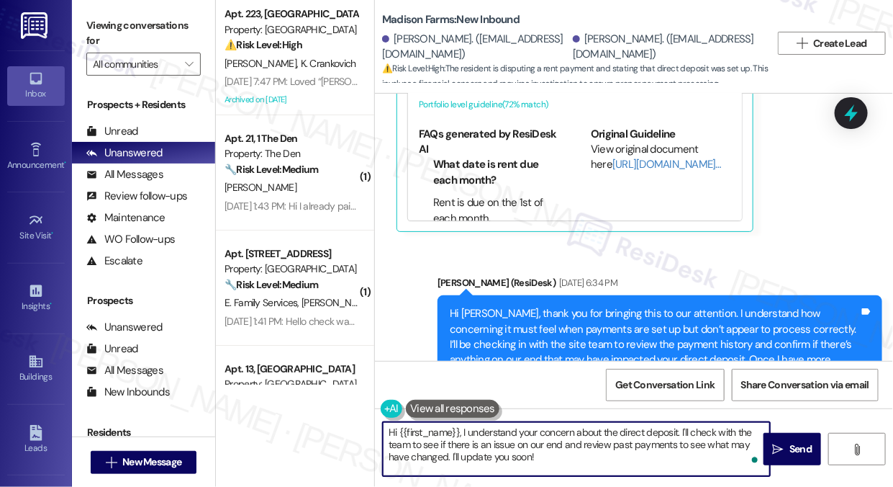
drag, startPoint x: 500, startPoint y: 448, endPoint x: 463, endPoint y: 432, distance: 40.9
click at [463, 432] on textarea "Hi {{first_name}}, I understand your concern about the direct deposit. I'll che…" at bounding box center [576, 449] width 387 height 54
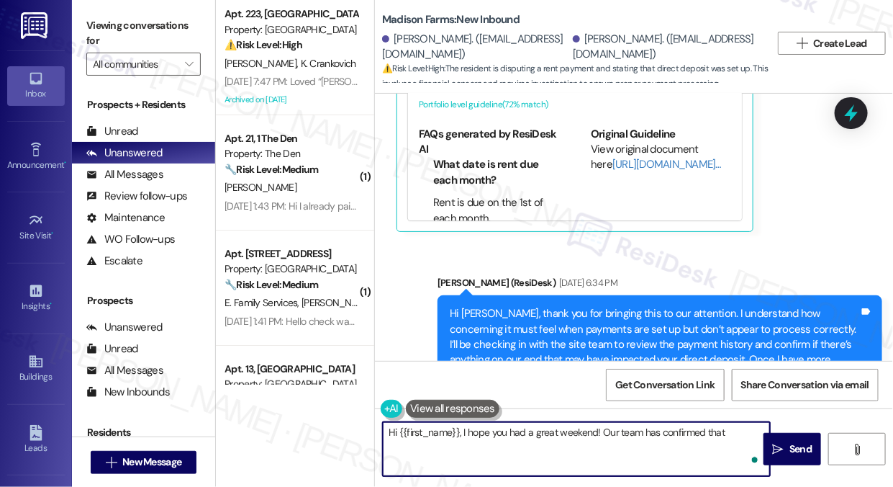
paste textarea "I do not see that they have autopay setup. Are they talking about setting this …"
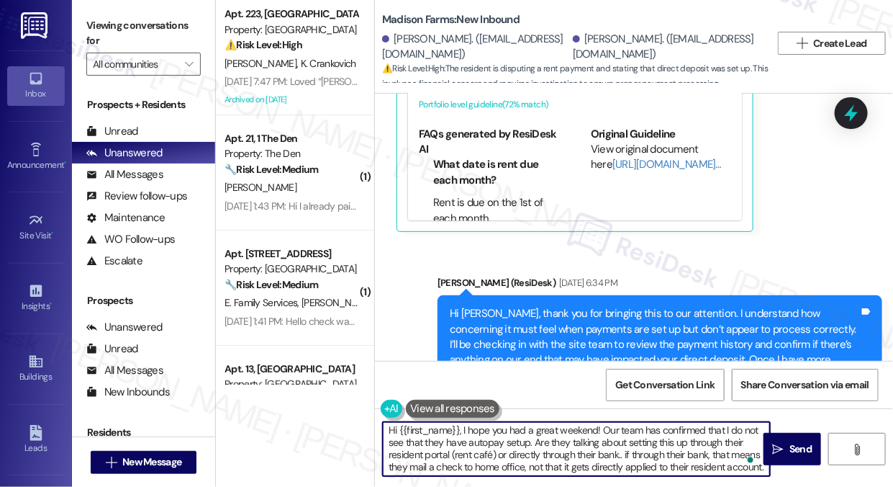
scroll to position [0, 0]
click at [725, 430] on textarea "Hi {{first_name}}, I hope you had a great weekend! Our team has confirmed that …" at bounding box center [576, 449] width 387 height 54
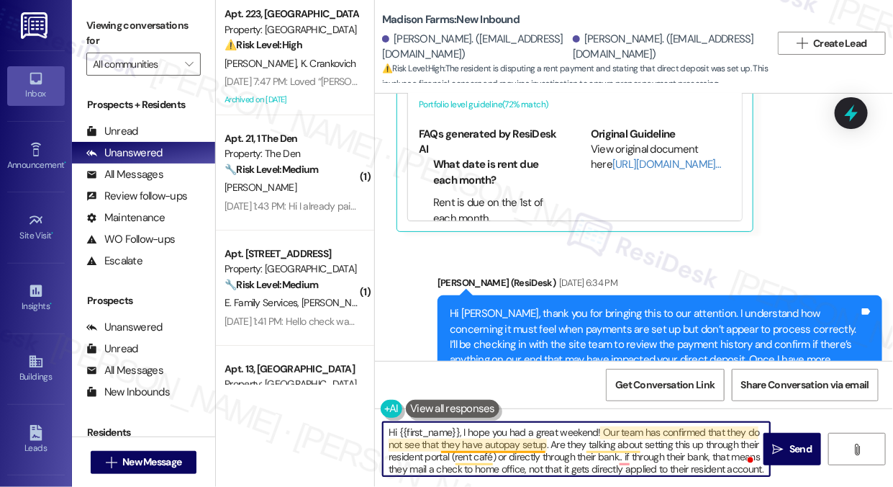
click at [455, 443] on textarea "Hi {{first_name}}, I hope you had a great weekend! Our team has confirmed that …" at bounding box center [576, 449] width 387 height 54
click at [453, 443] on textarea "Hi {{first_name}}, I hope you had a great weekend! Our team has confirmed that …" at bounding box center [576, 449] width 387 height 54
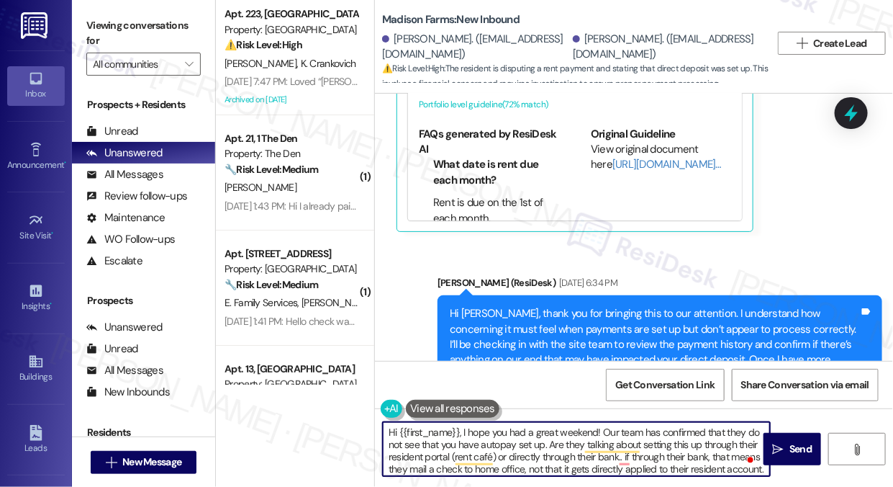
click at [551, 446] on textarea "Hi {{first_name}}, I hope you had a great weekend! Our team has confirmed that …" at bounding box center [576, 449] width 387 height 54
click at [546, 446] on textarea "Hi {{first_name}}, I hope you had a great weekend! Our team has confirmed that …" at bounding box center [576, 449] width 387 height 54
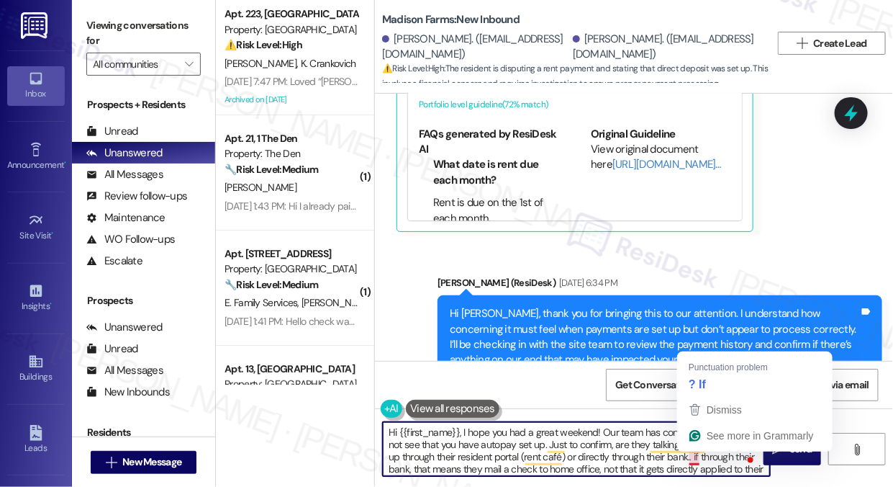
click at [672, 430] on textarea "Hi {{first_name}}, I hope you had a great weekend! Our team has confirmed that …" at bounding box center [576, 449] width 387 height 54
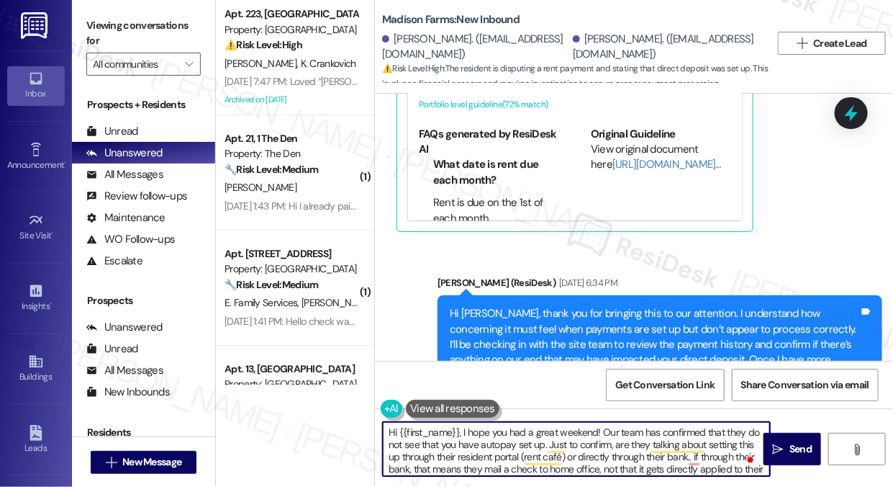
click at [672, 430] on textarea "Hi {{first_name}}, I hope you had a great weekend! Our team has confirmed that …" at bounding box center [576, 449] width 387 height 54
click at [651, 446] on textarea "Hi {{first_name}}, I hope you had a great weekend! Our team has informed us tha…" at bounding box center [576, 449] width 387 height 54
click at [461, 456] on textarea "Hi {{first_name}}, I hope you had a great weekend! Our team has informed us tha…" at bounding box center [576, 449] width 387 height 54
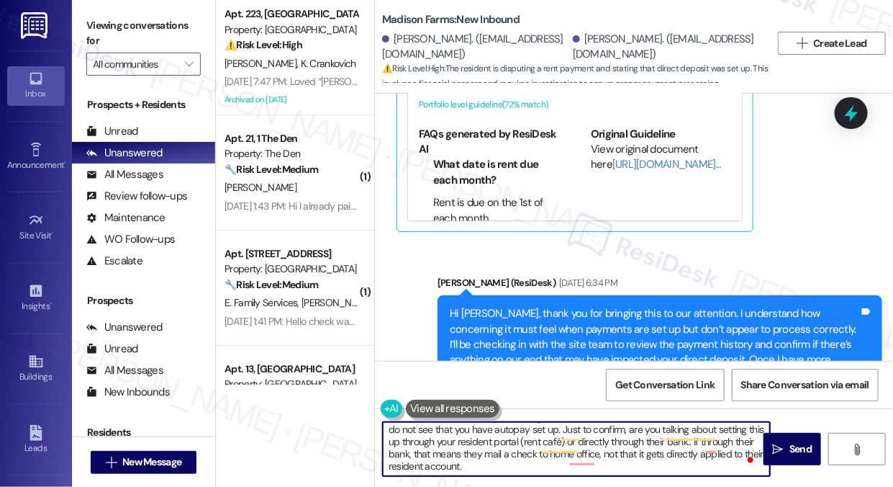
scroll to position [15, 0]
click at [674, 442] on textarea "Hi {{first_name}}, I hope you had a great weekend! Our team has informed us tha…" at bounding box center [576, 449] width 387 height 54
click at [433, 454] on textarea "Hi {{first_name}}, I hope you had a great weekend! Our team has informed us tha…" at bounding box center [576, 449] width 387 height 54
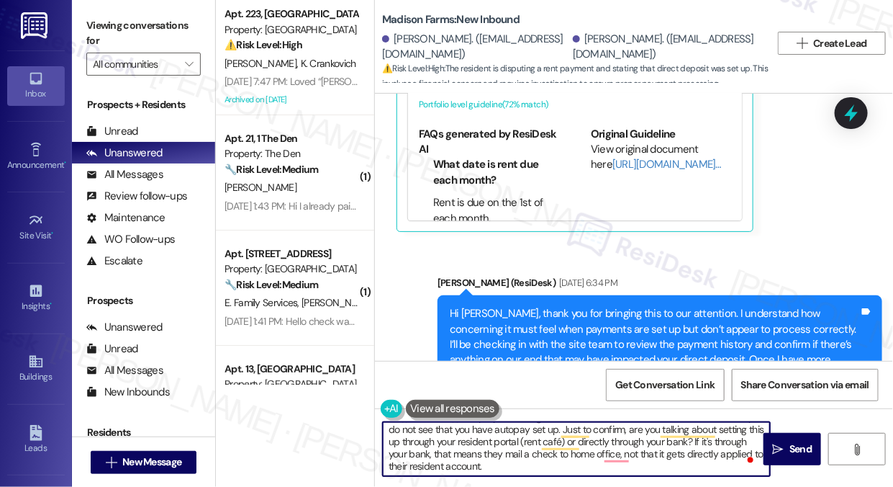
click at [525, 456] on textarea "Hi {{first_name}}, I hope you had a great weekend! Our team has informed us tha…" at bounding box center [576, 449] width 387 height 54
click at [479, 463] on textarea "Hi {{first_name}}, I hope you had a great weekend! Our team has informed us tha…" at bounding box center [576, 449] width 387 height 54
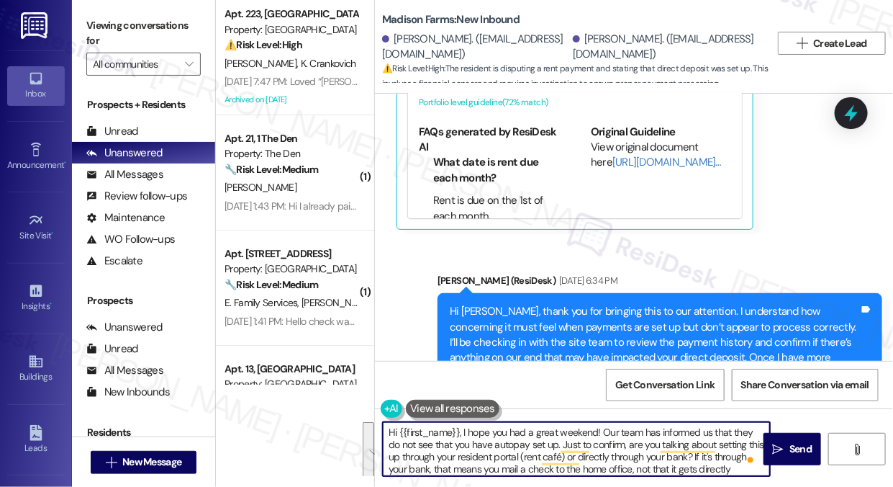
scroll to position [5188, 0]
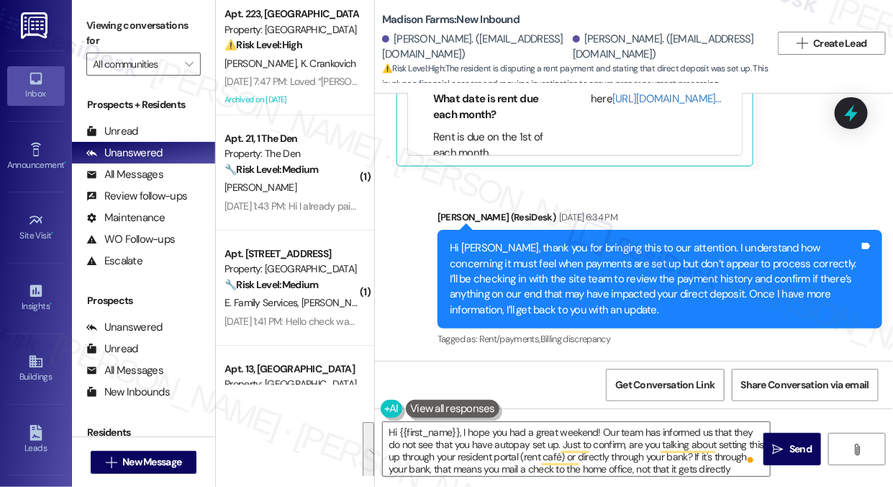
click at [482, 240] on div "Hi [PERSON_NAME], thank you for bringing this to our attention. I understand ho…" at bounding box center [655, 278] width 410 height 77
copy div "Joanne"
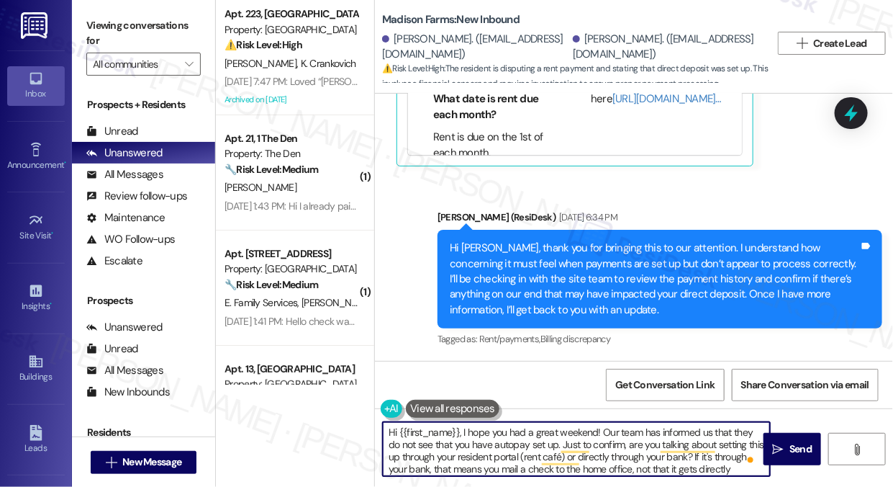
drag, startPoint x: 399, startPoint y: 433, endPoint x: 461, endPoint y: 428, distance: 62.1
click at [461, 428] on textarea "Hi {{first_name}}, I hope you had a great weekend! Our team has informed us tha…" at bounding box center [576, 449] width 387 height 54
paste textarea "Joanne"
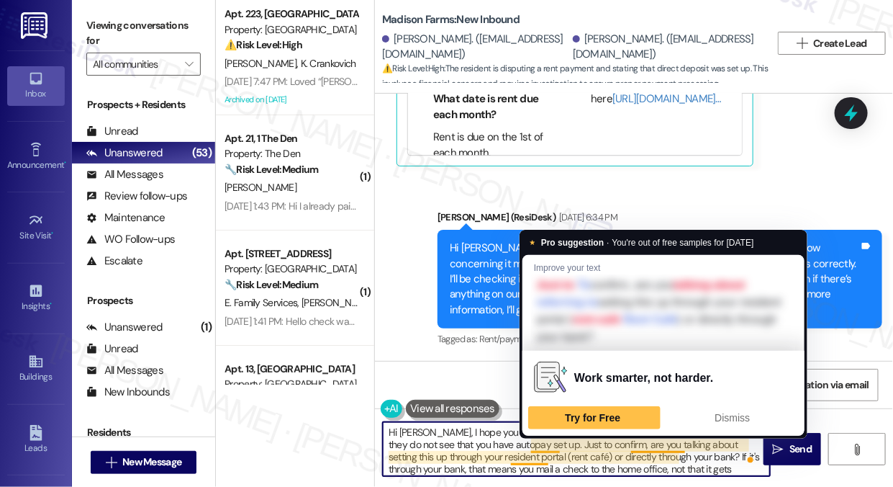
click at [441, 439] on textarea "Hi [PERSON_NAME], I hope you had a great weekend! Our team has informed us that…" at bounding box center [576, 449] width 387 height 54
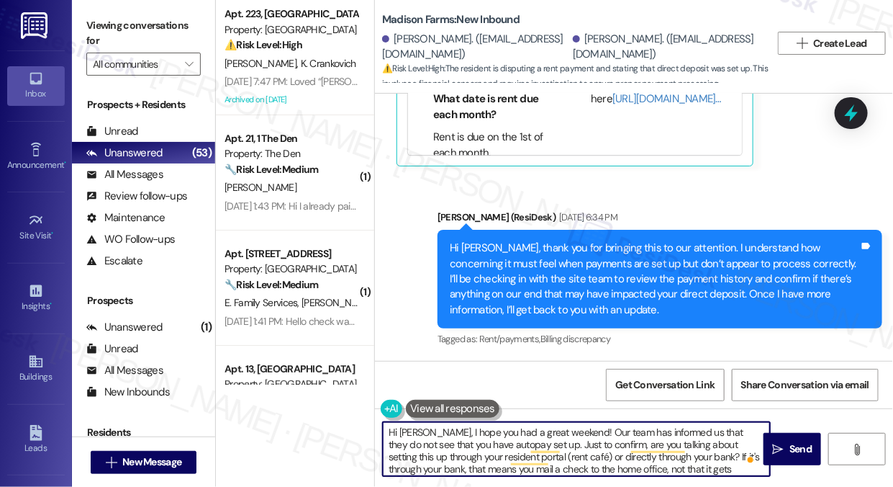
scroll to position [15, 0]
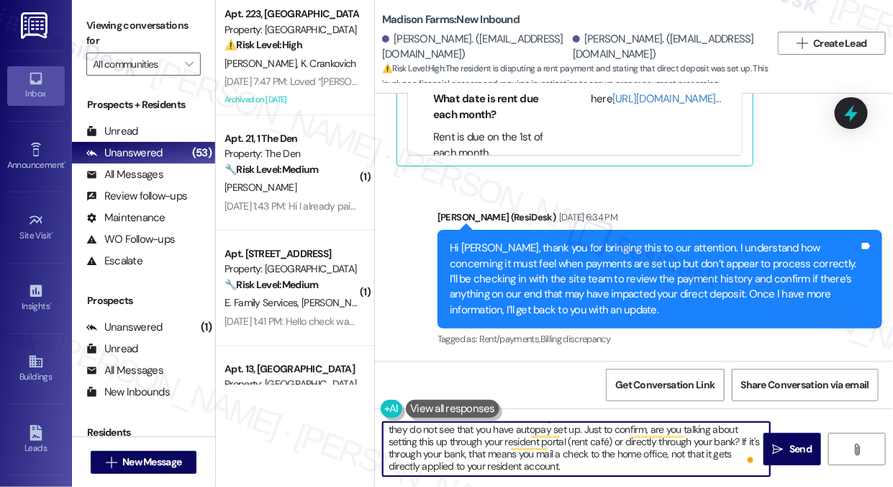
click at [461, 442] on textarea "Hi [PERSON_NAME], I hope you had a great weekend! Our team has informed us that…" at bounding box center [576, 449] width 387 height 54
click at [508, 464] on textarea "Hi [PERSON_NAME], I hope you had a great weekend! Our team has informed us that…" at bounding box center [576, 449] width 387 height 54
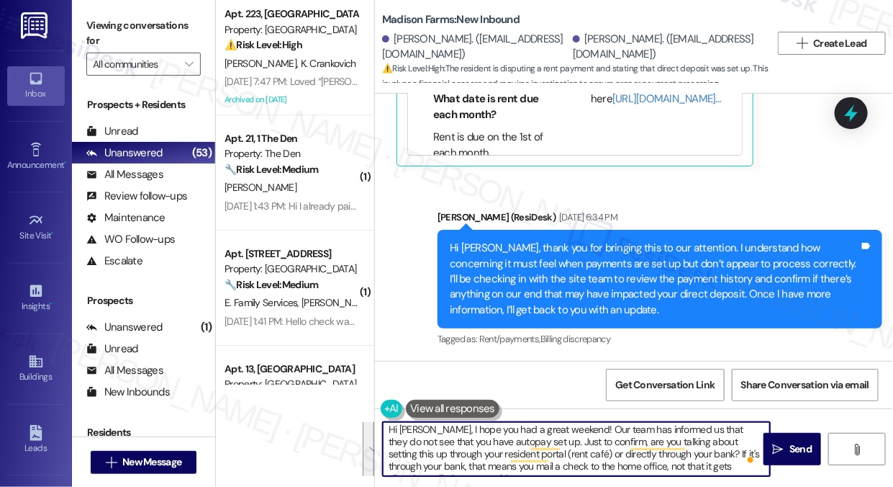
scroll to position [0, 0]
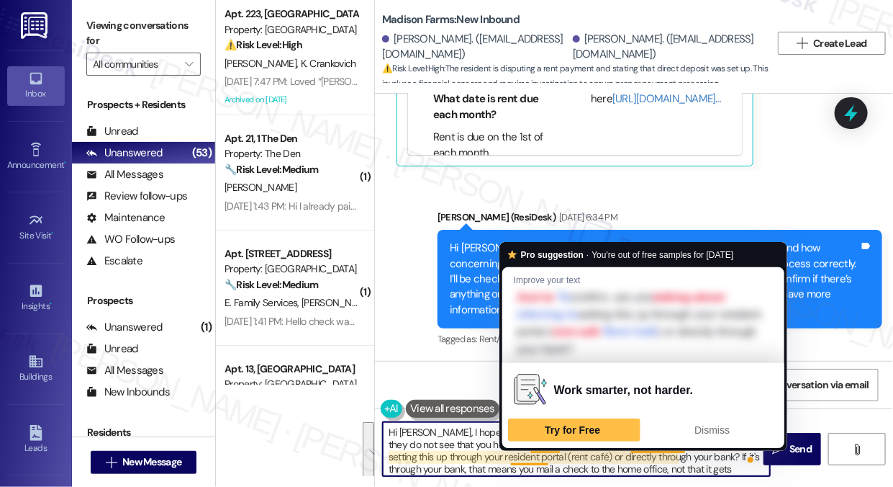
click at [633, 459] on textarea "Hi [PERSON_NAME], I hope you had a great weekend! Our team has informed us that…" at bounding box center [576, 449] width 387 height 54
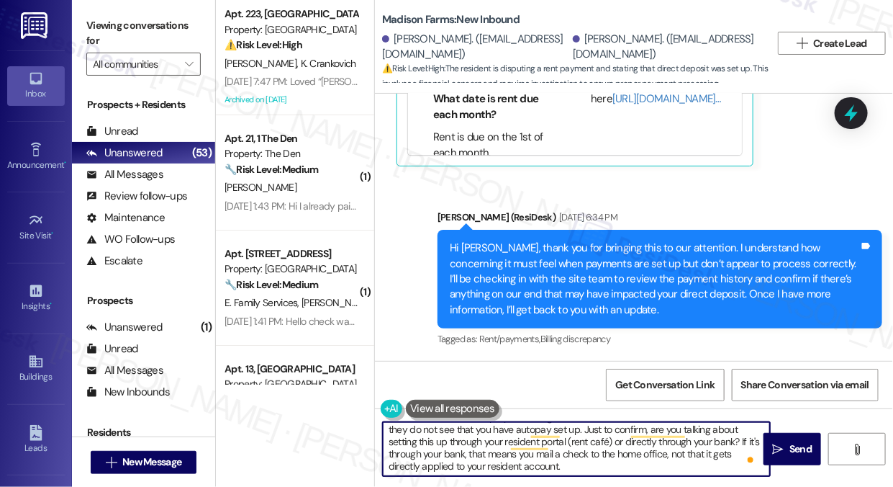
scroll to position [15, 0]
click at [515, 460] on textarea "Hi [PERSON_NAME], I hope you had a great weekend! Our team has informed us that…" at bounding box center [576, 449] width 387 height 54
click at [619, 459] on textarea "Hi [PERSON_NAME], I hope you had a great weekend! Our team has informed us that…" at bounding box center [576, 449] width 387 height 54
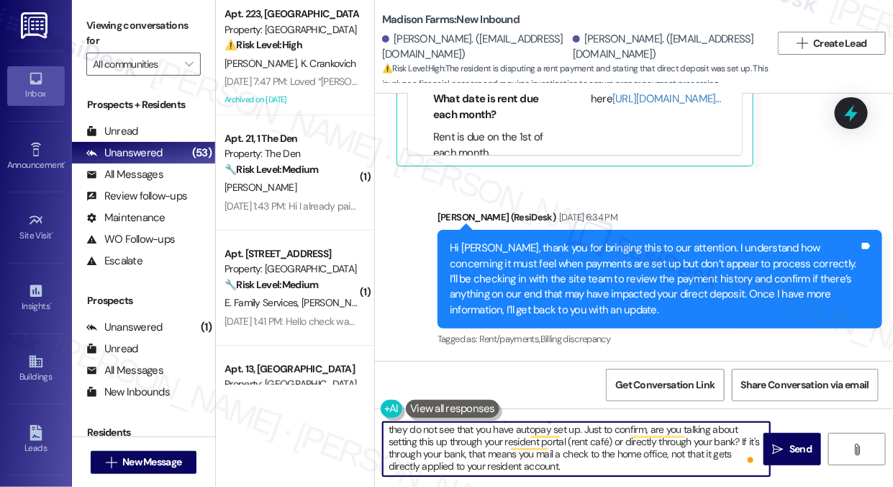
click at [583, 465] on textarea "Hi [PERSON_NAME], I hope you had a great weekend! Our team has informed us that…" at bounding box center [576, 449] width 387 height 54
type textarea "Hi [PERSON_NAME], I hope you had a great weekend! Our team has informed us that…"
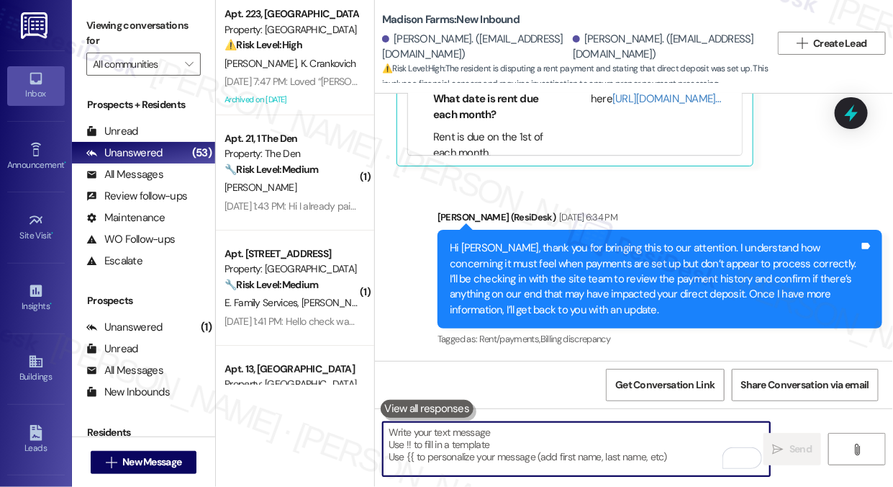
scroll to position [5449, 0]
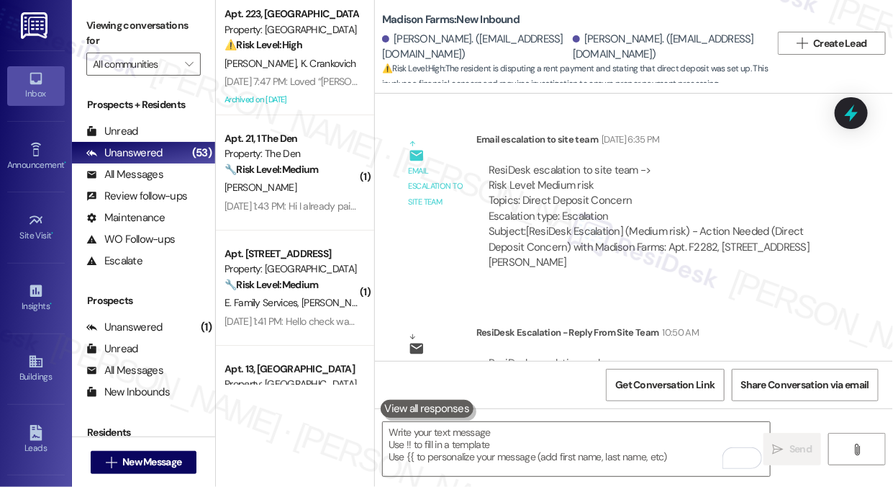
click at [567, 356] on div "ResiDesk escalation reply -> I do not see that they have autopay setup. Are the…" at bounding box center [654, 386] width 330 height 60
click at [566, 356] on div "ResiDesk escalation reply -> I do not see that they have autopay setup. Are the…" at bounding box center [654, 386] width 330 height 60
click at [585, 356] on div "ResiDesk escalation reply -> I do not see that they have autopay setup. Are the…" at bounding box center [658, 387] width 343 height 62
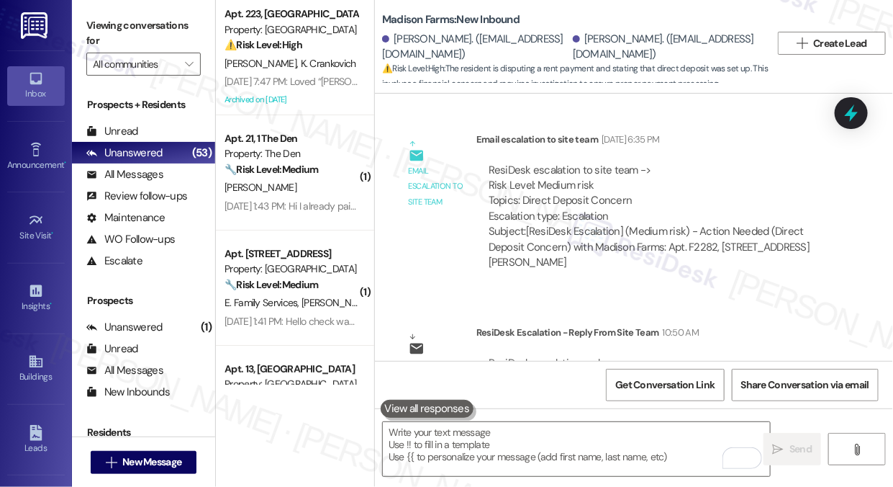
click at [585, 356] on div "ResiDesk escalation reply -> I do not see that they have autopay setup. Are the…" at bounding box center [658, 387] width 343 height 62
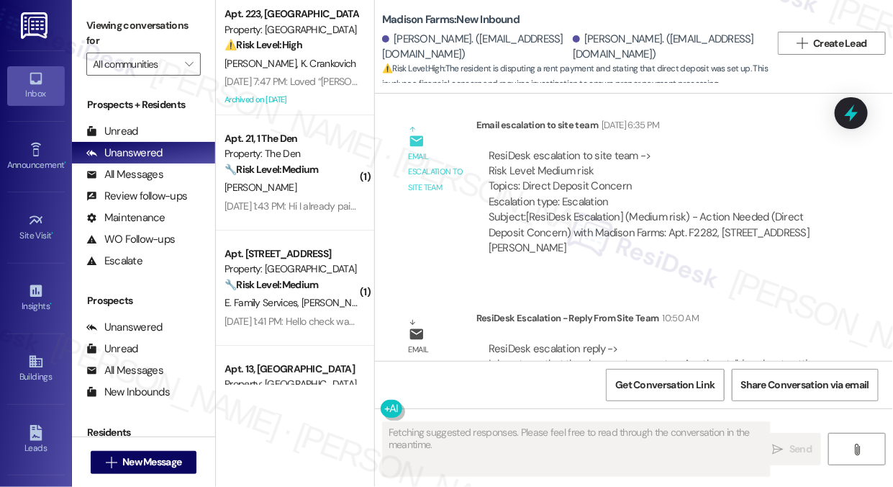
scroll to position [5633, 0]
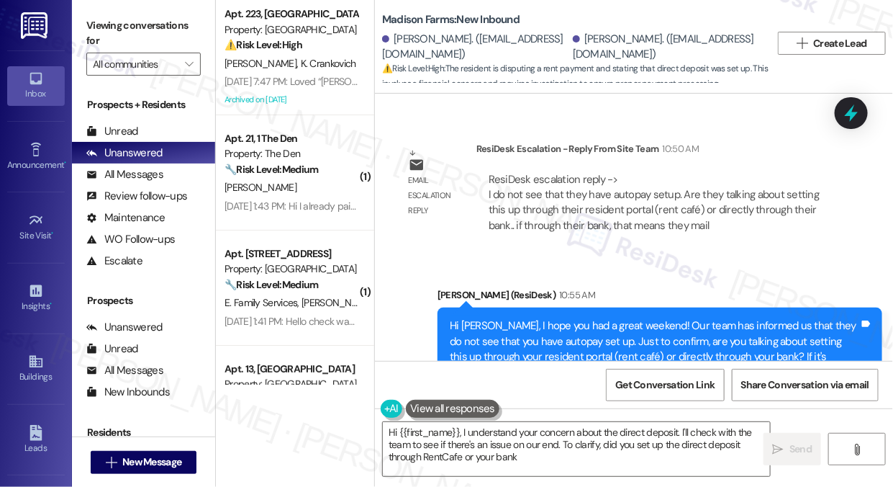
type textarea "Hi {{first_name}}, I understand your concern about the direct deposit. I'll che…"
